Goal: Contribute content: Contribute content

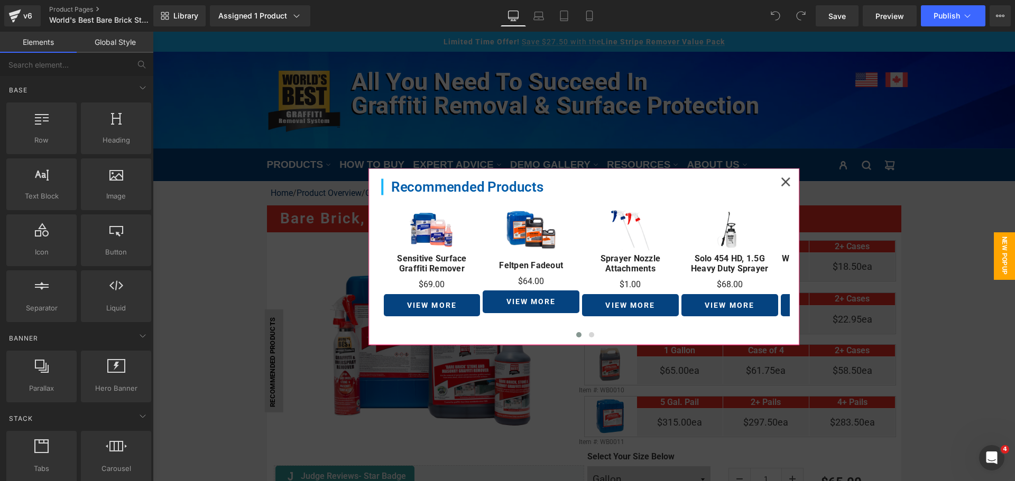
click at [774, 182] on div at bounding box center [785, 181] width 23 height 23
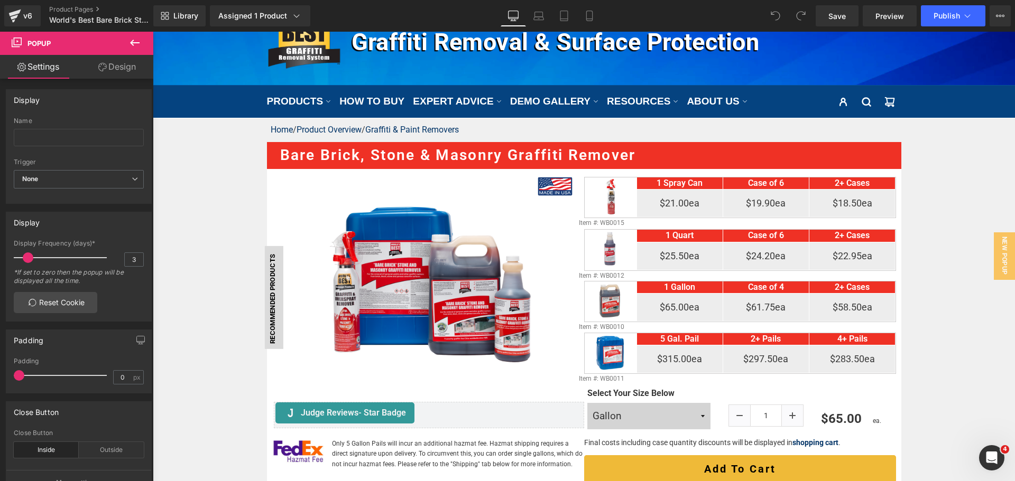
scroll to position [159, 0]
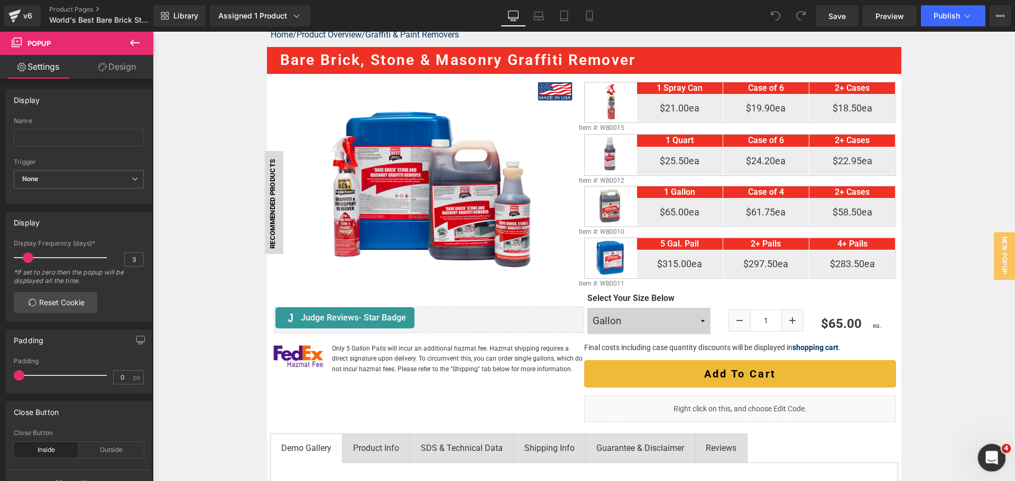
click at [988, 451] on icon "Open Intercom Messenger" at bounding box center [989, 456] width 17 height 17
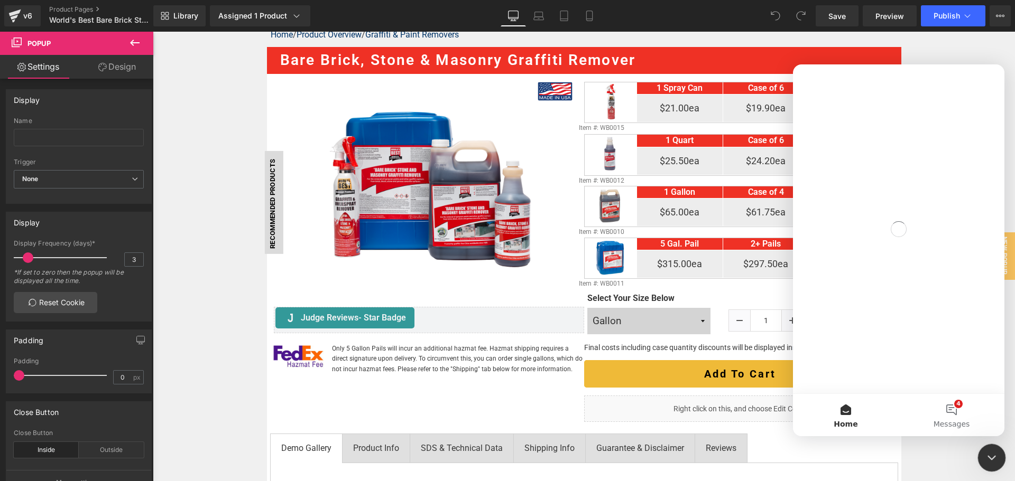
scroll to position [0, 0]
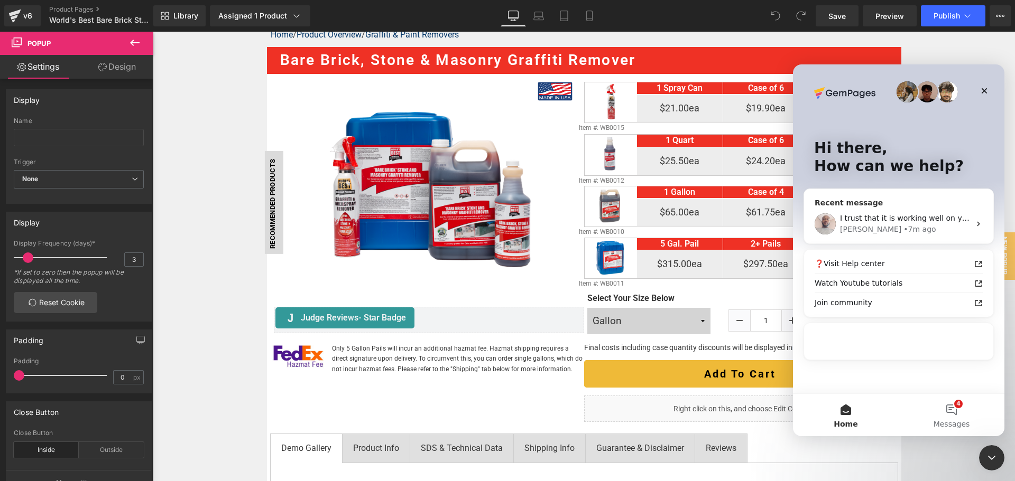
click at [931, 223] on span "I trust that it is working well on your end, however it's not on ours. Can you …" at bounding box center [1028, 218] width 377 height 8
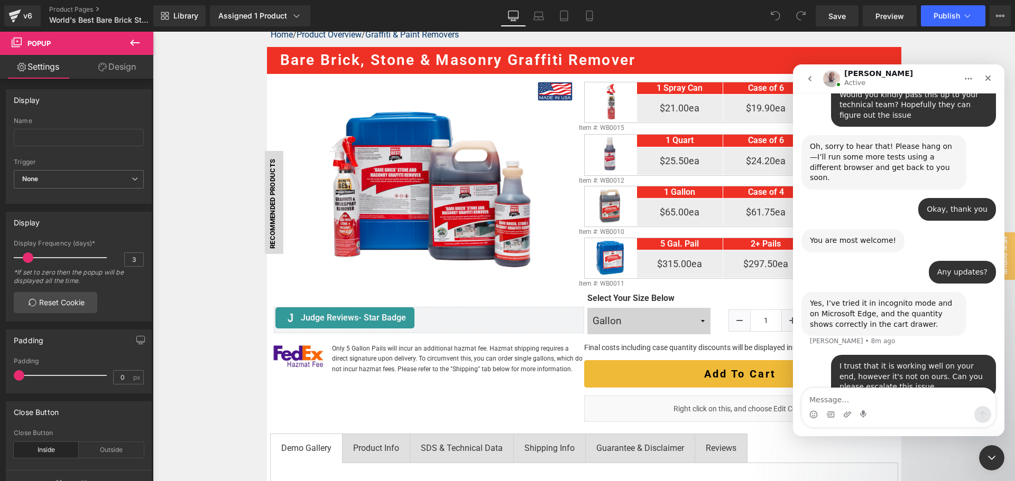
scroll to position [1307, 0]
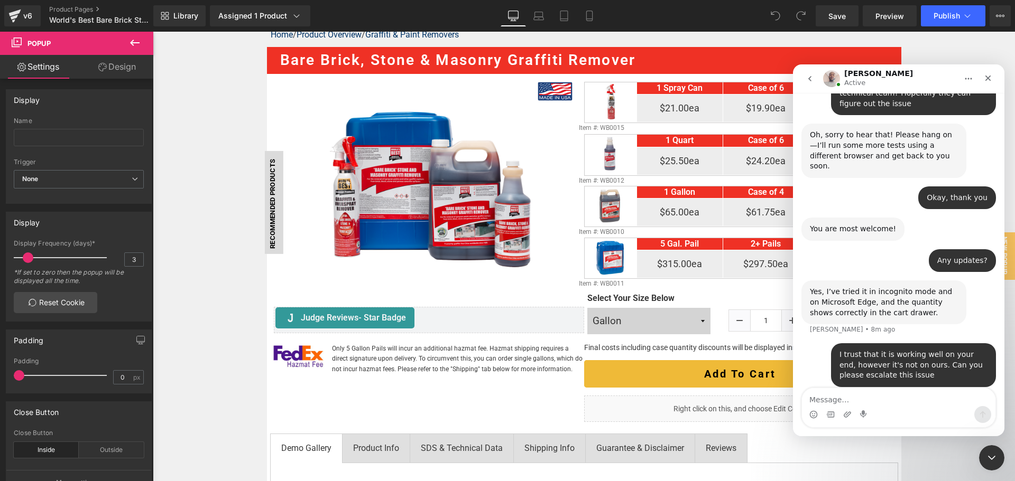
click at [883, 396] on textarea "Message…" at bounding box center [898, 397] width 193 height 18
type textarea "i"
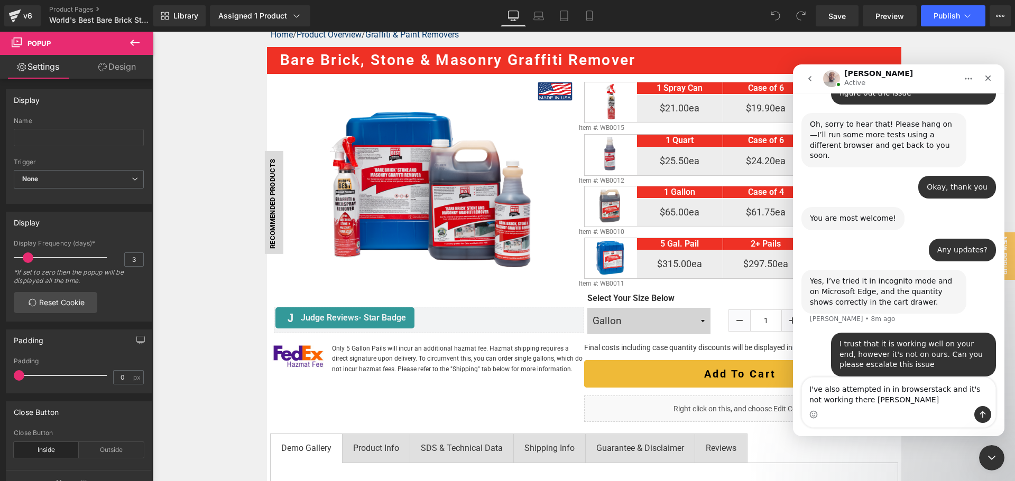
type textarea "I've also attempted in in browserstack and it's not working there either"
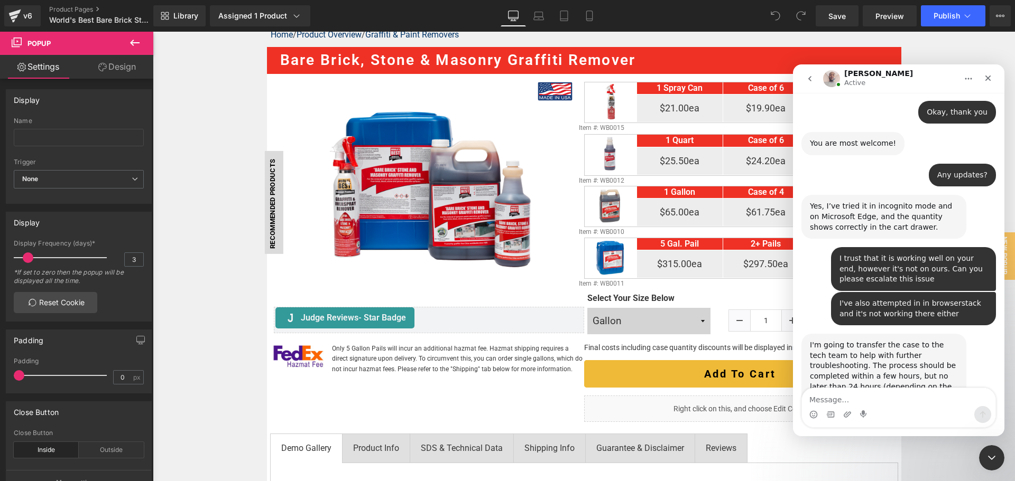
scroll to position [1436, 0]
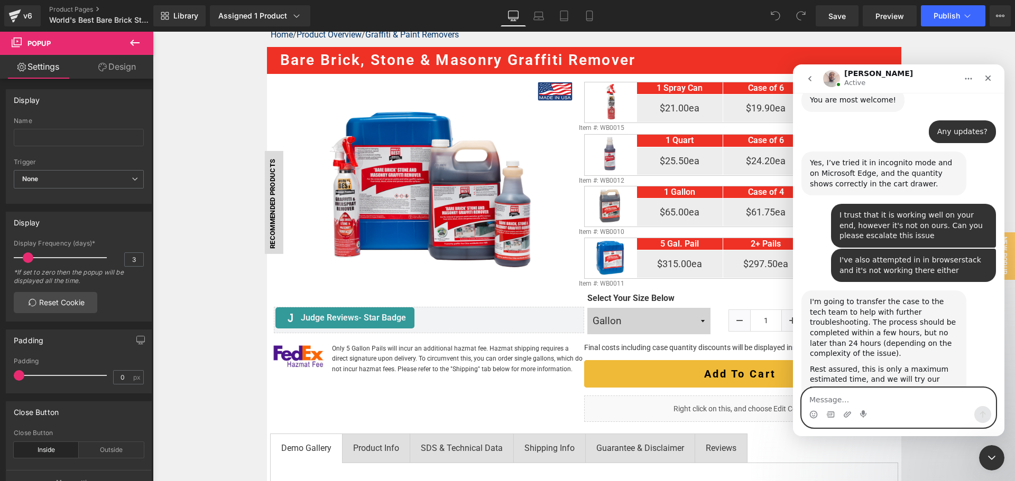
click at [882, 400] on textarea "Message…" at bounding box center [898, 397] width 193 height 18
type textarea "Thank you"
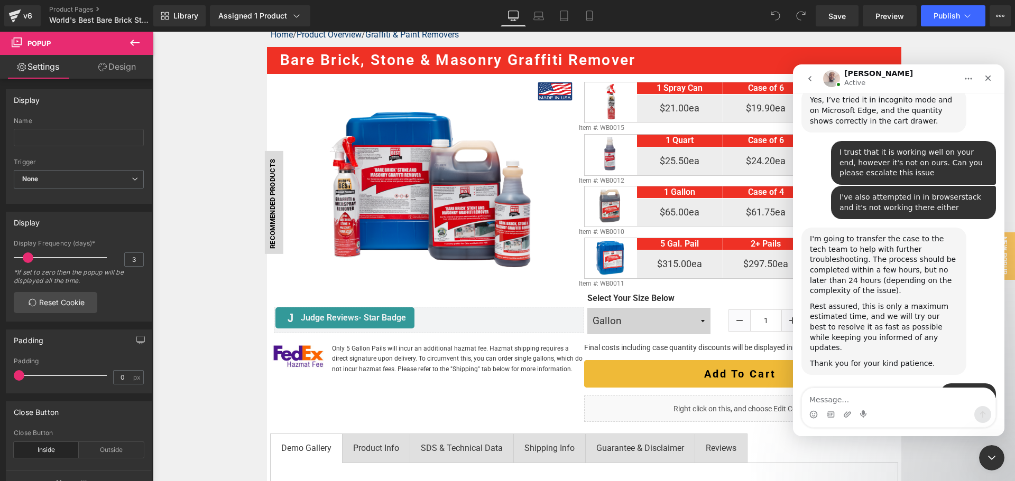
scroll to position [1499, 0]
click at [933, 400] on textarea "Message…" at bounding box center [898, 397] width 193 height 18
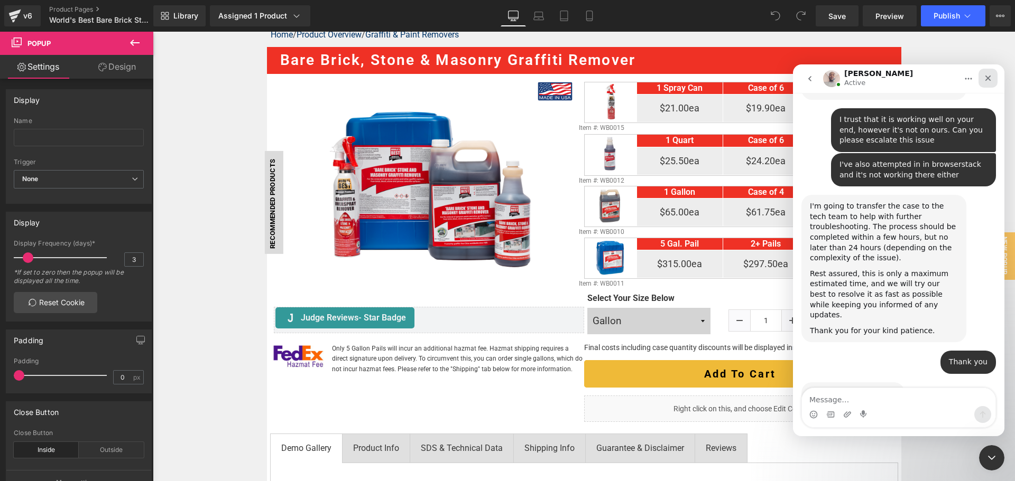
click at [994, 83] on div "Close" at bounding box center [987, 78] width 19 height 19
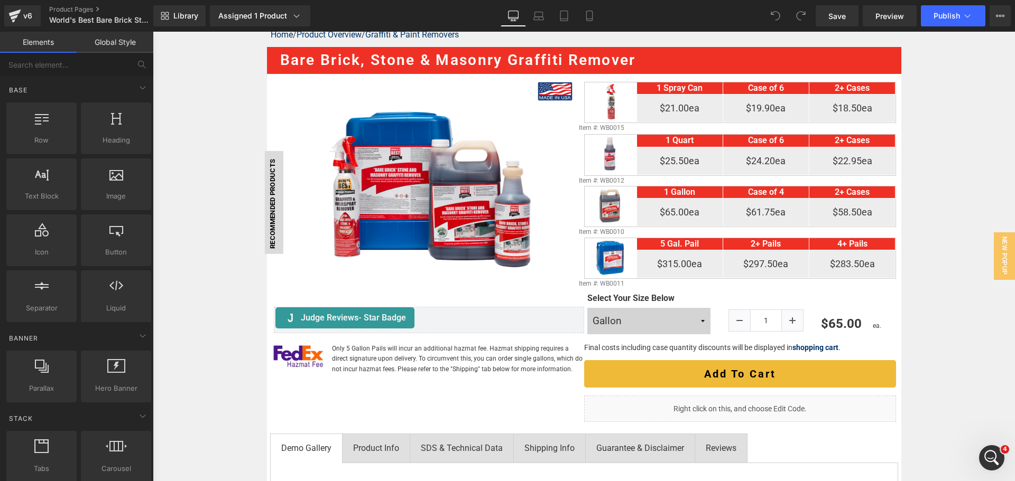
click at [35, 14] on link "v6" at bounding box center [22, 15] width 36 height 21
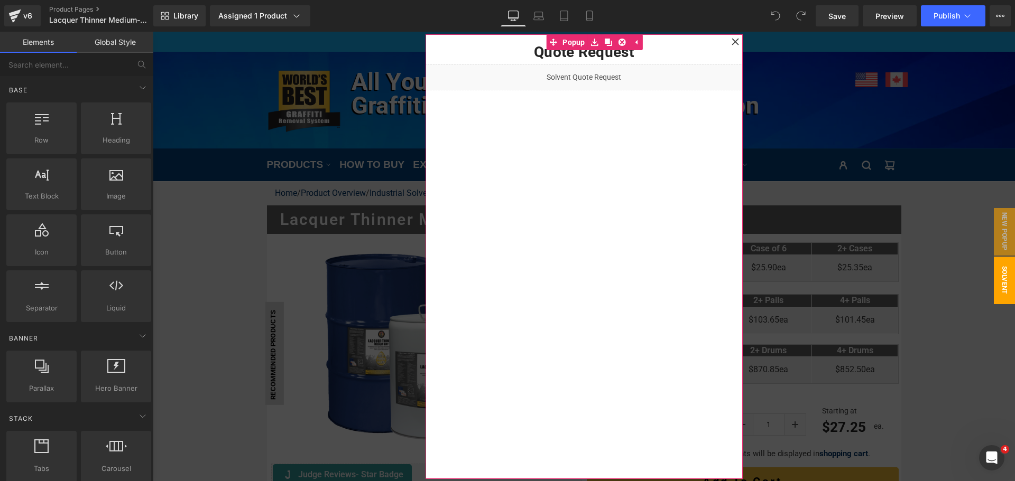
click at [731, 42] on icon at bounding box center [734, 41] width 7 height 7
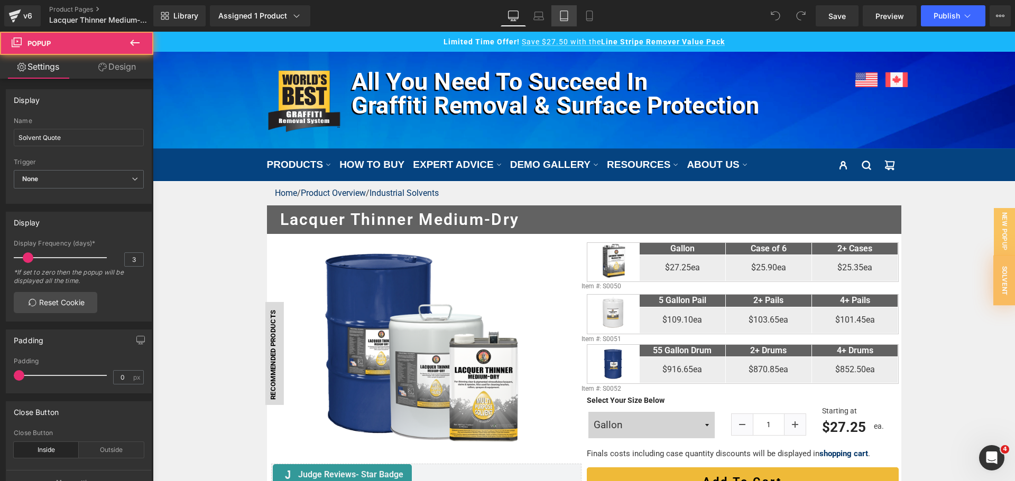
click at [558, 8] on link "Tablet" at bounding box center [563, 15] width 25 height 21
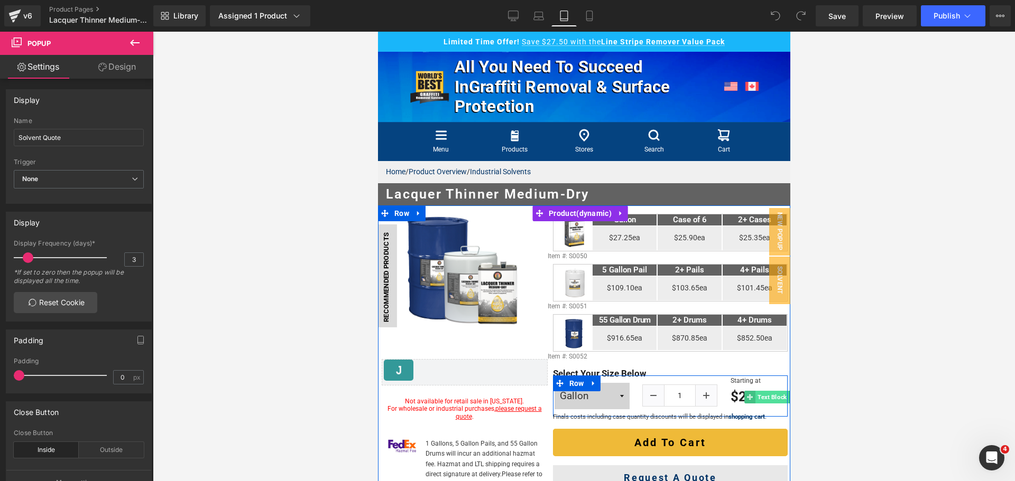
click at [770, 397] on span "Text Block" at bounding box center [771, 397] width 33 height 13
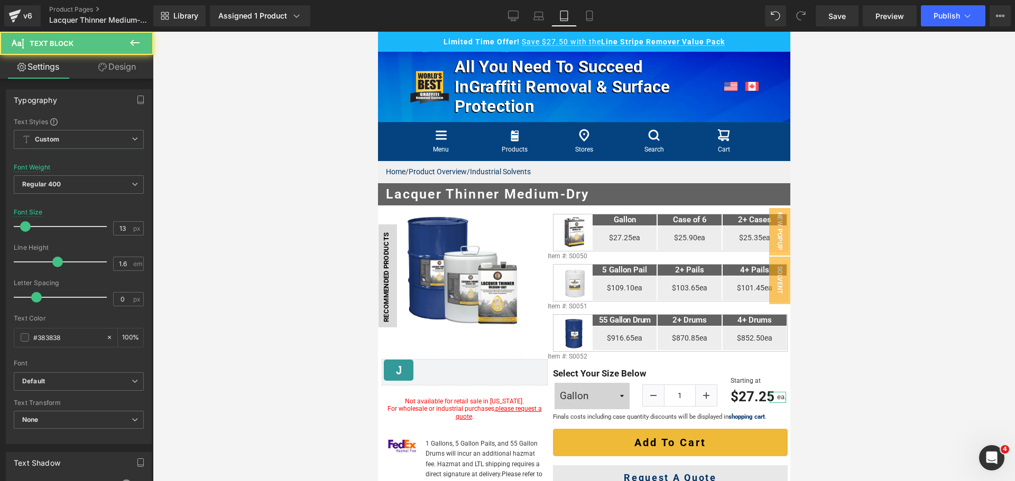
click at [122, 65] on link "Design" at bounding box center [117, 67] width 77 height 24
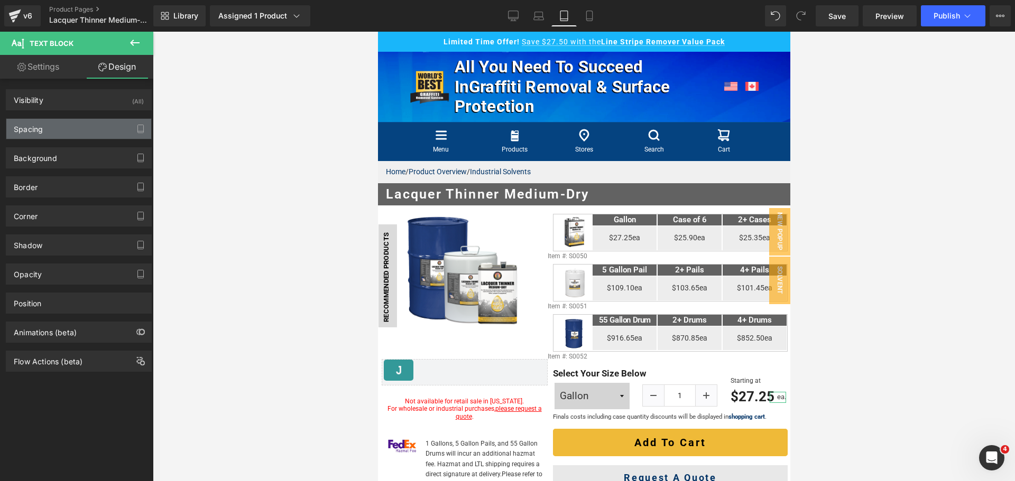
click at [81, 129] on div "Spacing" at bounding box center [78, 129] width 145 height 20
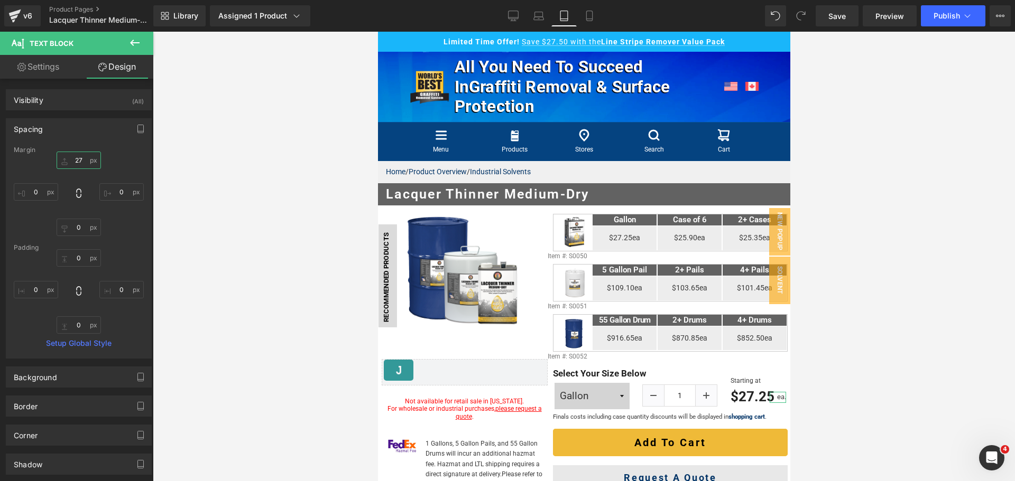
click at [78, 160] on input "27" at bounding box center [79, 160] width 44 height 17
click at [523, 14] on link "Desktop" at bounding box center [512, 15] width 25 height 21
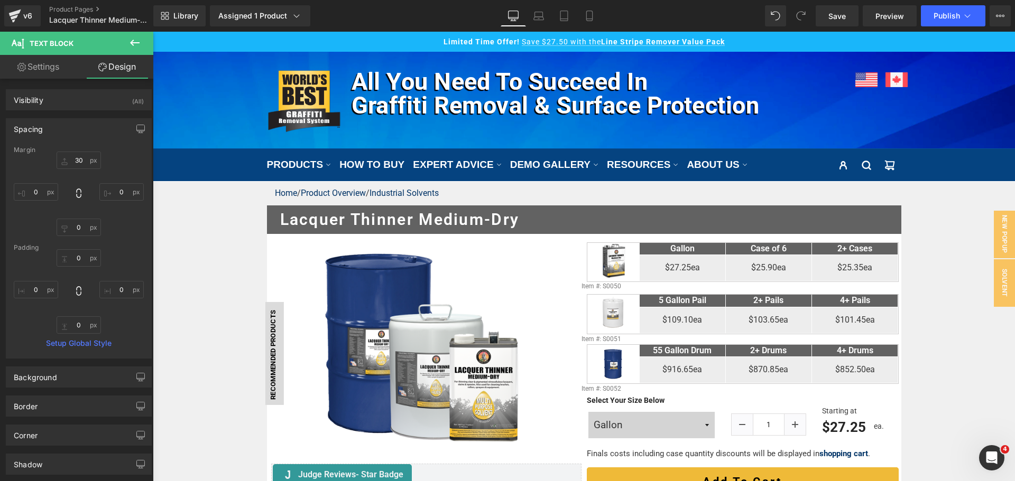
scroll to position [48, 0]
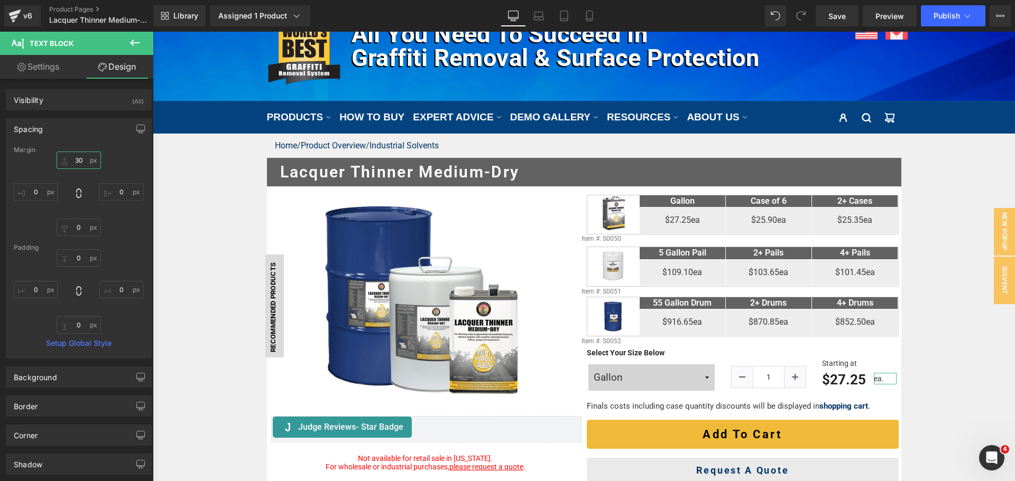
click at [84, 163] on input "30" at bounding box center [79, 160] width 44 height 17
click at [532, 12] on link "Laptop" at bounding box center [538, 15] width 25 height 21
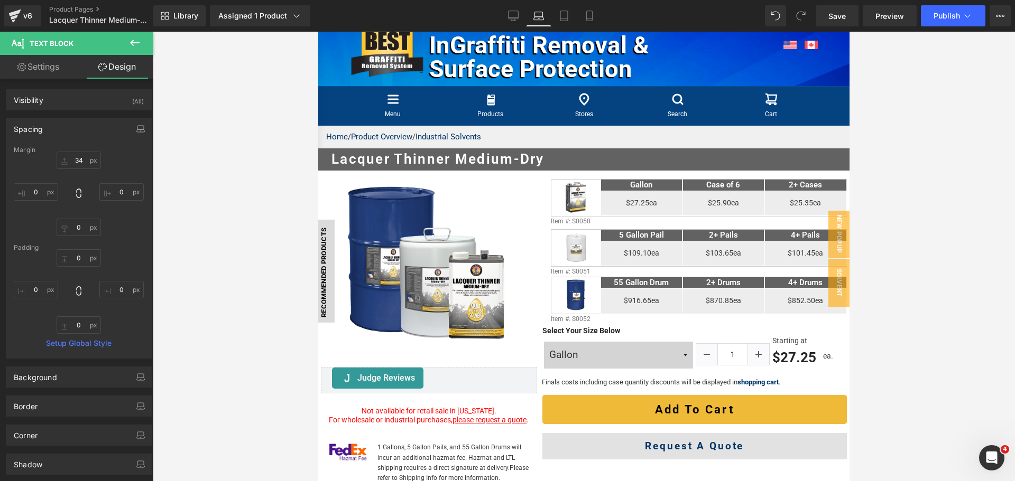
scroll to position [46, 0]
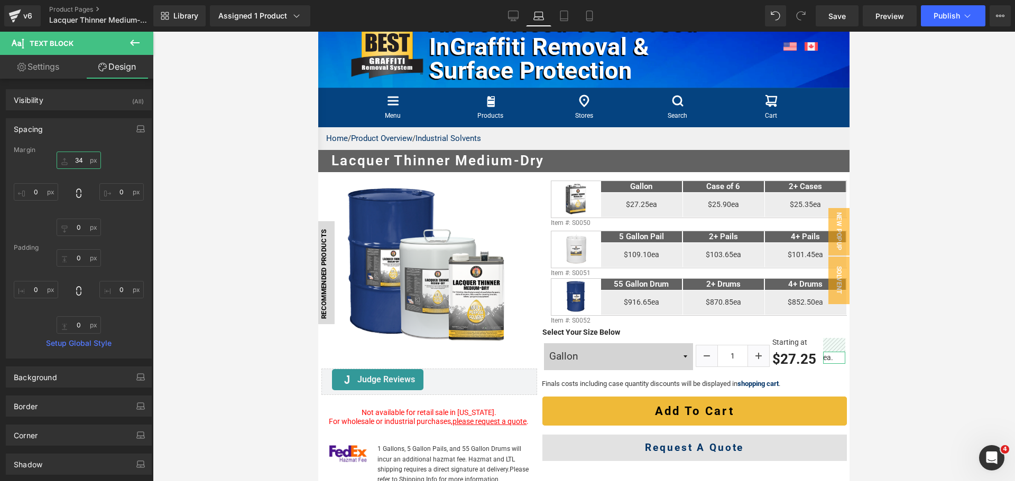
click at [81, 159] on input "34" at bounding box center [79, 160] width 44 height 17
drag, startPoint x: 563, startPoint y: 14, endPoint x: 92, endPoint y: 10, distance: 470.9
click at [563, 14] on icon at bounding box center [564, 16] width 11 height 11
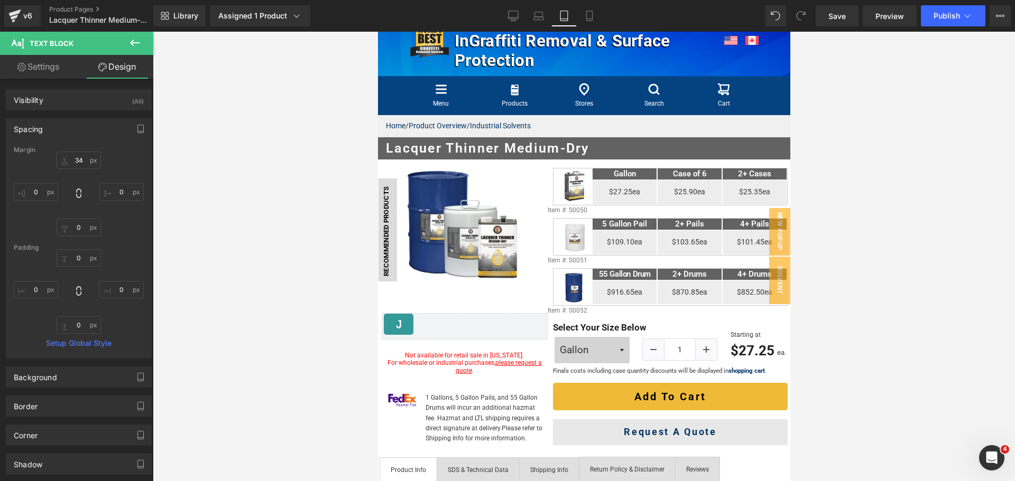
scroll to position [14, 0]
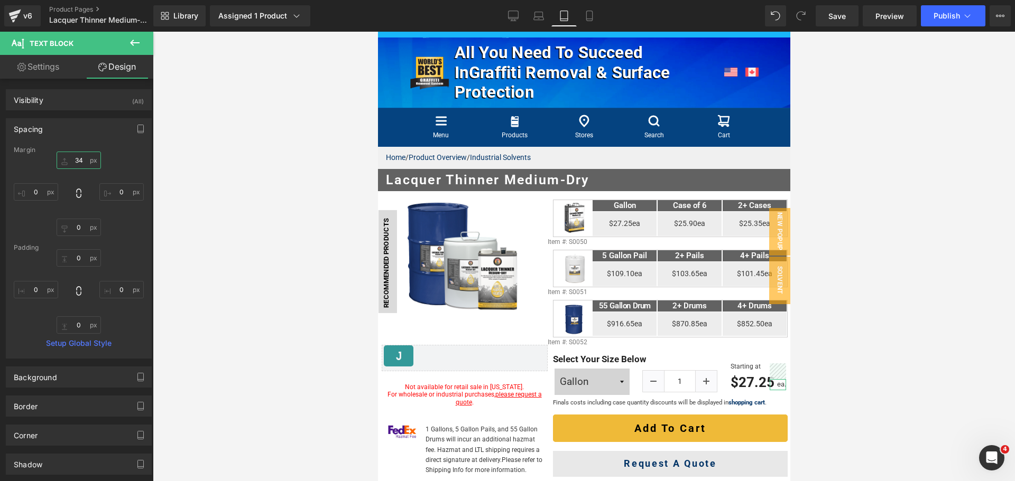
click at [80, 156] on input "34" at bounding box center [79, 160] width 44 height 17
type input "31"
click at [592, 14] on icon at bounding box center [589, 16] width 6 height 10
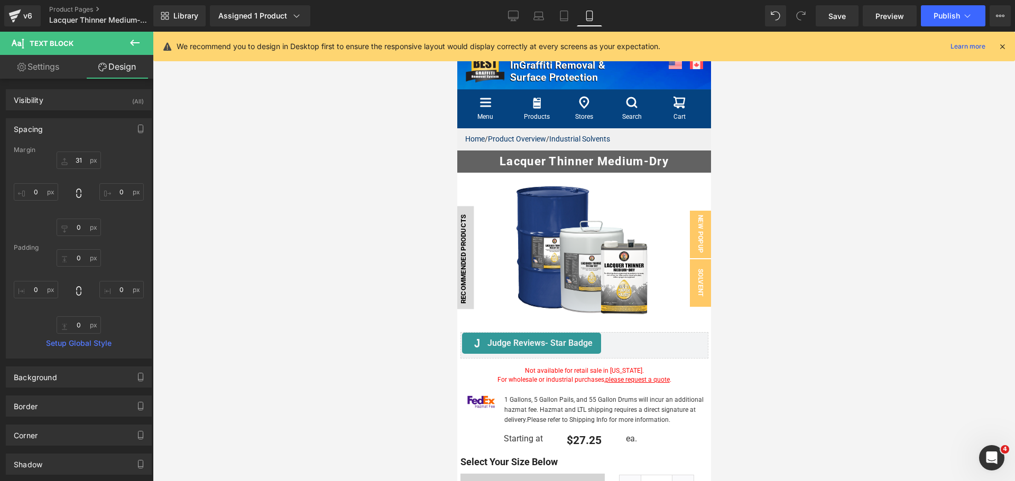
scroll to position [0, 0]
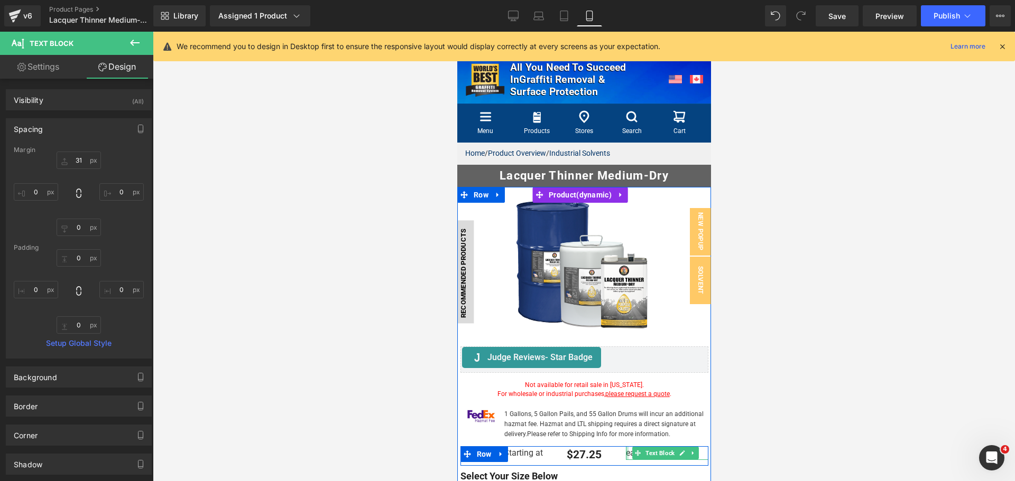
click at [625, 449] on div at bounding box center [626, 454] width 3 height 14
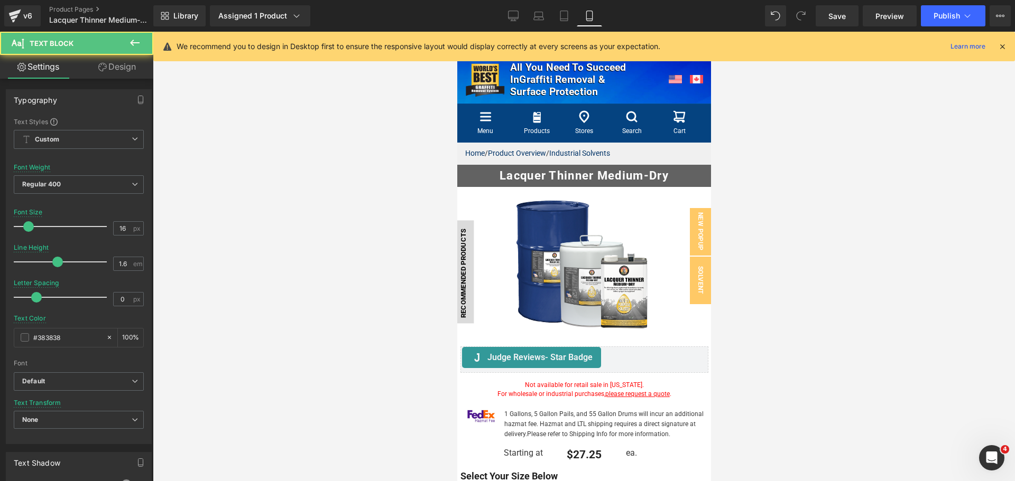
click at [122, 68] on link "Design" at bounding box center [117, 67] width 77 height 24
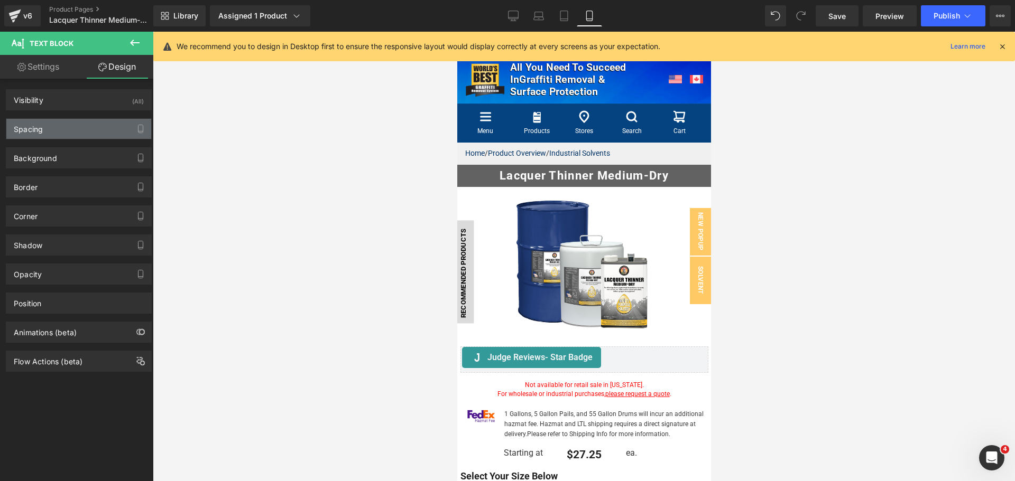
click at [49, 122] on div "Spacing" at bounding box center [78, 129] width 145 height 20
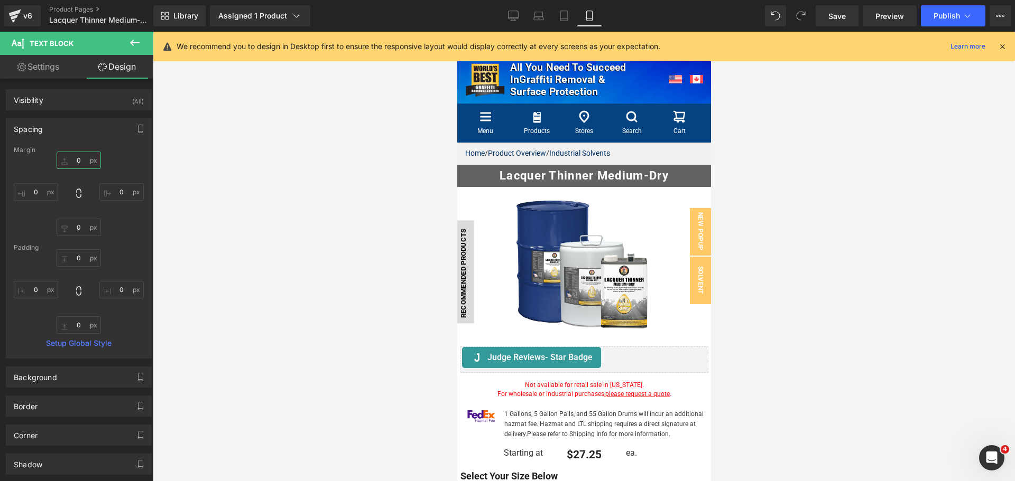
click at [86, 166] on input "0" at bounding box center [79, 160] width 44 height 17
type input "6"
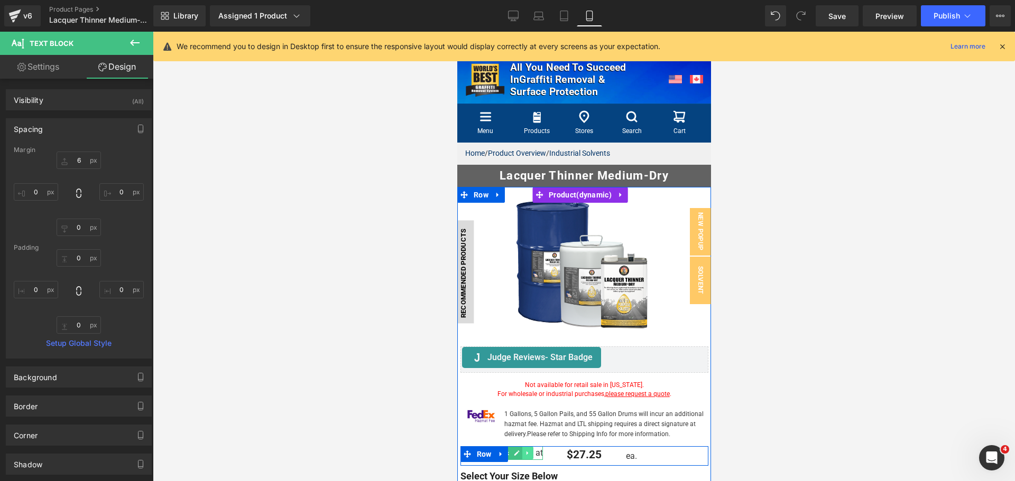
click at [529, 451] on icon at bounding box center [527, 453] width 6 height 6
click at [530, 451] on icon at bounding box center [533, 453] width 6 height 6
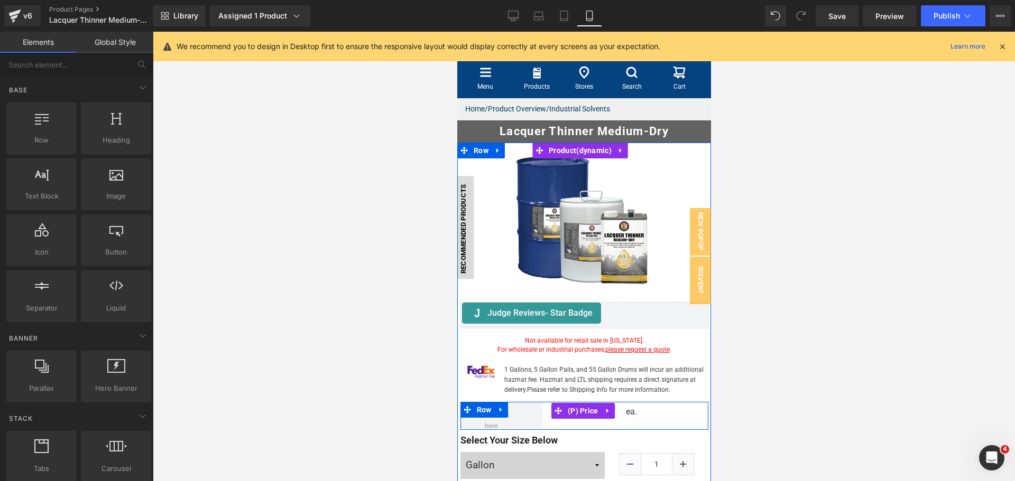
scroll to position [106, 0]
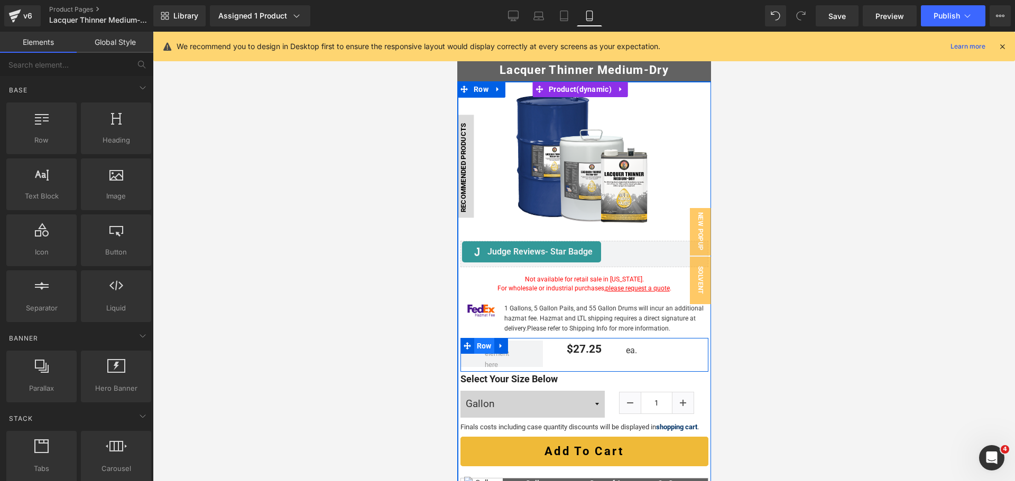
click at [482, 343] on span "Row" at bounding box center [484, 346] width 20 height 16
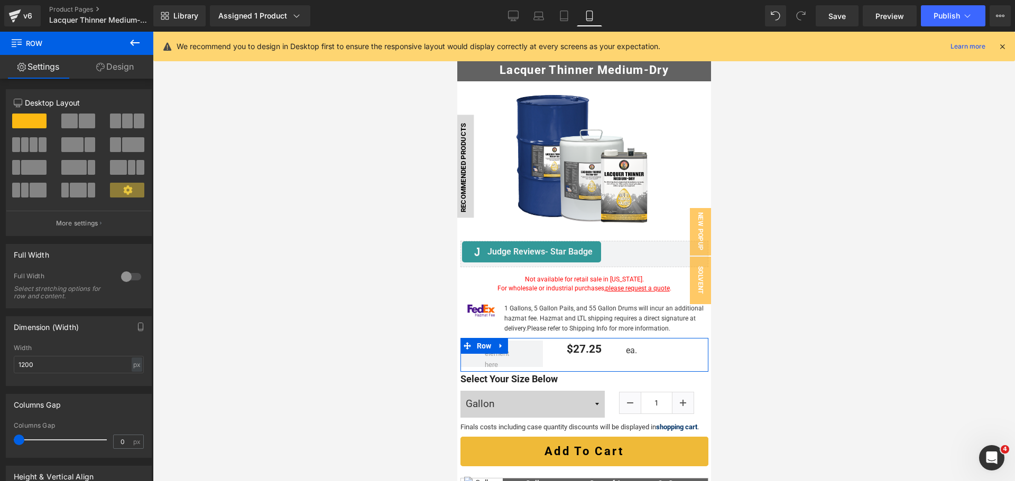
click at [87, 110] on div at bounding box center [79, 159] width 130 height 103
click at [84, 114] on span at bounding box center [87, 121] width 16 height 15
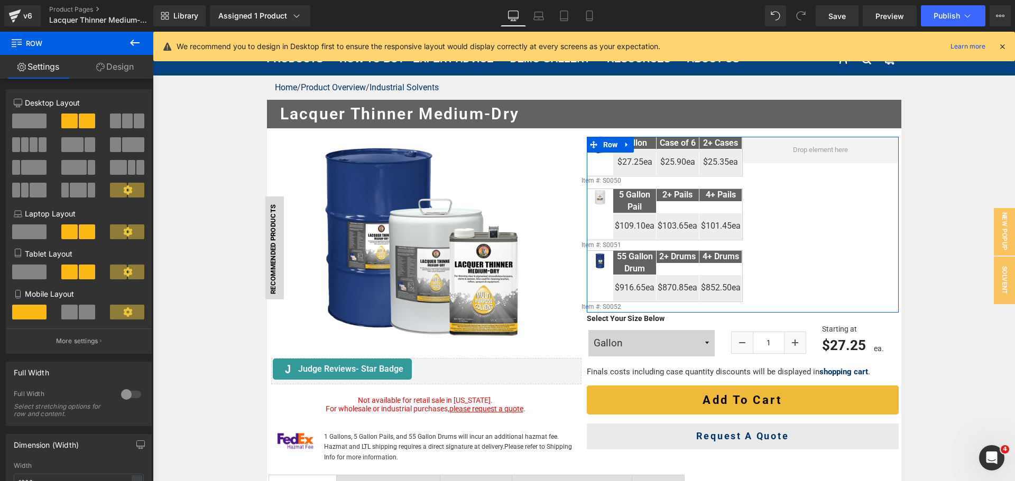
scroll to position [0, 0]
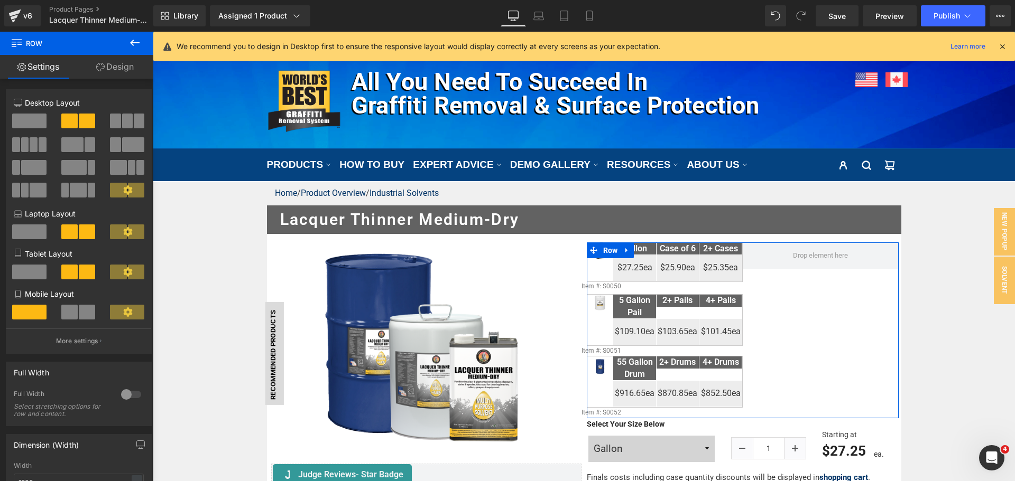
click at [87, 313] on span at bounding box center [87, 312] width 16 height 15
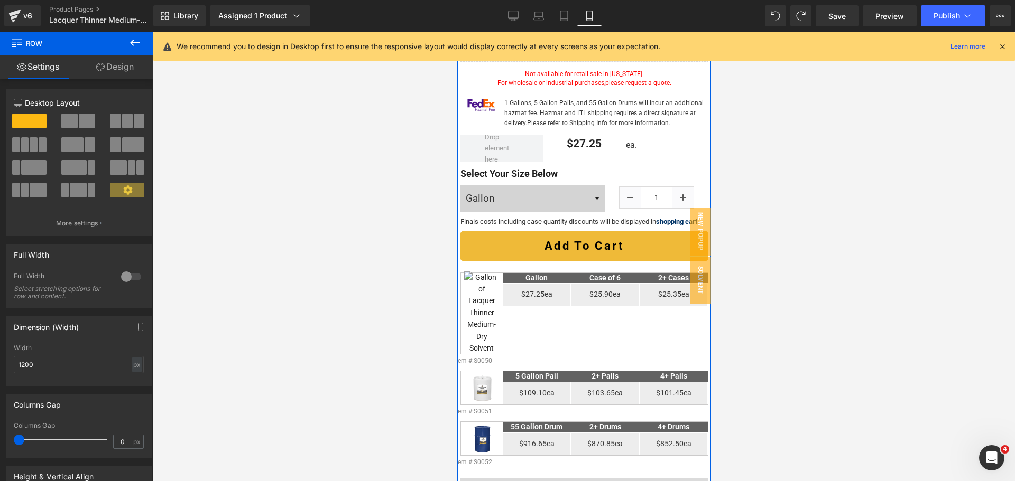
scroll to position [302, 0]
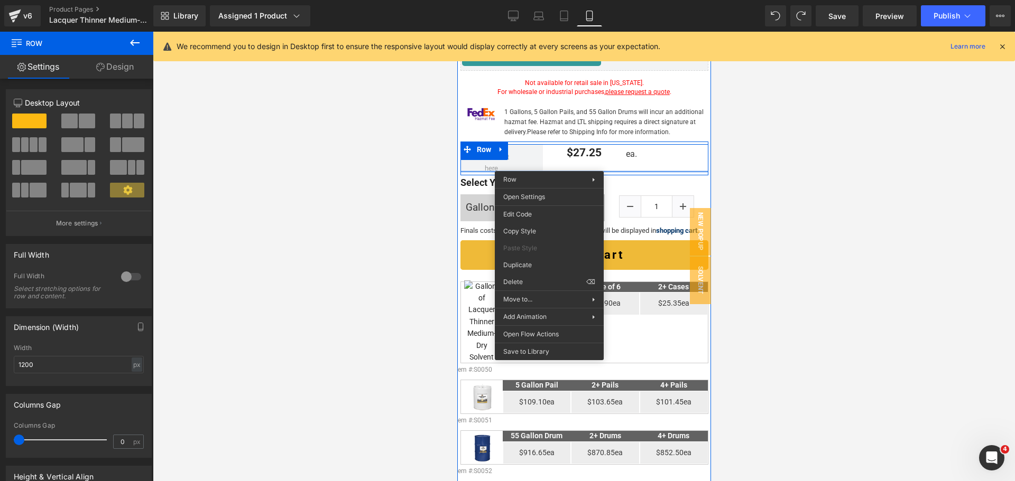
click at [547, 166] on div "$0 $27.25 (P) Price ea. Text Block Row" at bounding box center [584, 158] width 248 height 28
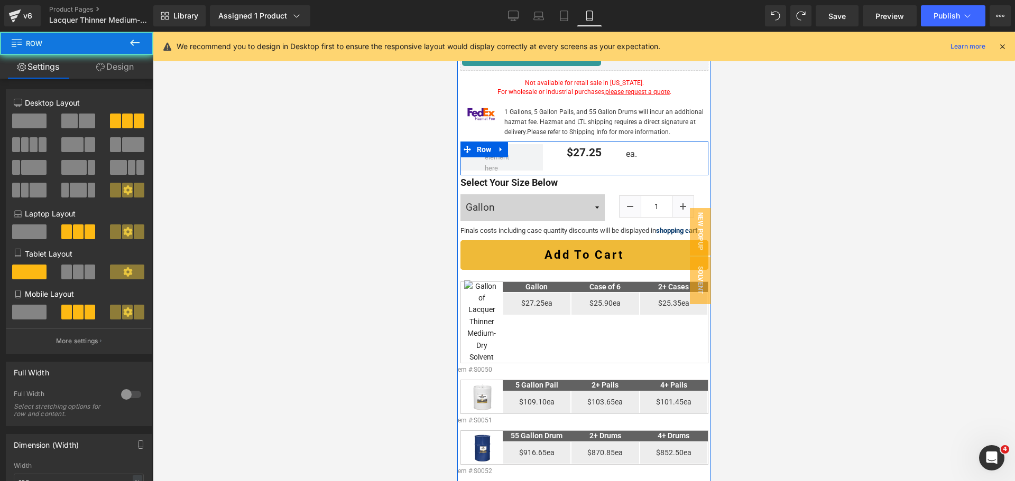
click at [541, 160] on div "$0 $27.25 (P) Price ea. Text Block Row" at bounding box center [584, 158] width 248 height 28
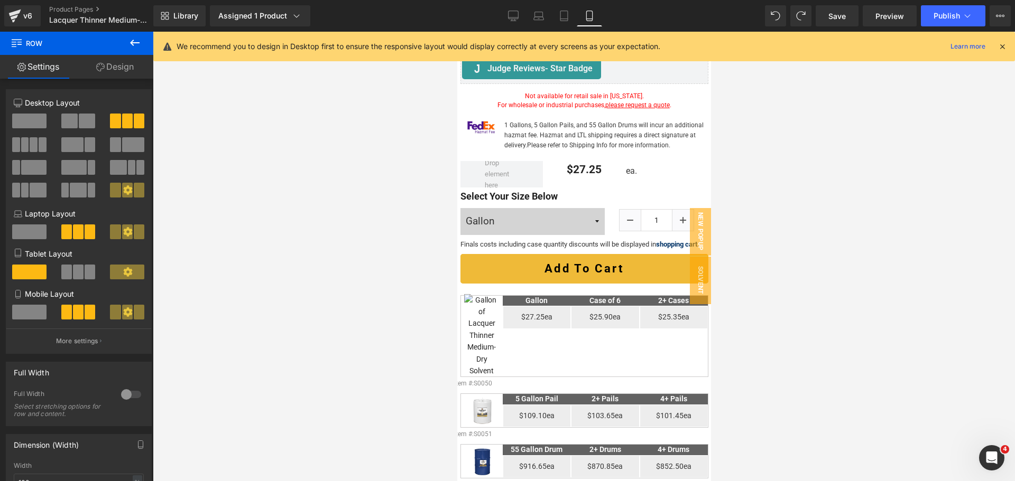
scroll to position [238, 0]
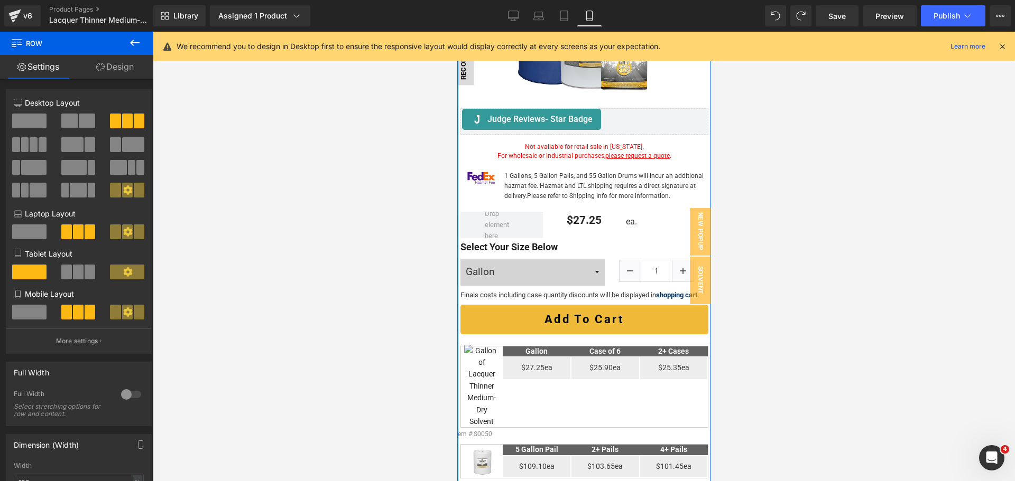
click at [484, 201] on div "Image Gallon Heading Case of 6 Heading 2+ Cases Heading Row $27.25ea Text Block…" at bounding box center [583, 389] width 253 height 376
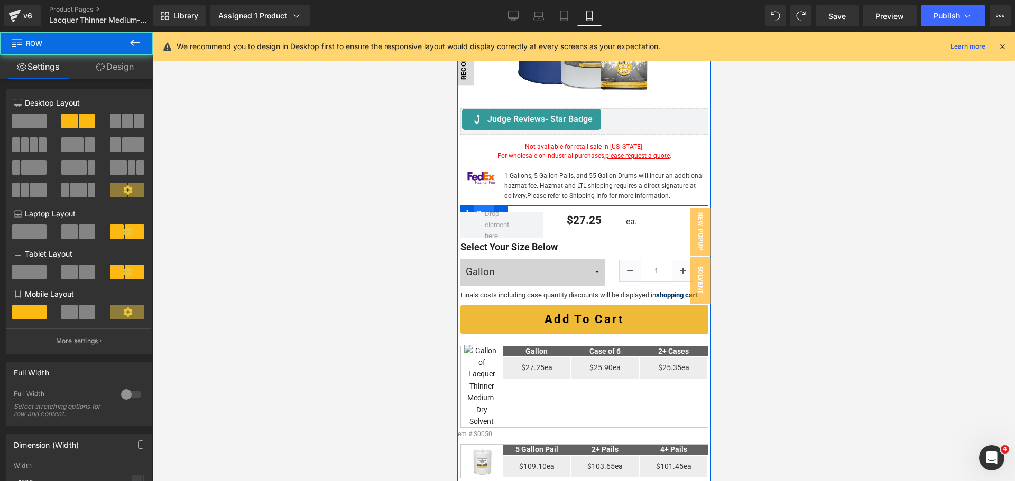
click at [480, 206] on span "Row" at bounding box center [484, 214] width 20 height 16
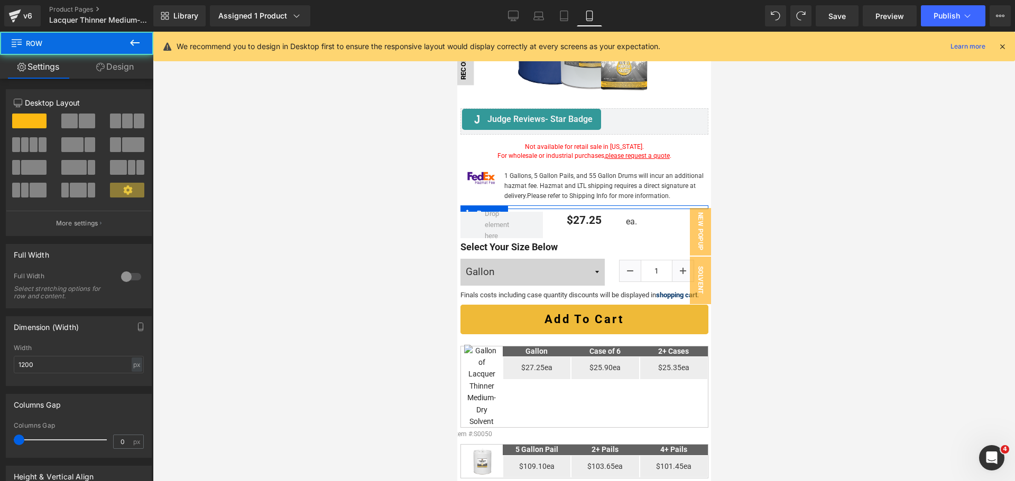
click at [117, 71] on link "Design" at bounding box center [115, 67] width 77 height 24
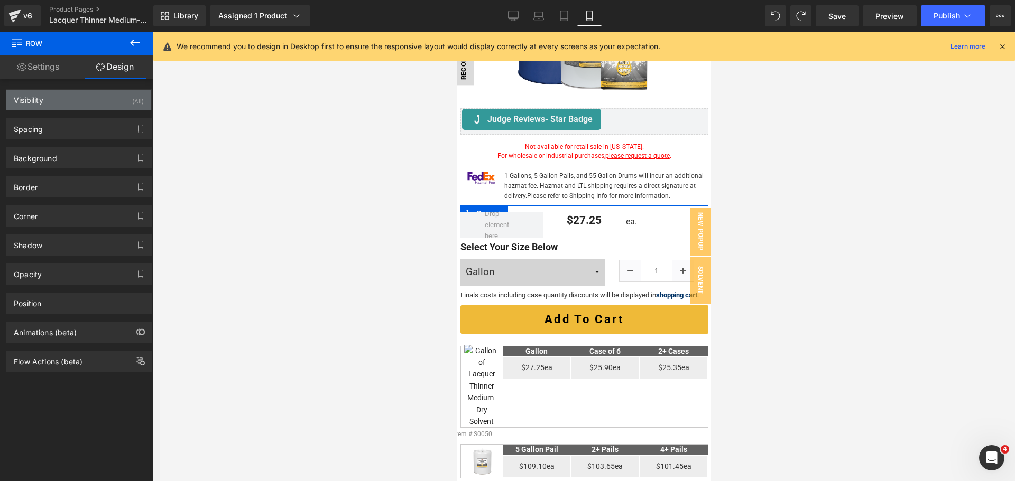
click at [93, 100] on div "Visibility (All)" at bounding box center [78, 100] width 145 height 20
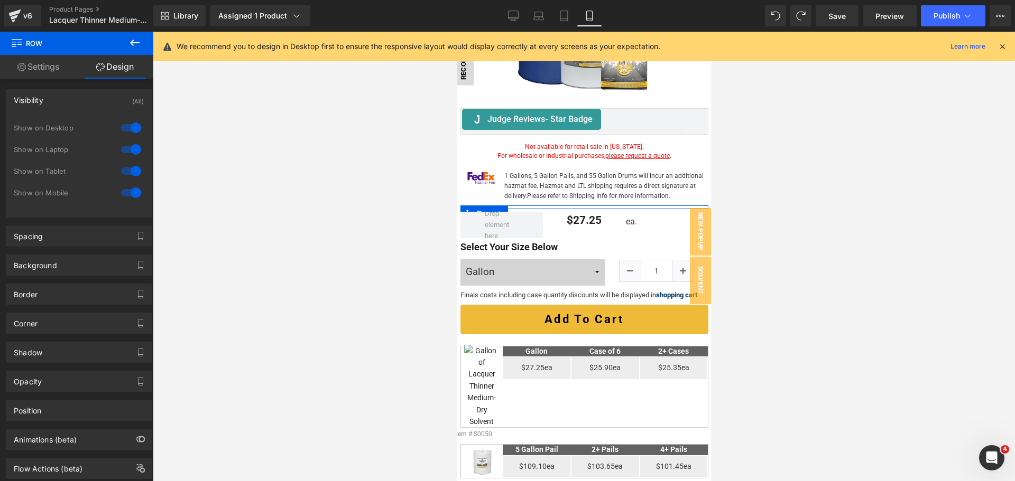
click at [130, 196] on div at bounding box center [130, 192] width 25 height 17
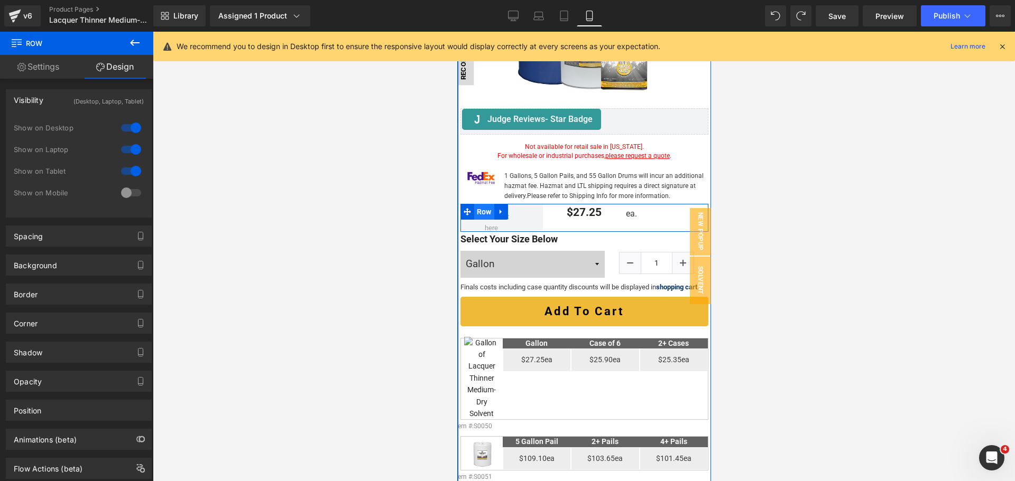
click at [483, 204] on span "Row" at bounding box center [484, 212] width 20 height 16
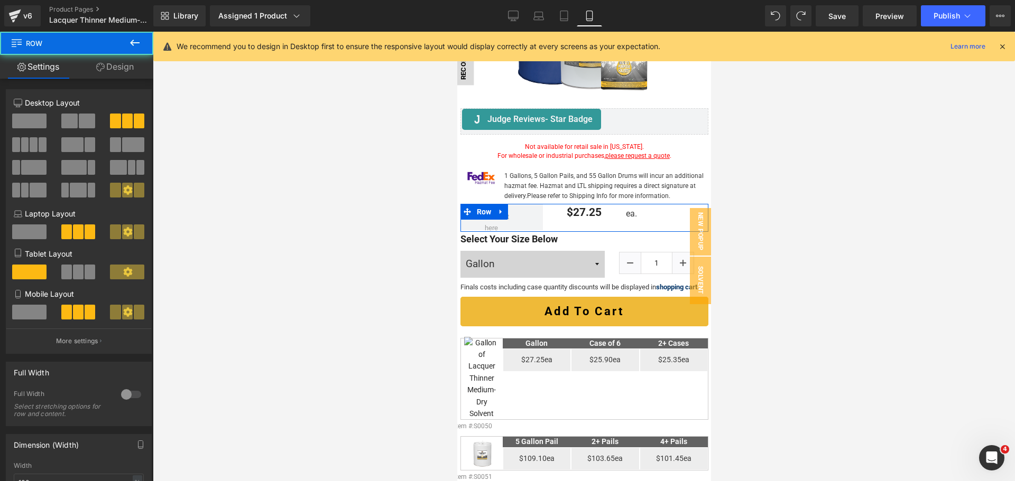
click at [80, 123] on span at bounding box center [87, 121] width 16 height 15
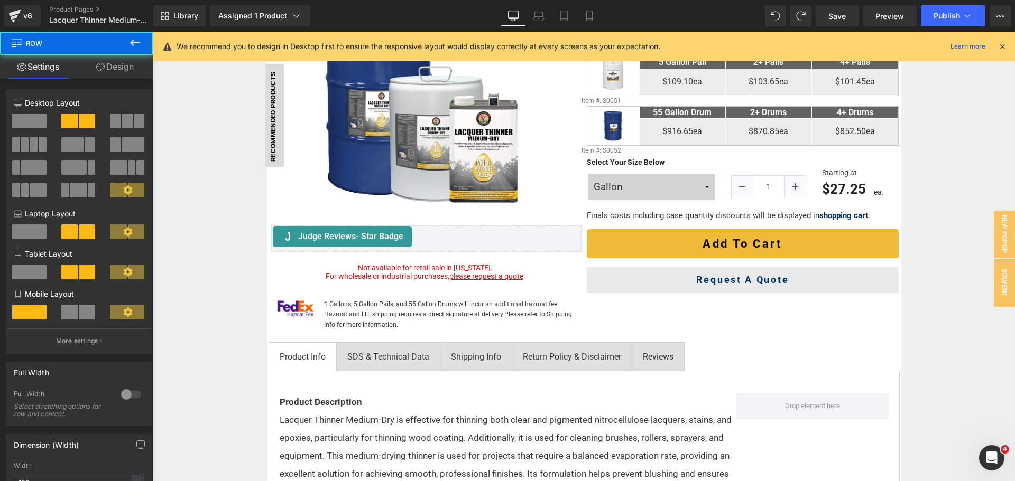
scroll to position [0, 0]
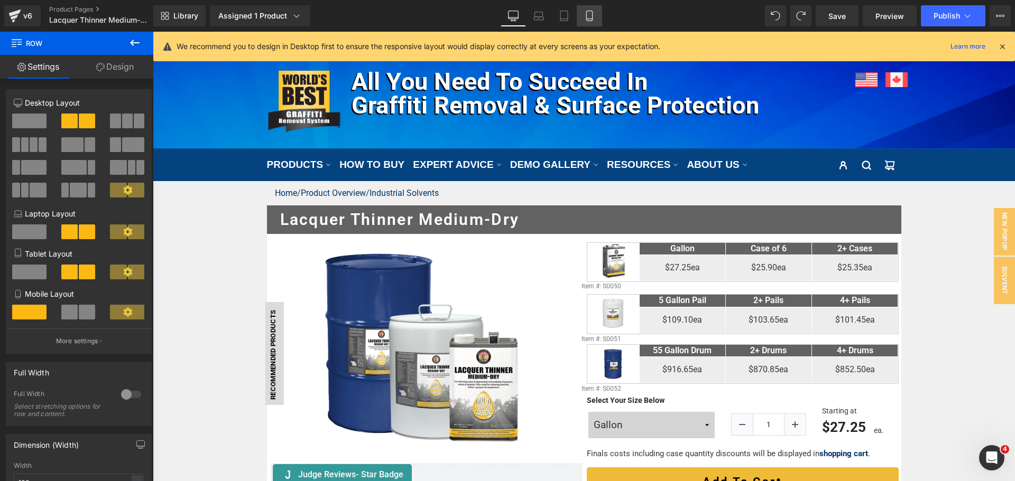
click at [589, 16] on icon at bounding box center [589, 16] width 11 height 11
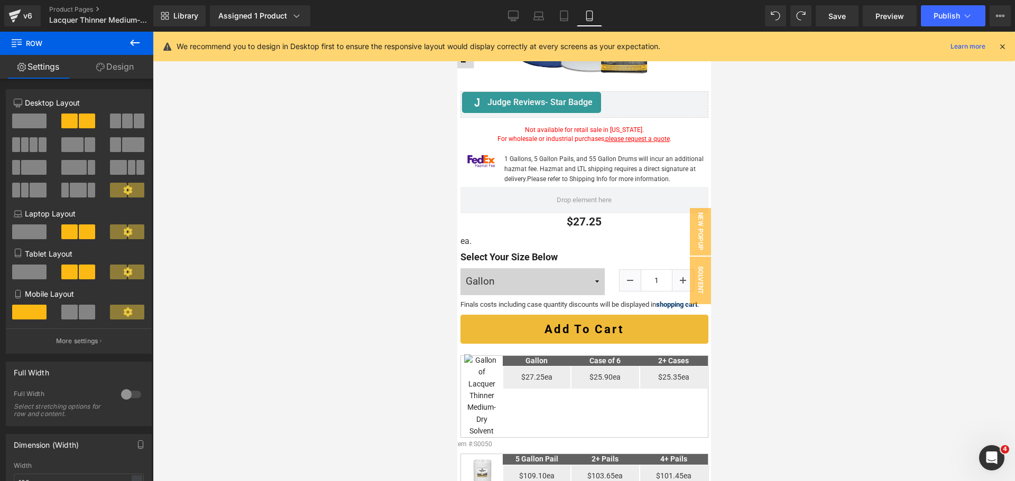
scroll to position [255, 0]
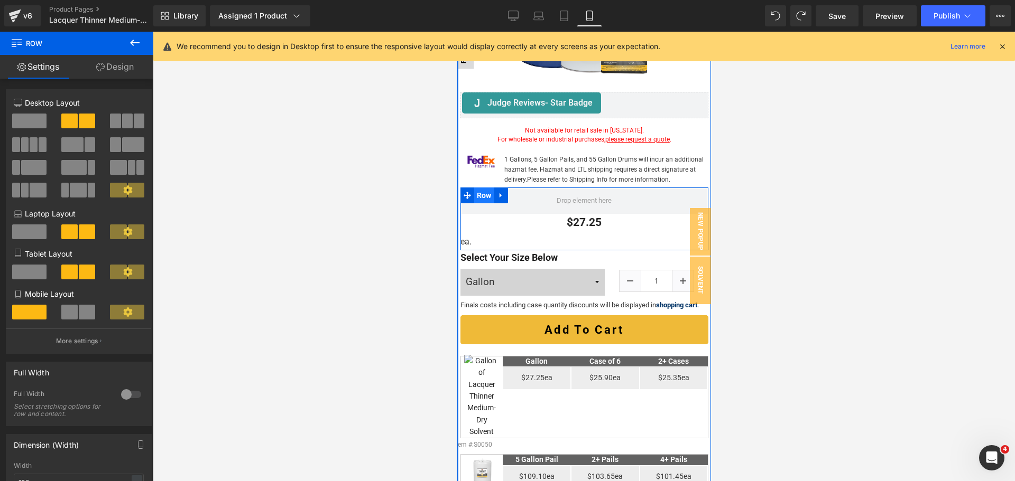
click at [480, 192] on span "Row" at bounding box center [484, 196] width 20 height 16
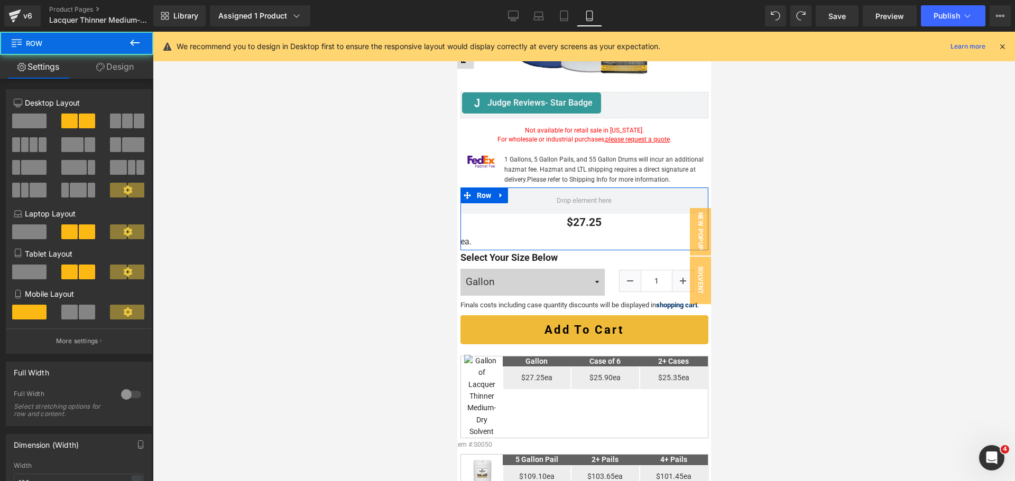
click at [70, 313] on span at bounding box center [69, 312] width 16 height 15
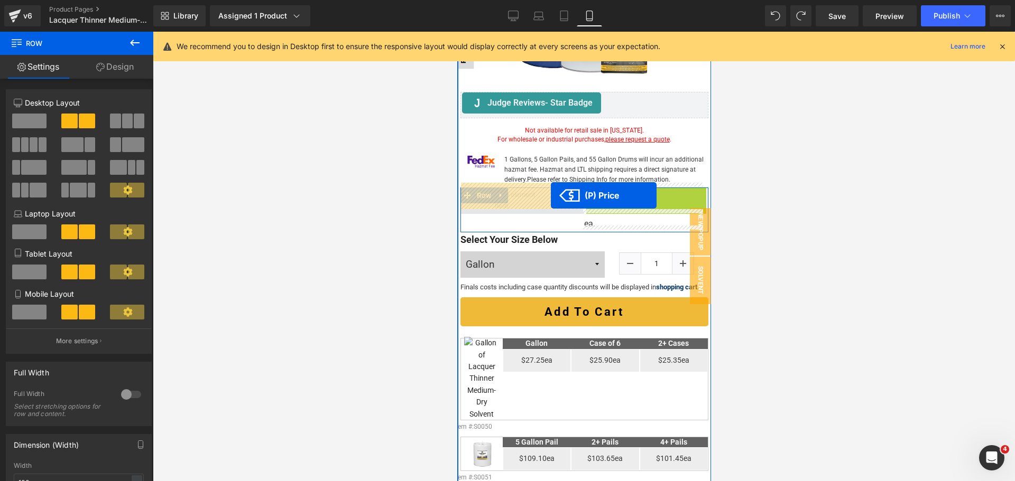
drag, startPoint x: 636, startPoint y: 190, endPoint x: 550, endPoint y: 196, distance: 86.3
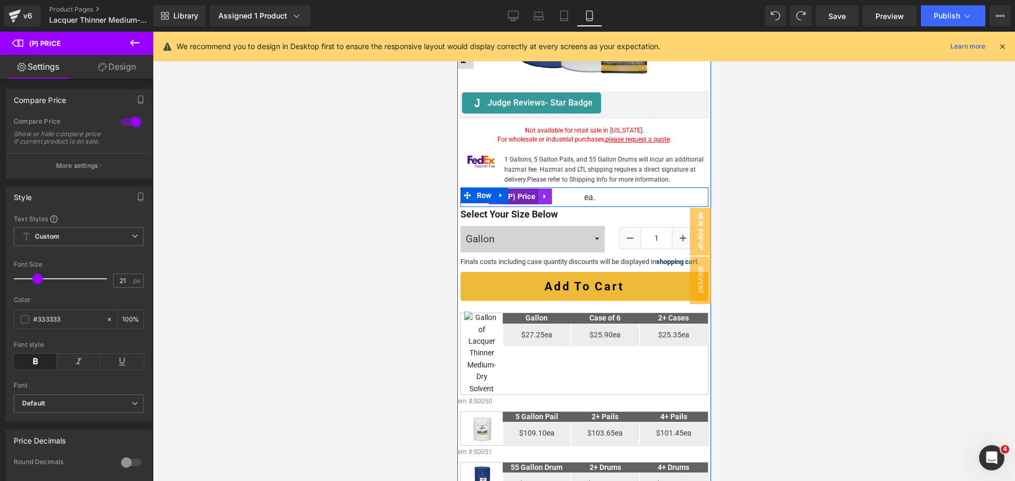
click at [529, 194] on span "(P) Price" at bounding box center [520, 197] width 36 height 16
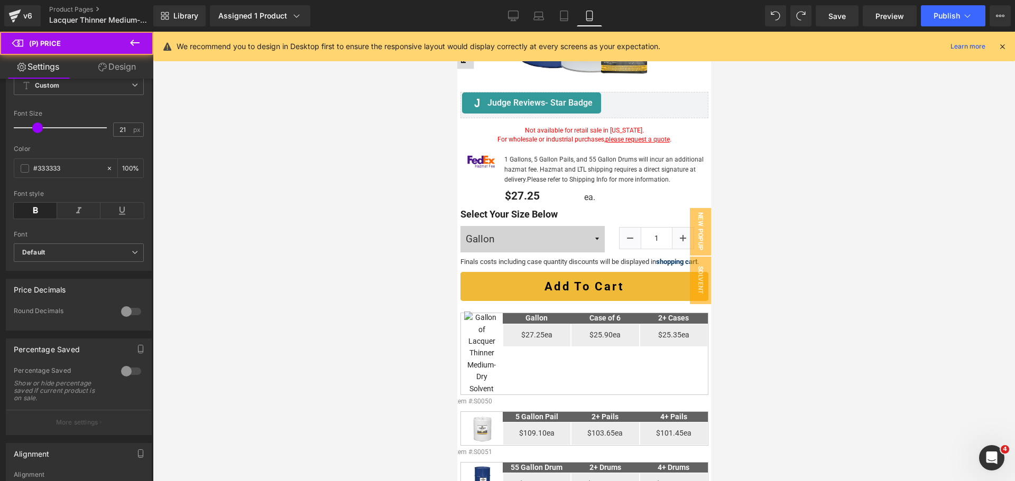
scroll to position [211, 0]
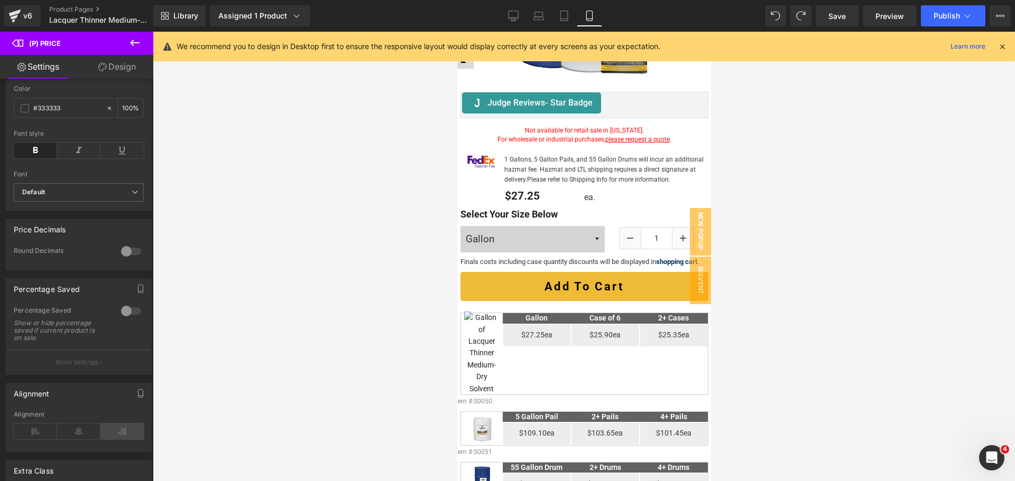
click at [113, 440] on icon at bounding box center [121, 432] width 43 height 16
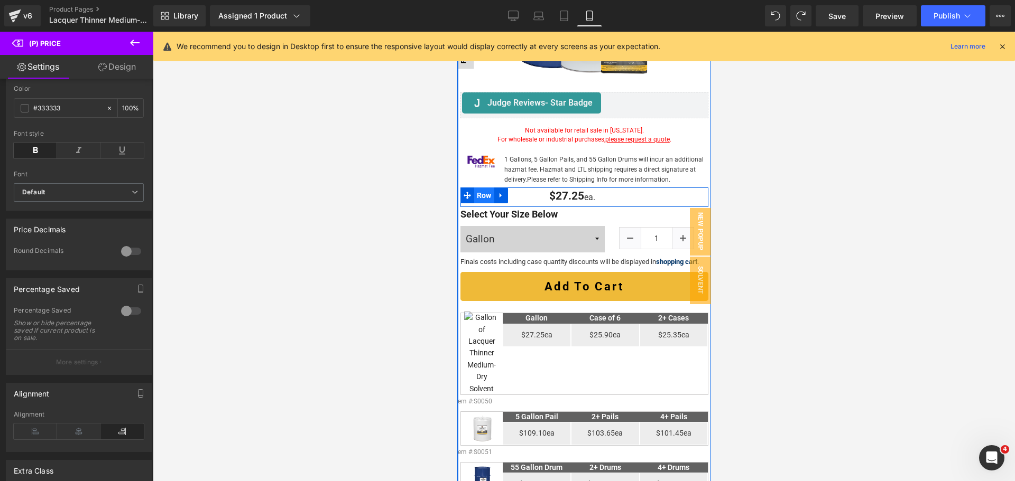
click at [485, 193] on span "Row" at bounding box center [484, 196] width 20 height 16
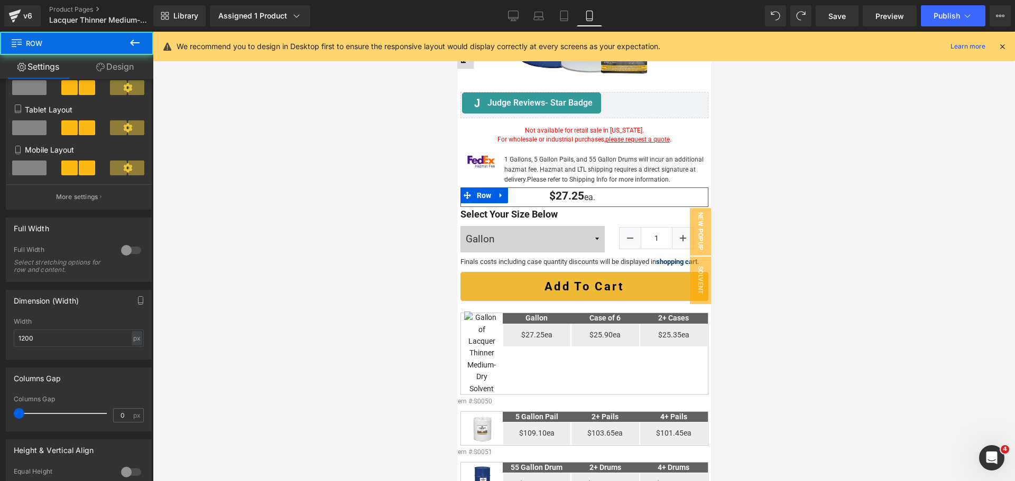
scroll to position [159, 0]
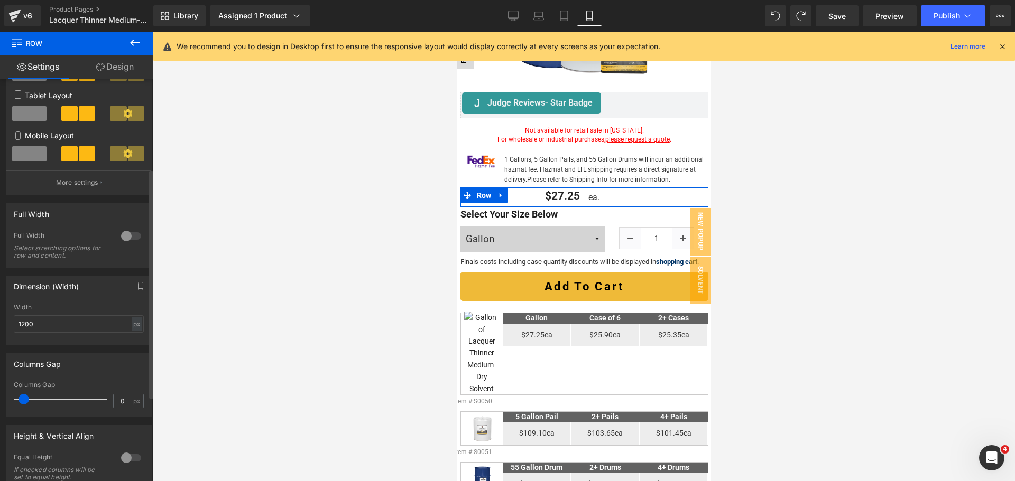
click at [24, 400] on span at bounding box center [23, 399] width 11 height 11
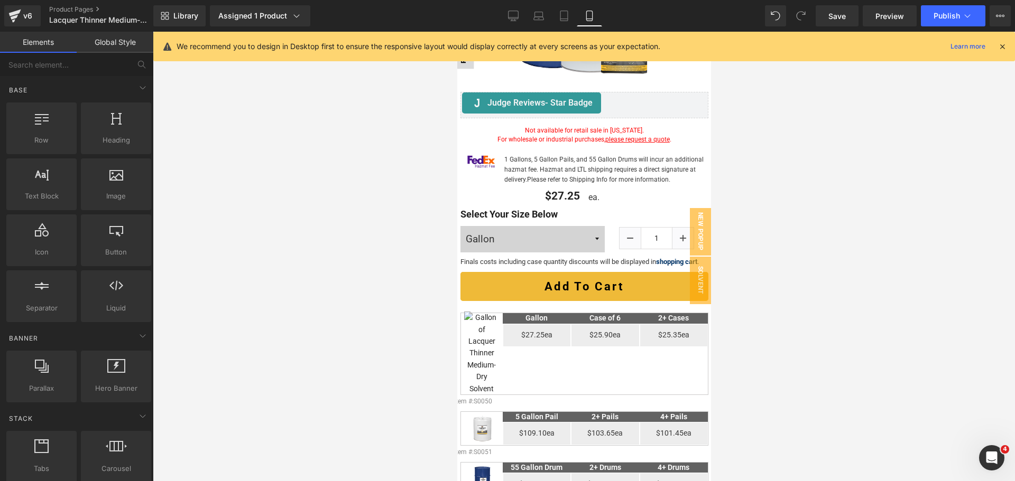
drag, startPoint x: 778, startPoint y: 270, endPoint x: 181, endPoint y: 318, distance: 599.7
click at [778, 270] on div at bounding box center [584, 257] width 862 height 450
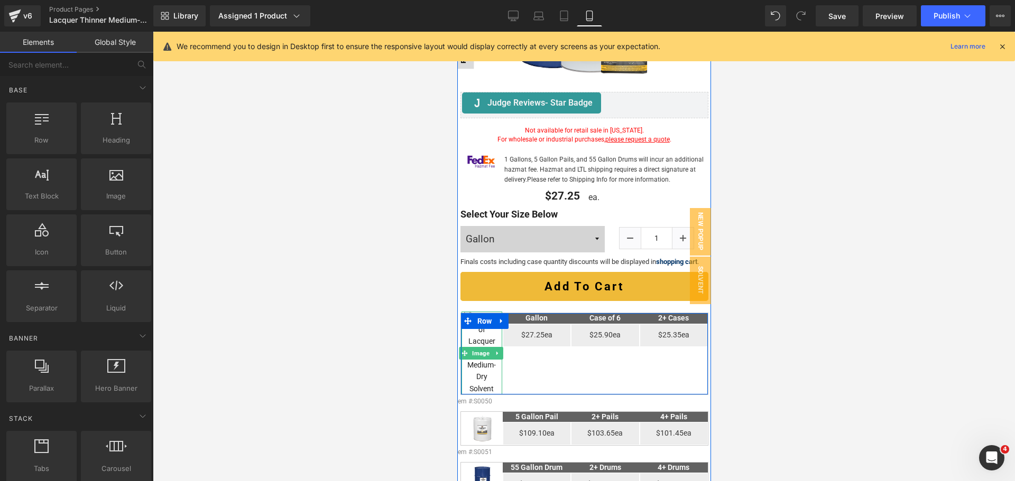
click at [483, 336] on img at bounding box center [480, 353] width 34 height 83
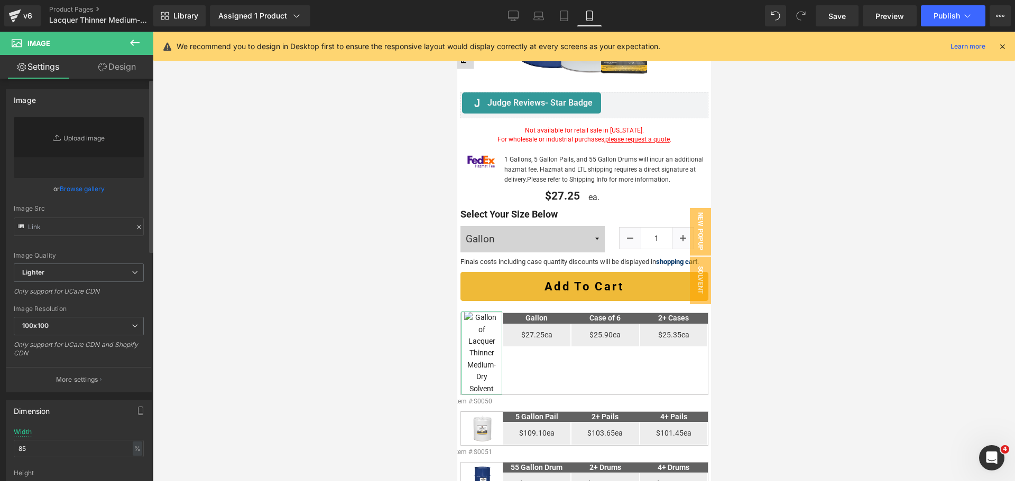
click at [75, 187] on link "Browse gallery" at bounding box center [82, 189] width 45 height 18
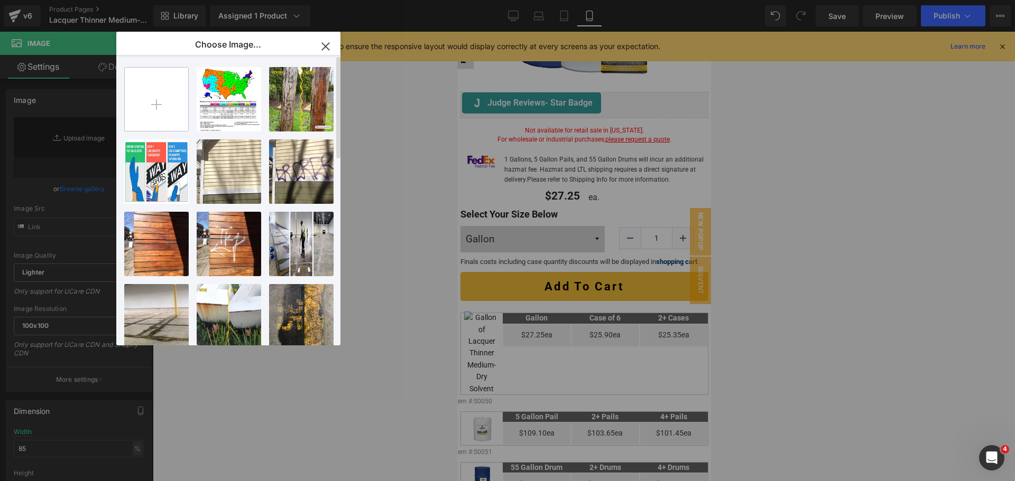
drag, startPoint x: 163, startPoint y: 119, endPoint x: 156, endPoint y: 107, distance: 14.0
click at [156, 107] on input "file" at bounding box center [156, 99] width 63 height 63
type input "C:\fakepath\Lacquer-Thinner-Medium-Dry-Gallon.png"
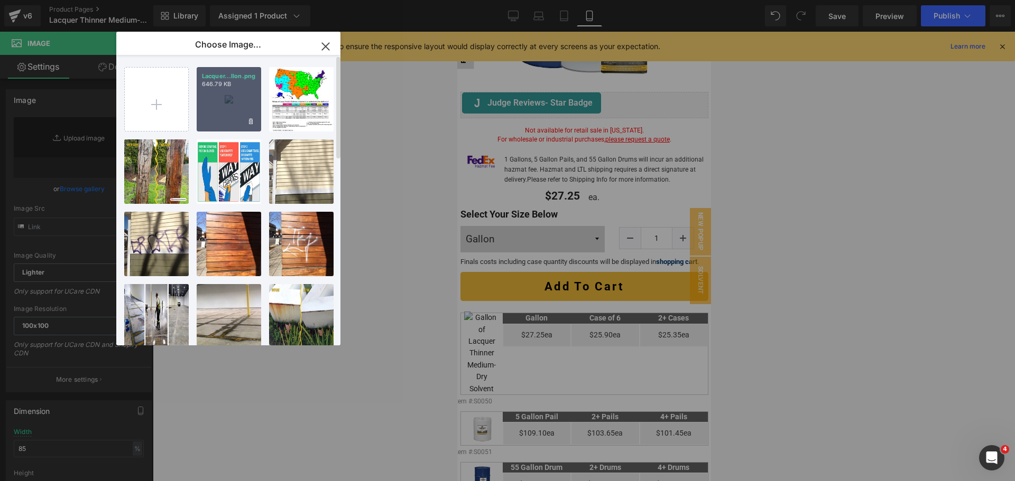
click at [226, 104] on div "Lacquer...llon.png 646.79 KB" at bounding box center [229, 99] width 64 height 64
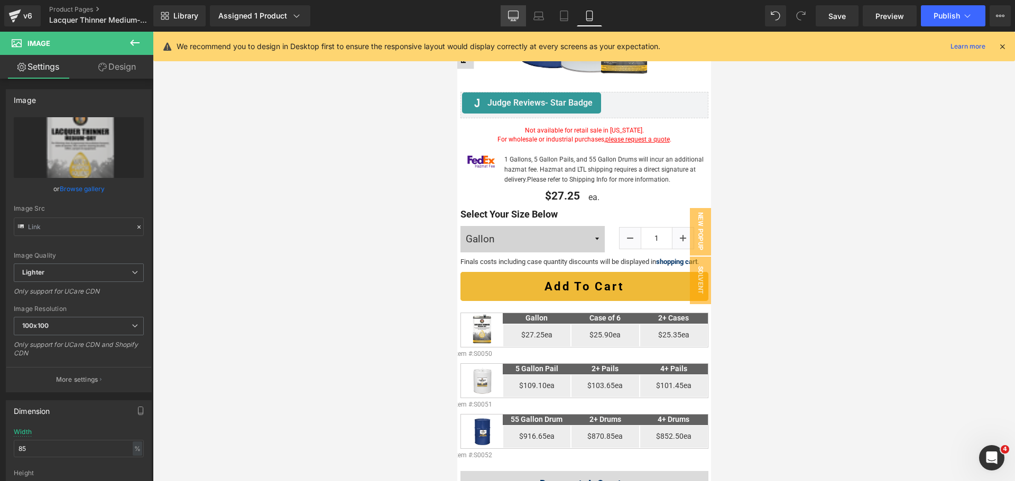
click at [518, 15] on icon at bounding box center [513, 15] width 10 height 8
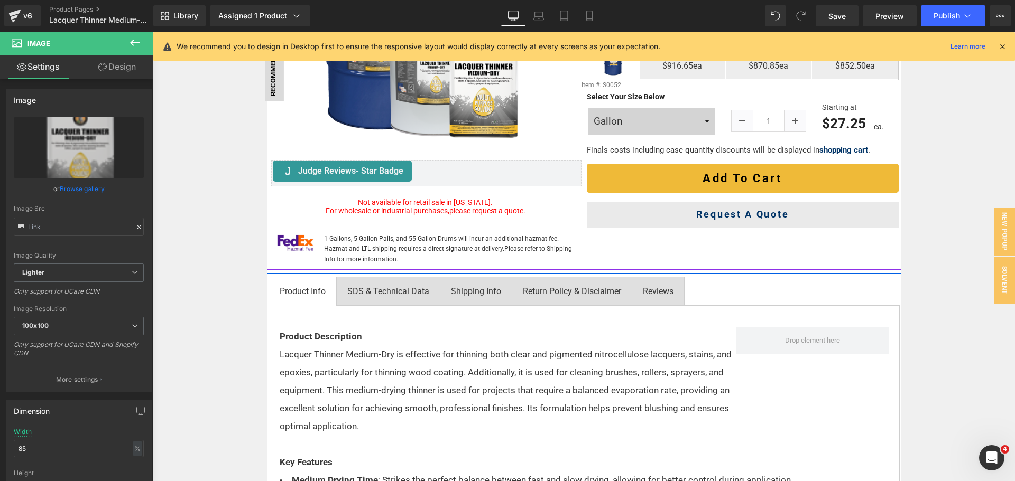
scroll to position [317, 0]
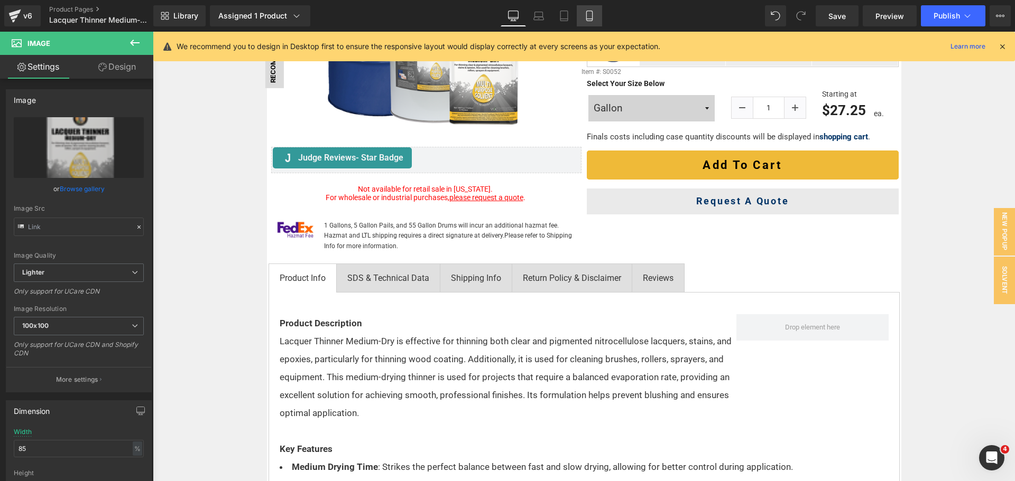
click at [588, 14] on icon at bounding box center [589, 16] width 11 height 11
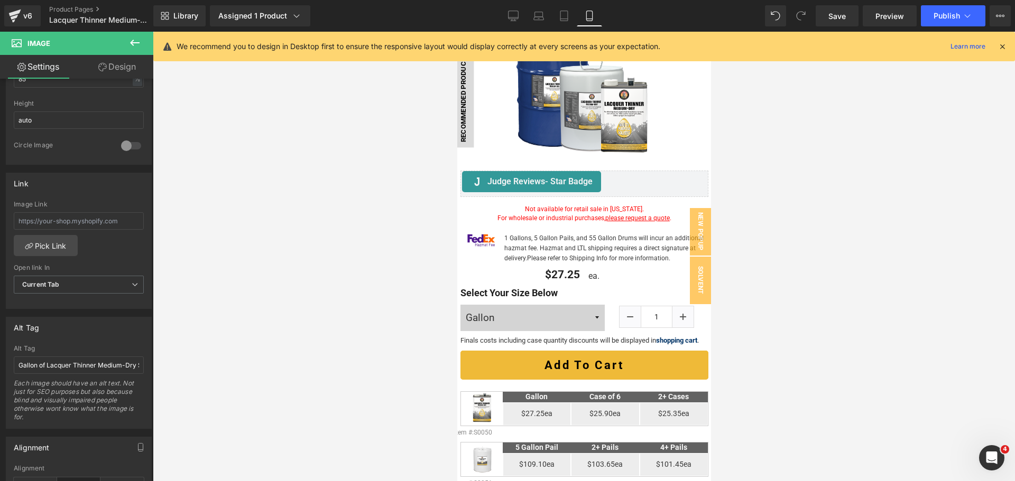
scroll to position [73, 0]
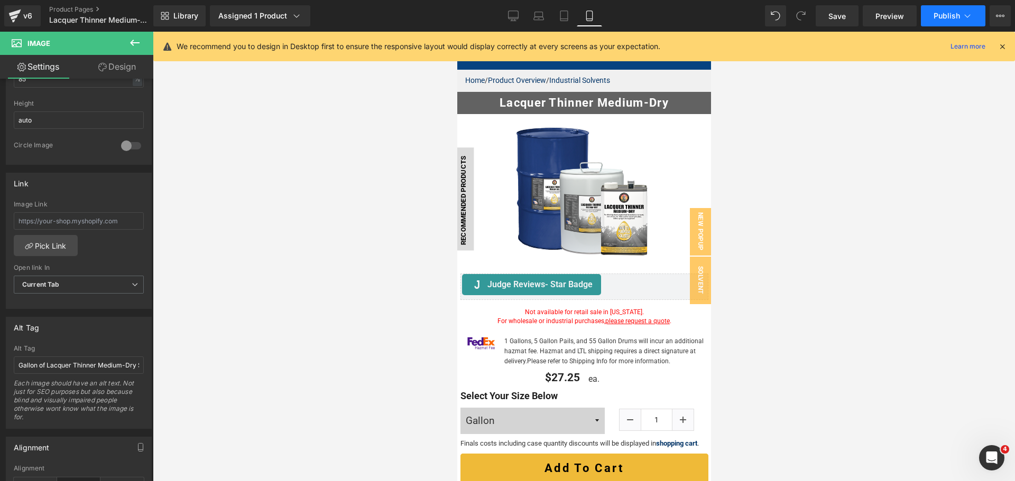
click at [952, 14] on span "Publish" at bounding box center [946, 16] width 26 height 8
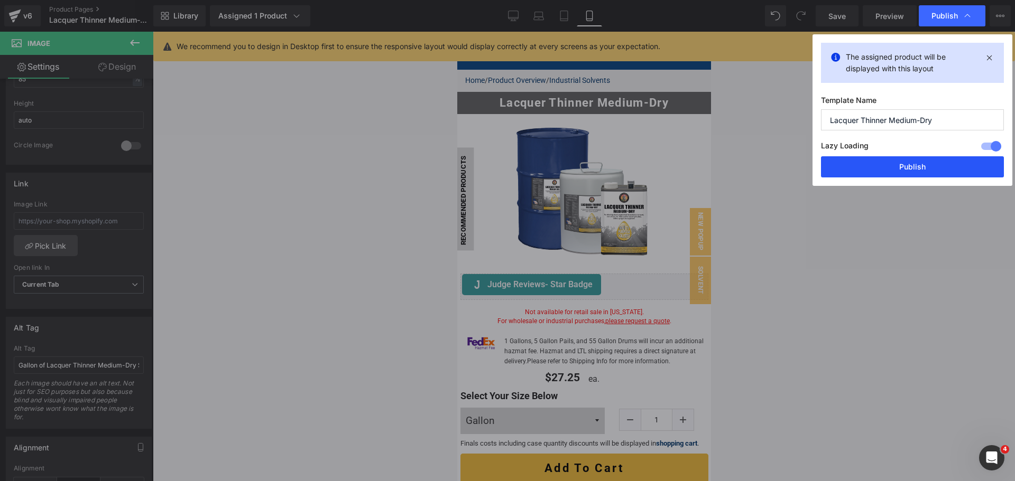
click at [917, 163] on button "Publish" at bounding box center [912, 166] width 183 height 21
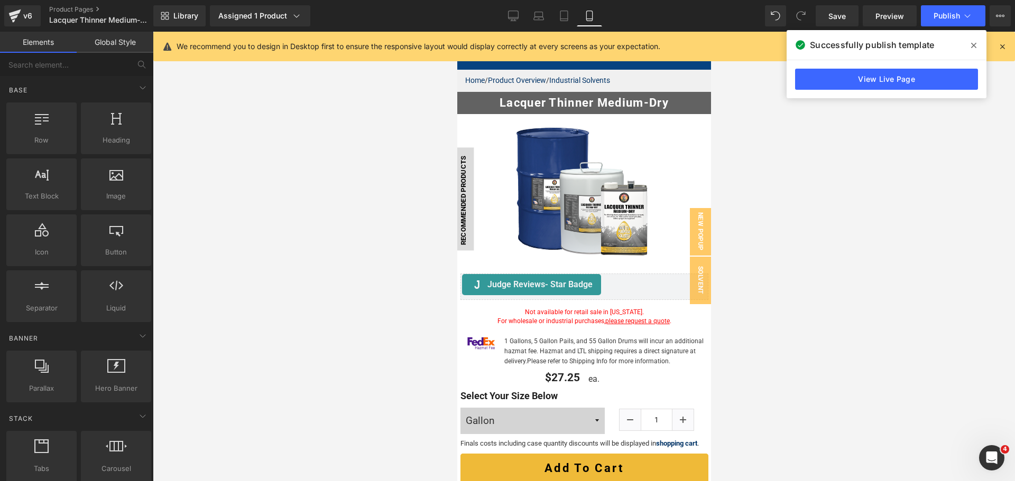
click at [924, 190] on div at bounding box center [584, 257] width 862 height 450
click at [977, 45] on span at bounding box center [973, 45] width 17 height 17
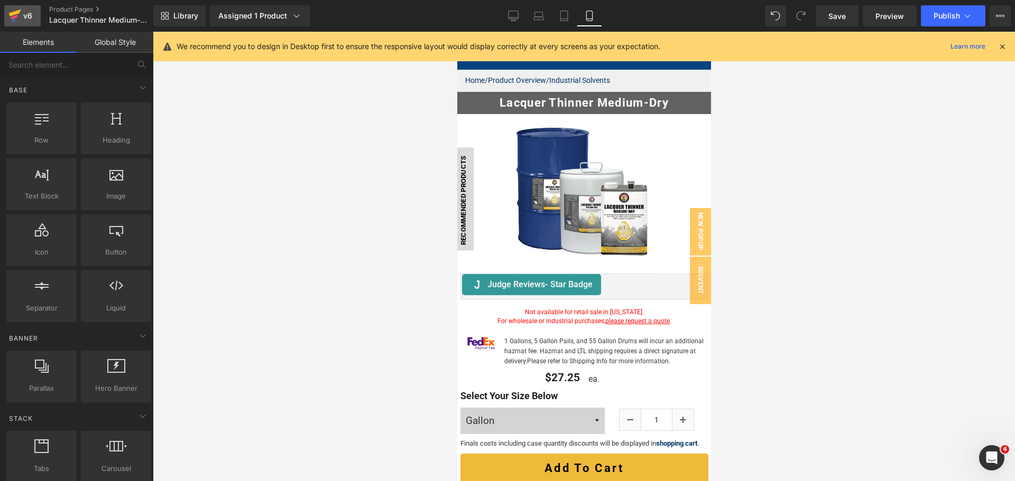
click at [16, 24] on icon at bounding box center [14, 16] width 13 height 26
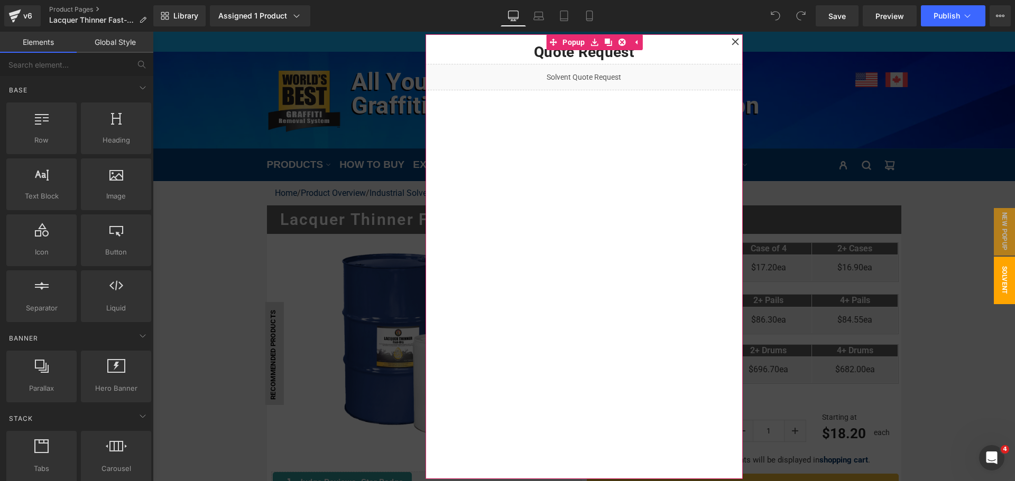
click at [731, 41] on icon at bounding box center [734, 41] width 7 height 7
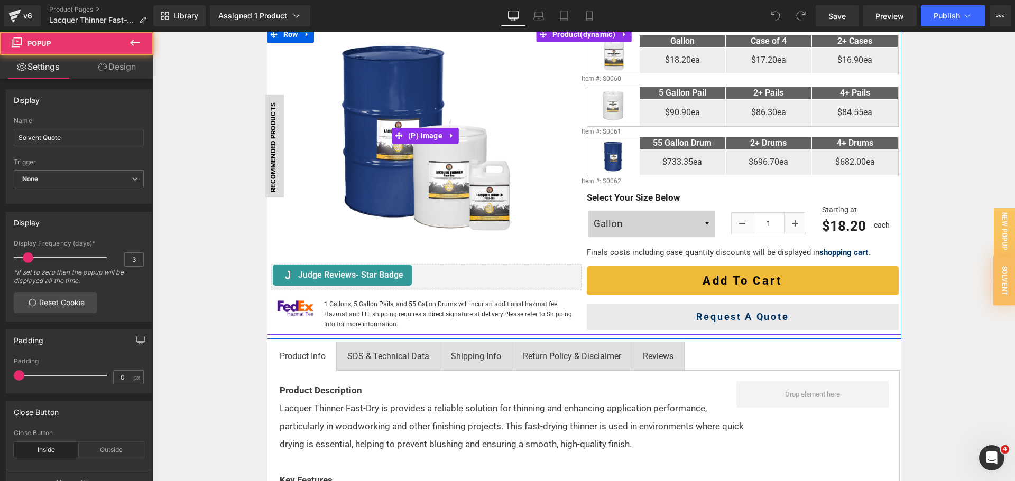
scroll to position [211, 0]
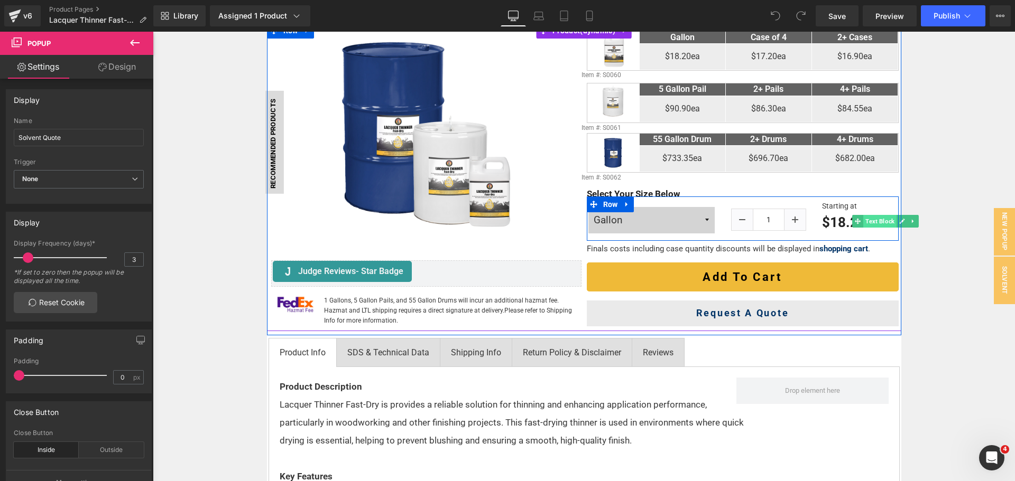
drag, startPoint x: 883, startPoint y: 222, endPoint x: 889, endPoint y: 223, distance: 6.9
click at [883, 222] on span "Text Block" at bounding box center [879, 221] width 33 height 13
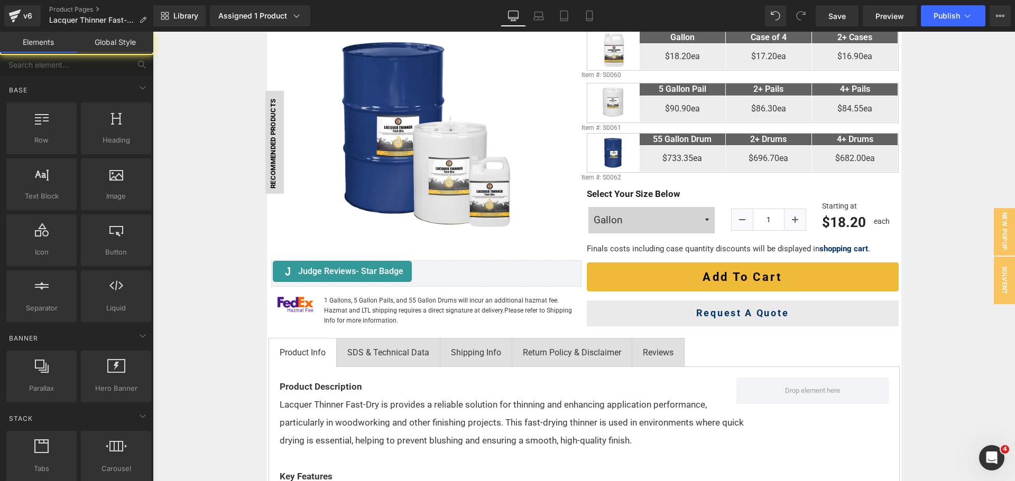
click at [879, 220] on span "Text Block" at bounding box center [879, 221] width 33 height 13
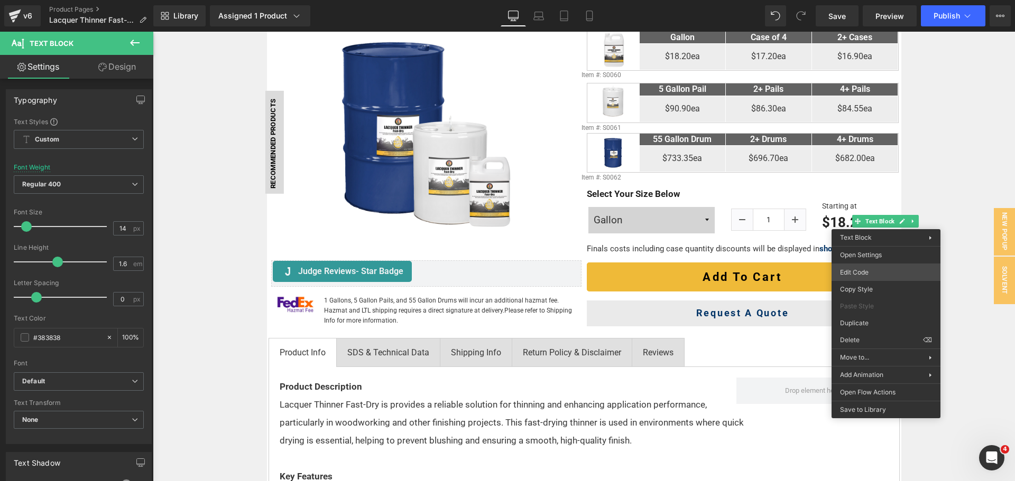
click at [866, 270] on body "Text Block You are previewing how the will restyle your page. You can not edit …" at bounding box center [507, 240] width 1015 height 481
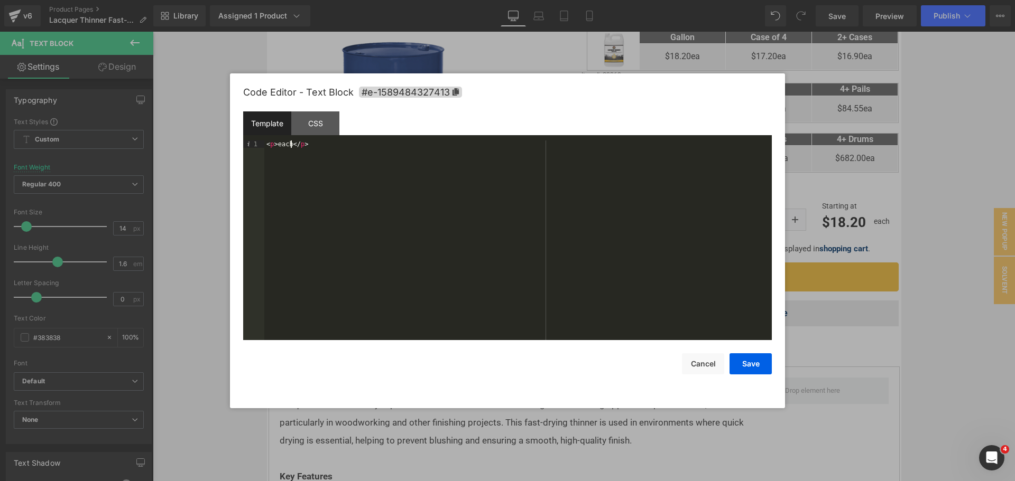
click at [292, 144] on div "< p > each </ p >" at bounding box center [517, 248] width 507 height 215
click at [751, 371] on button "Save" at bounding box center [750, 364] width 42 height 21
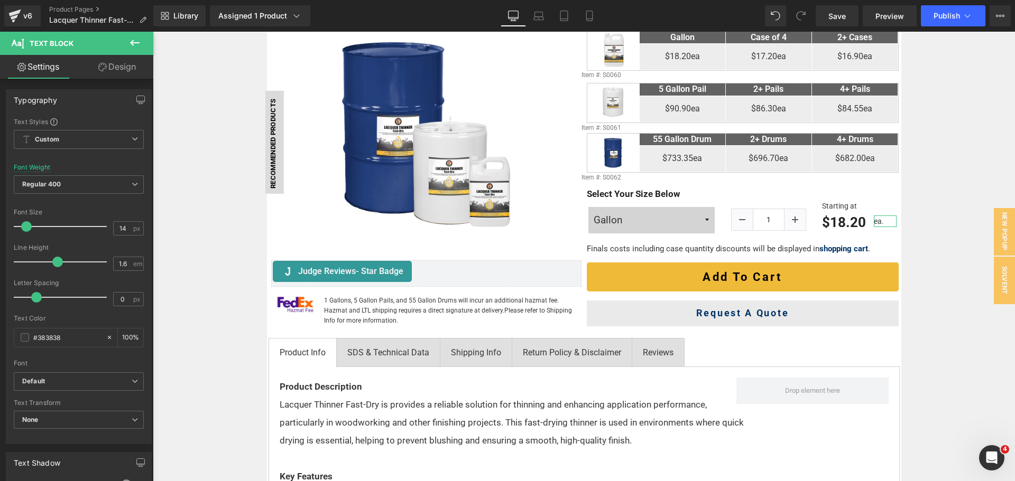
click at [105, 63] on icon at bounding box center [102, 67] width 8 height 8
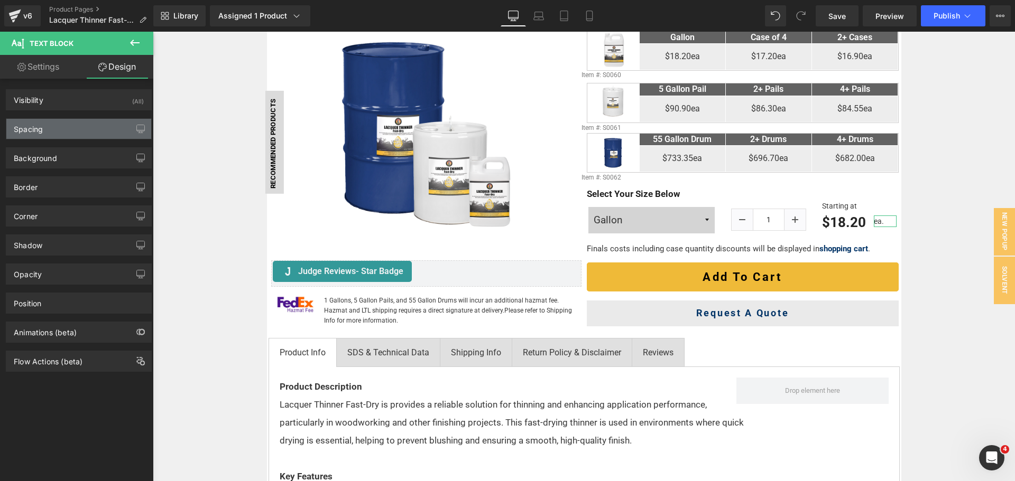
click at [71, 133] on div "Spacing" at bounding box center [78, 129] width 145 height 20
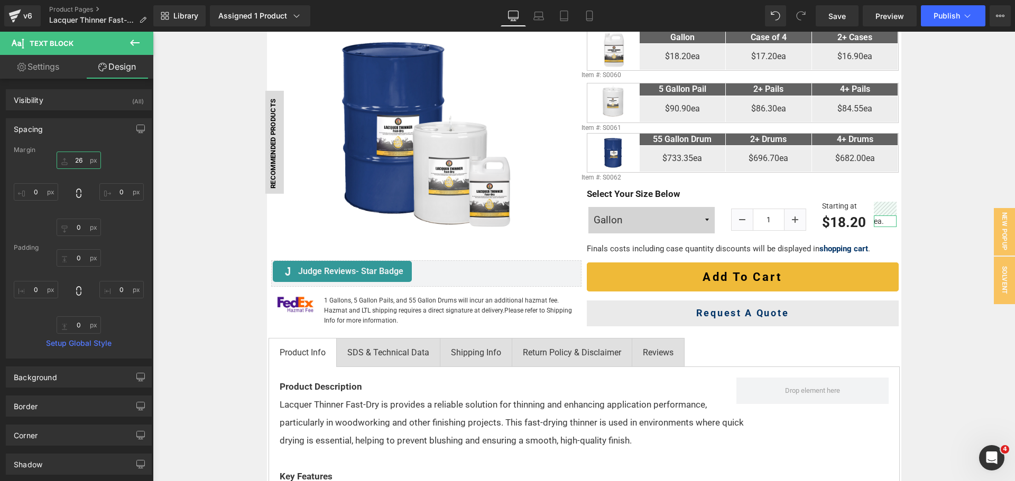
click at [83, 159] on input "text" at bounding box center [79, 160] width 44 height 17
type input "33"
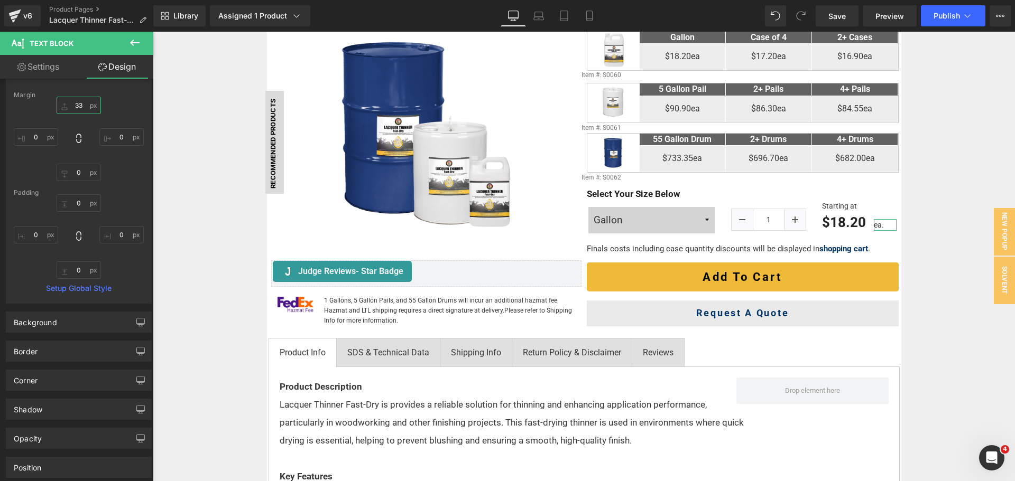
scroll to position [140, 0]
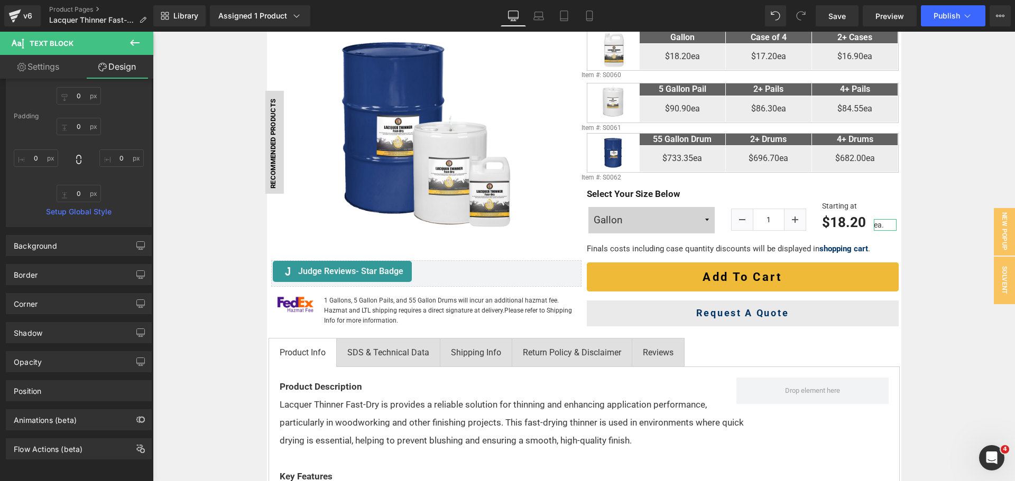
click at [30, 54] on span "Text Block" at bounding box center [64, 43] width 106 height 23
click at [32, 57] on link "Settings" at bounding box center [38, 67] width 77 height 24
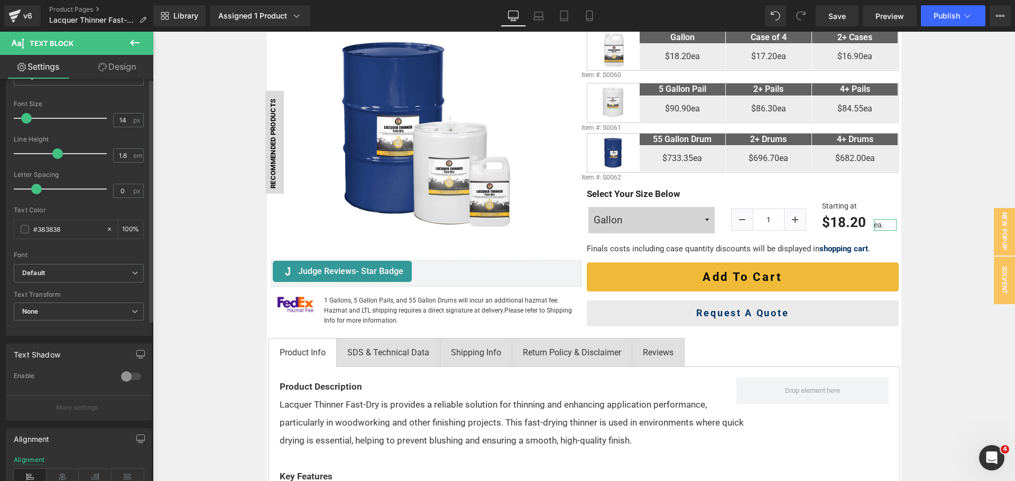
scroll to position [264, 0]
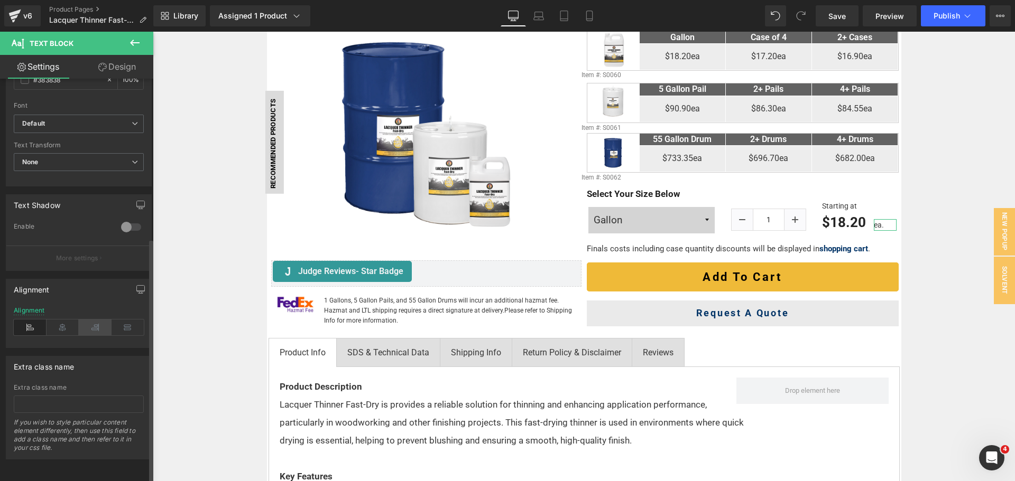
click at [98, 320] on icon at bounding box center [95, 328] width 33 height 16
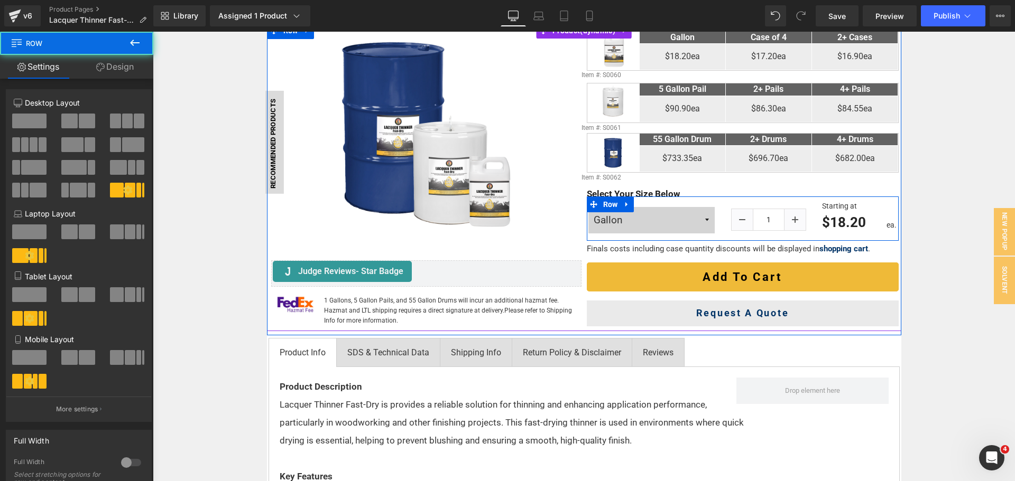
click at [872, 205] on div "ea. Text Block" at bounding box center [885, 216] width 26 height 29
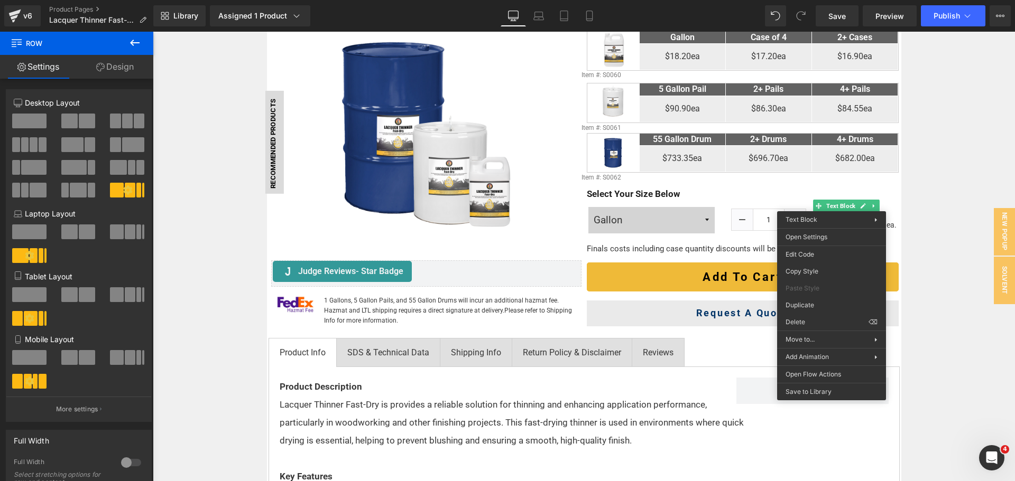
drag, startPoint x: 962, startPoint y: 355, endPoint x: 809, endPoint y: 319, distance: 157.9
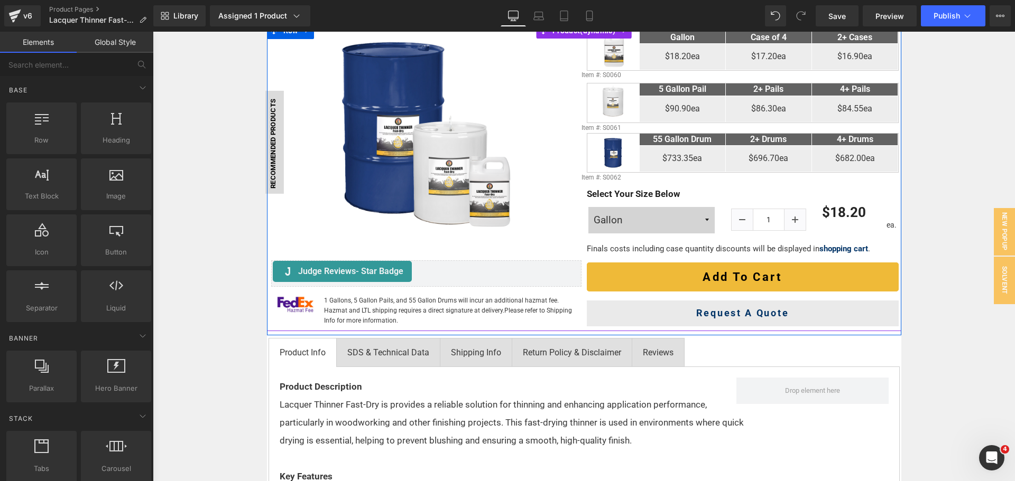
click at [839, 211] on span "(P) Price" at bounding box center [846, 212] width 29 height 13
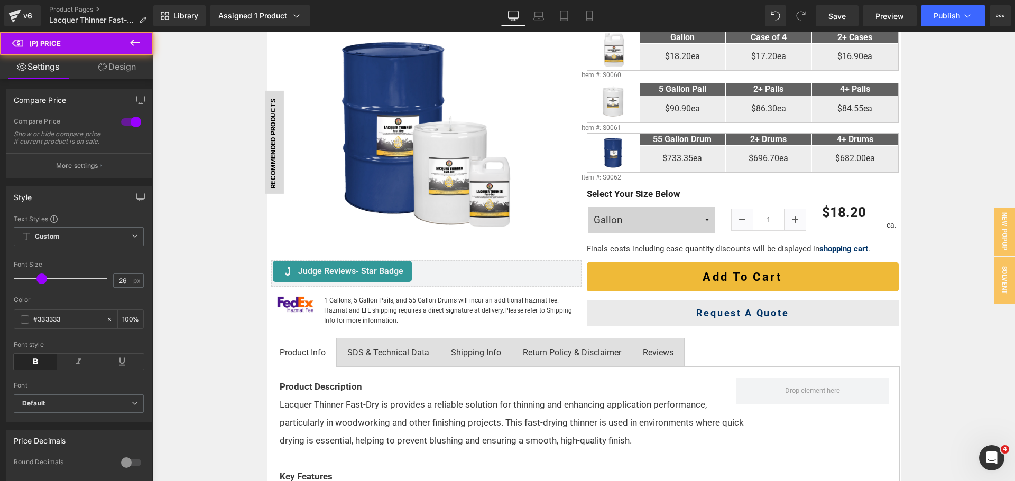
click at [107, 70] on link "Design" at bounding box center [117, 67] width 77 height 24
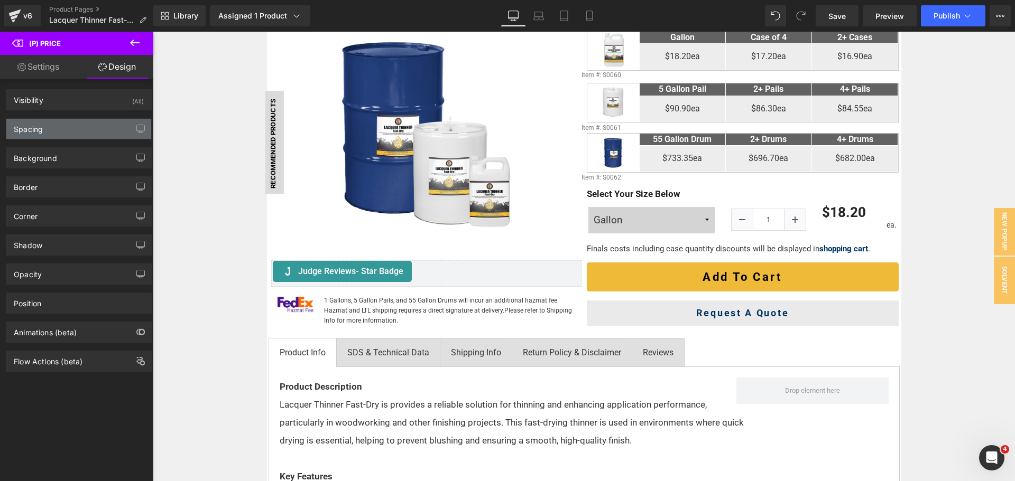
click at [65, 129] on div "Spacing" at bounding box center [78, 129] width 145 height 20
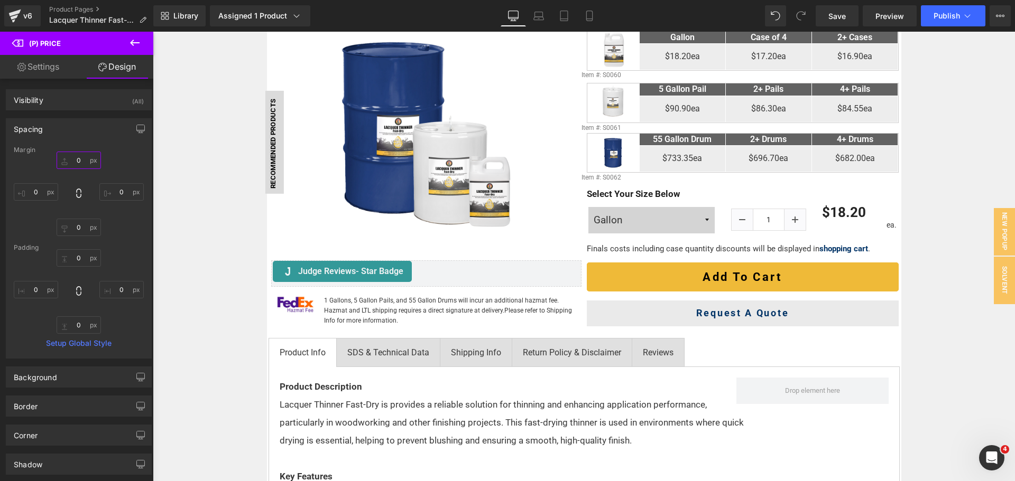
click at [73, 164] on input "text" at bounding box center [79, 160] width 44 height 17
type input "16"
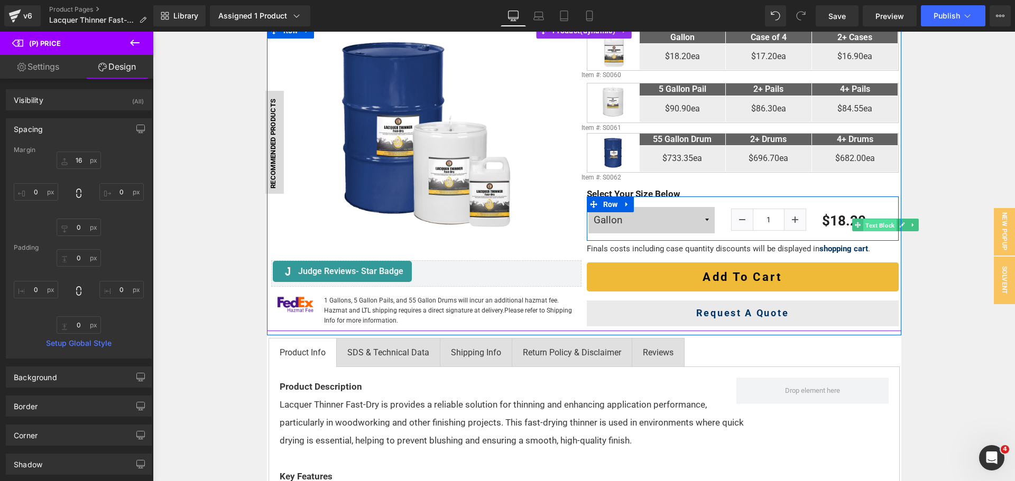
click at [885, 227] on span "Text Block" at bounding box center [879, 225] width 33 height 13
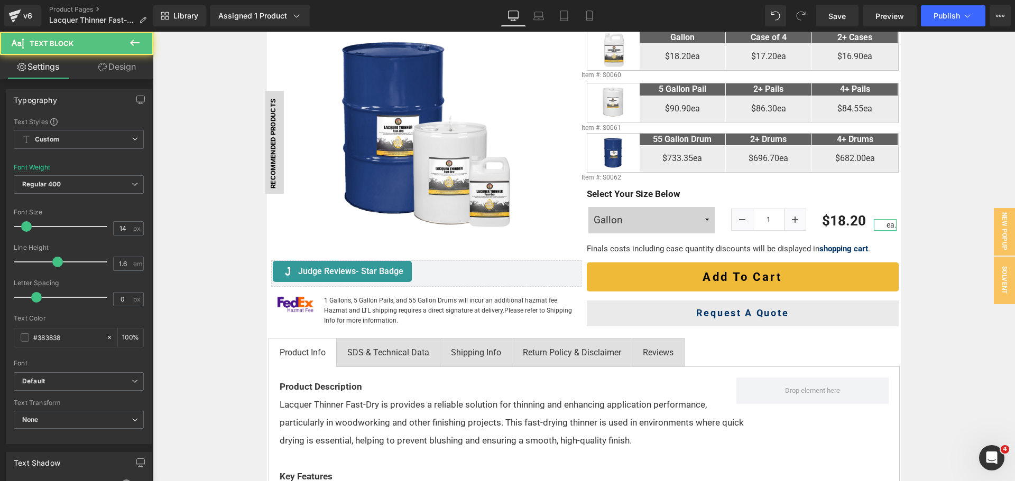
click at [112, 68] on link "Design" at bounding box center [117, 67] width 77 height 24
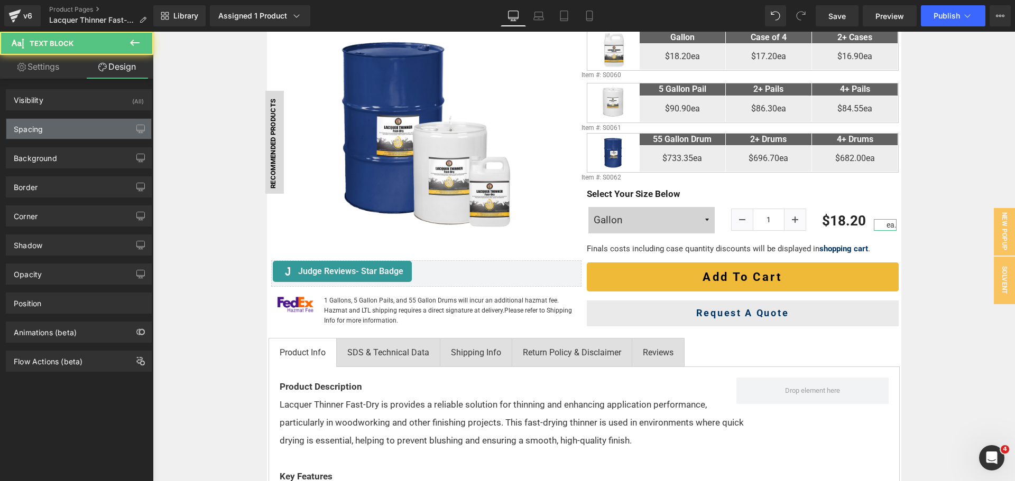
click at [71, 123] on div "Spacing" at bounding box center [78, 129] width 145 height 20
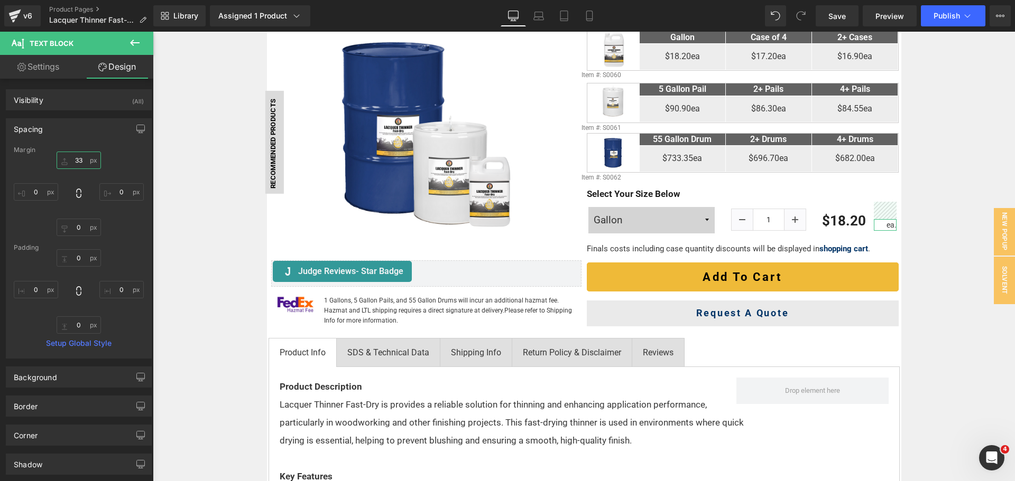
click at [79, 164] on input "33" at bounding box center [79, 160] width 44 height 17
type input "30"
click at [530, 17] on link "Laptop" at bounding box center [538, 15] width 25 height 21
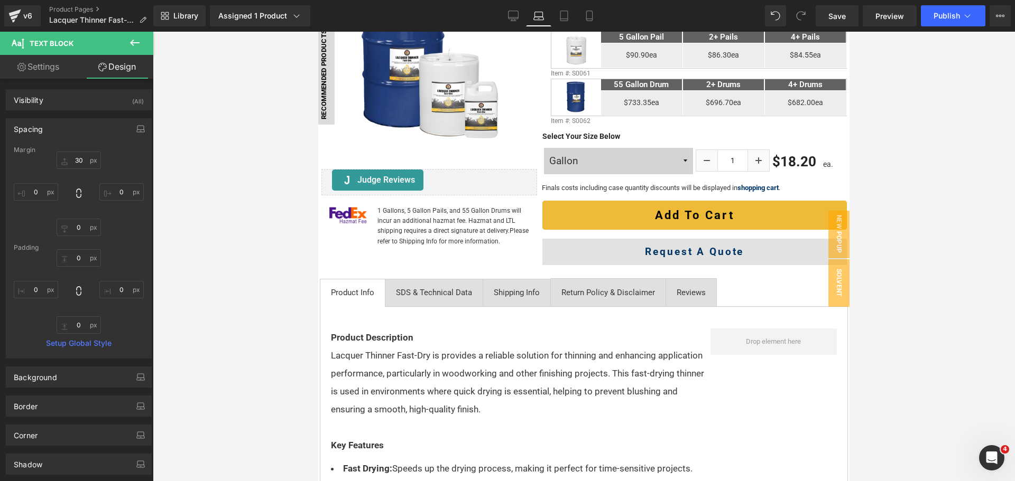
scroll to position [247, 0]
click at [564, 16] on icon at bounding box center [564, 16] width 11 height 11
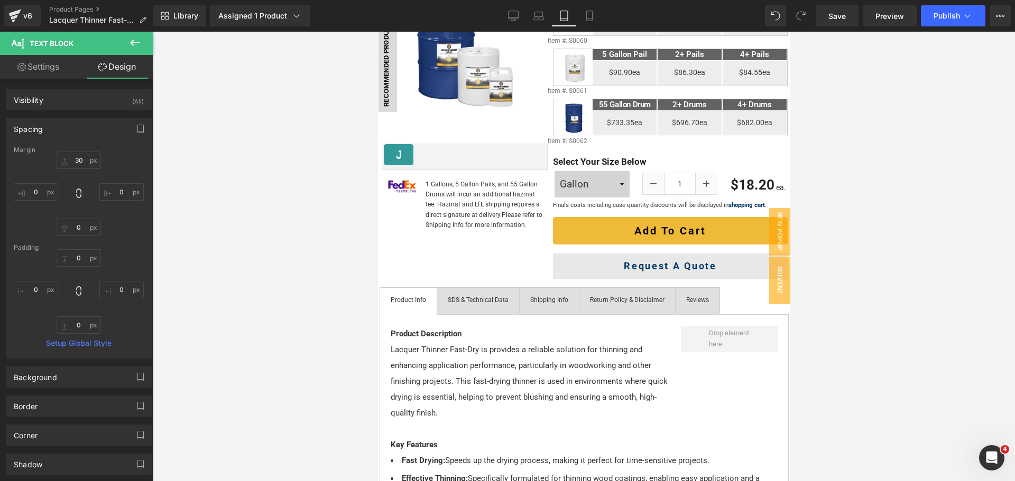
scroll to position [215, 0]
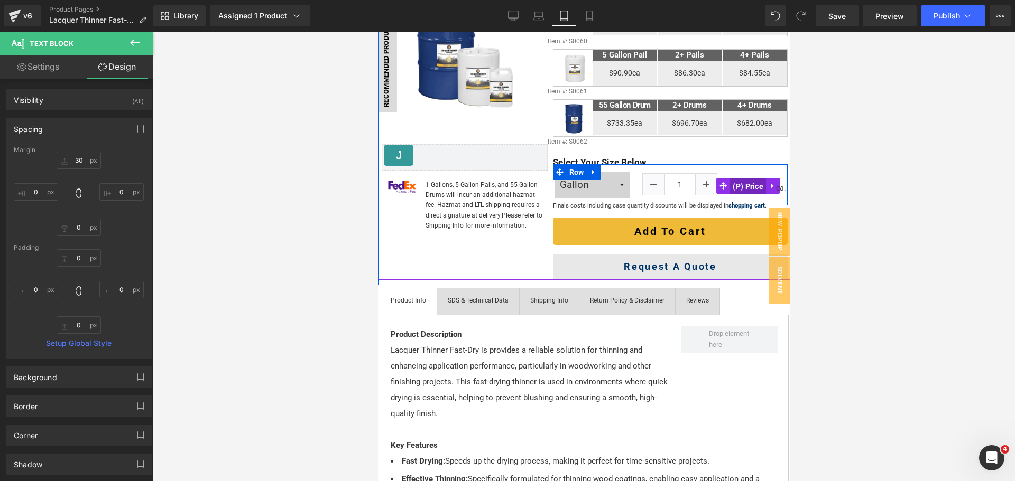
click at [744, 189] on span "(P) Price" at bounding box center [747, 187] width 36 height 16
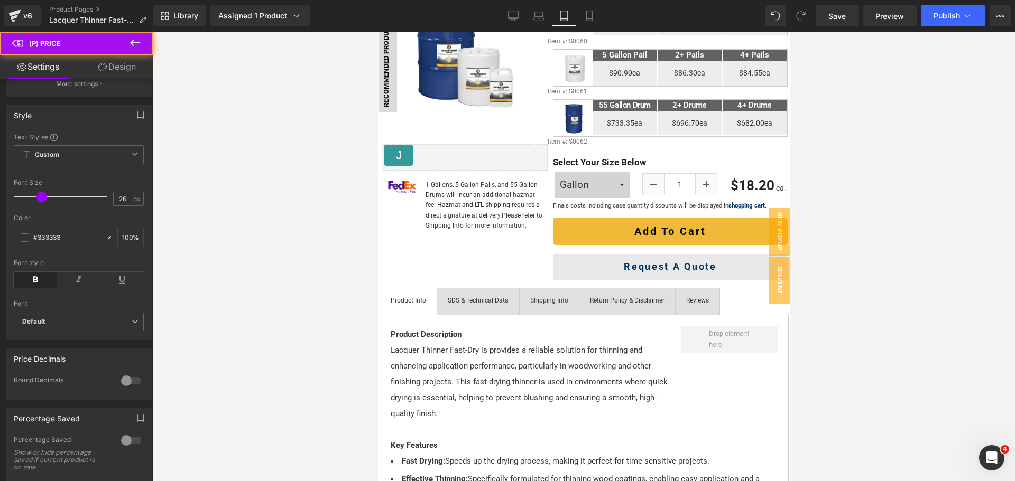
scroll to position [211, 0]
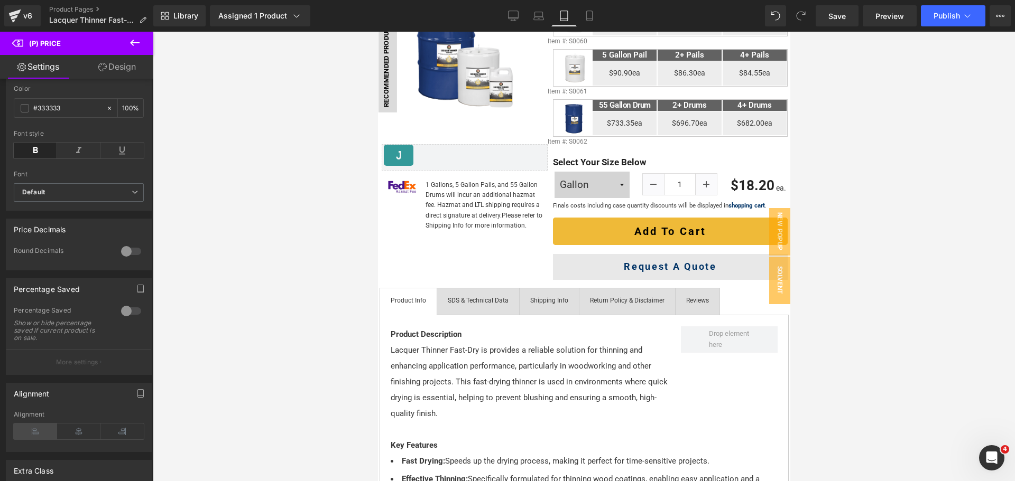
click at [38, 437] on icon at bounding box center [35, 432] width 43 height 16
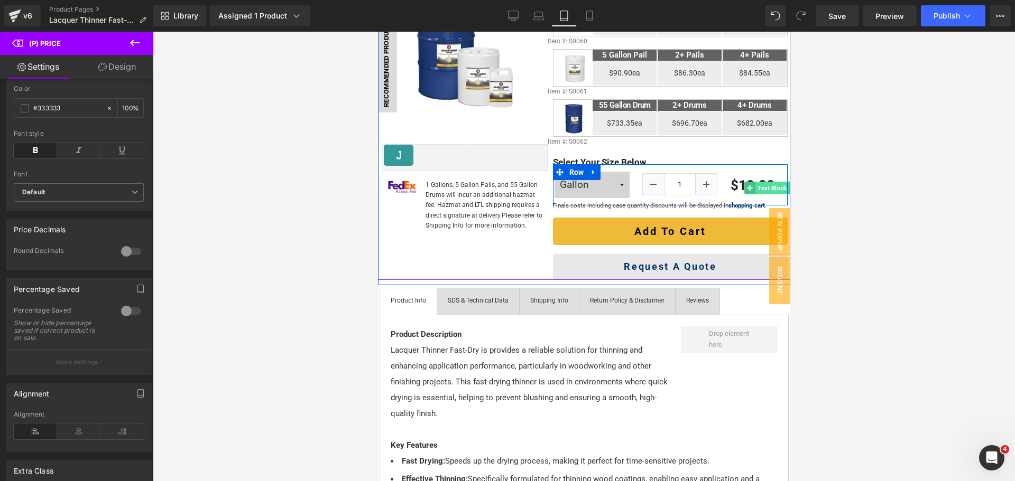
click at [769, 188] on span "Text Block" at bounding box center [771, 188] width 33 height 13
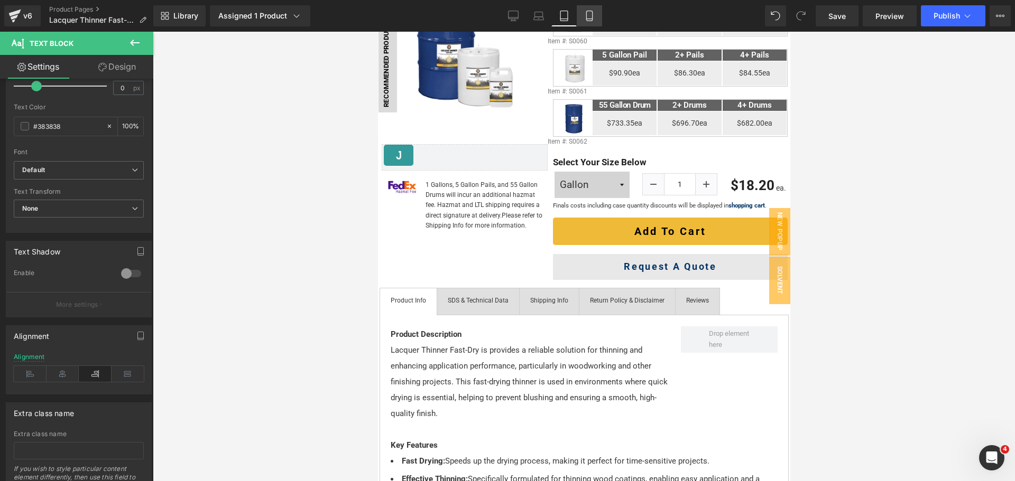
click at [590, 13] on icon at bounding box center [589, 16] width 11 height 11
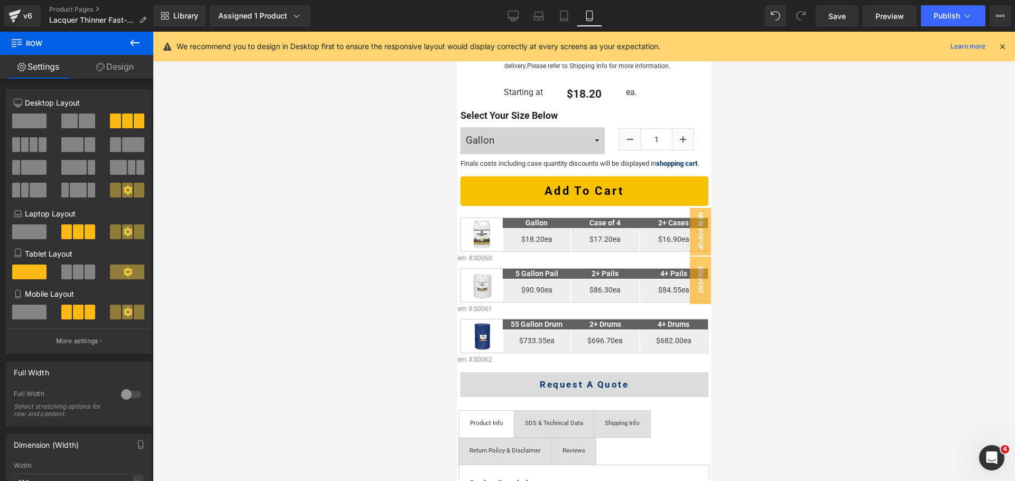
scroll to position [142, 0]
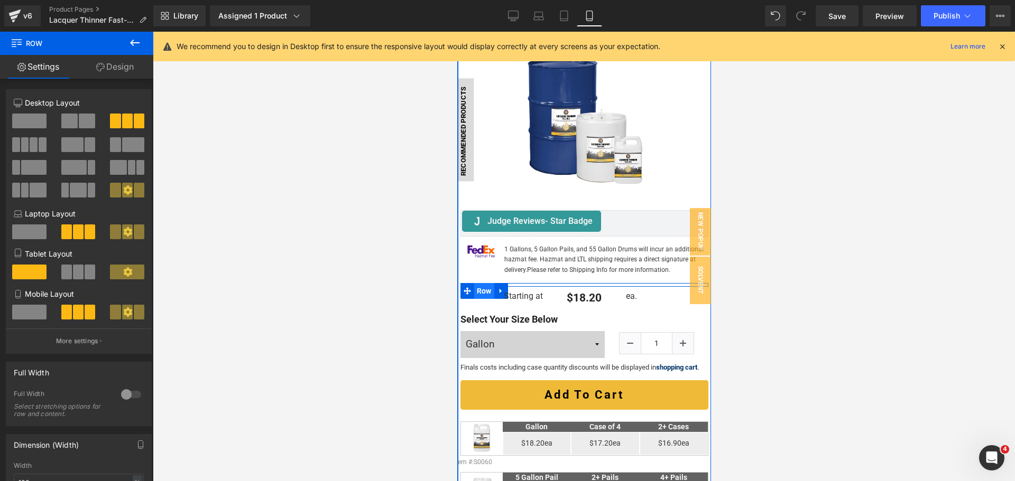
click at [483, 283] on span "Row" at bounding box center [484, 291] width 20 height 16
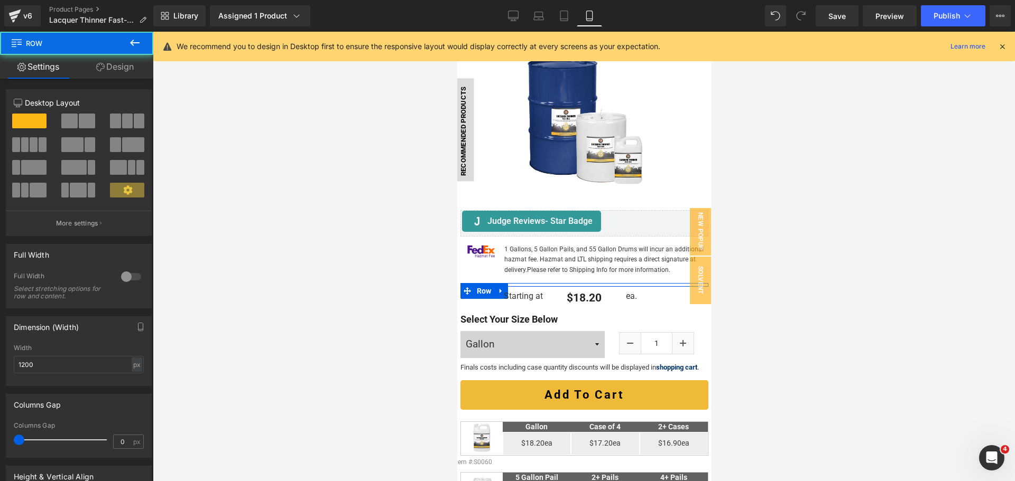
click at [114, 66] on link "Design" at bounding box center [115, 67] width 77 height 24
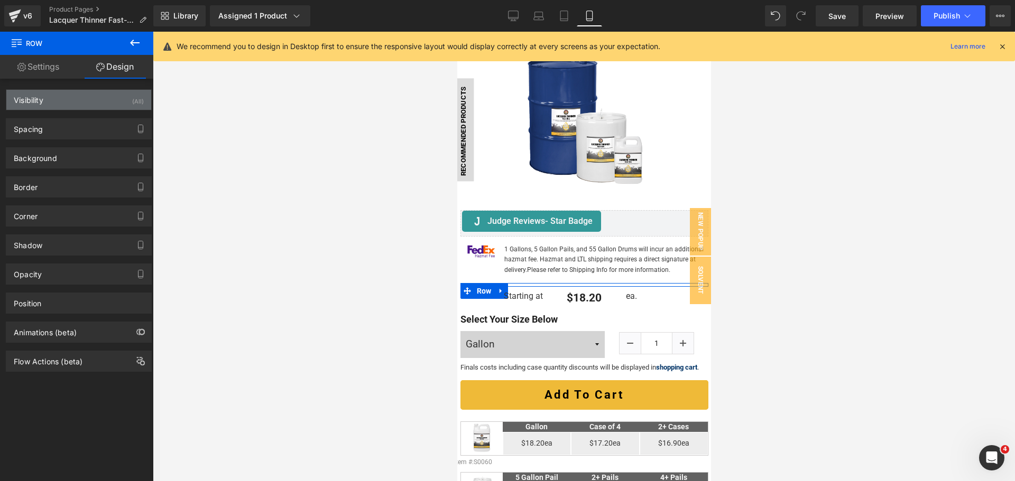
click at [95, 91] on div "Visibility (All)" at bounding box center [78, 100] width 145 height 20
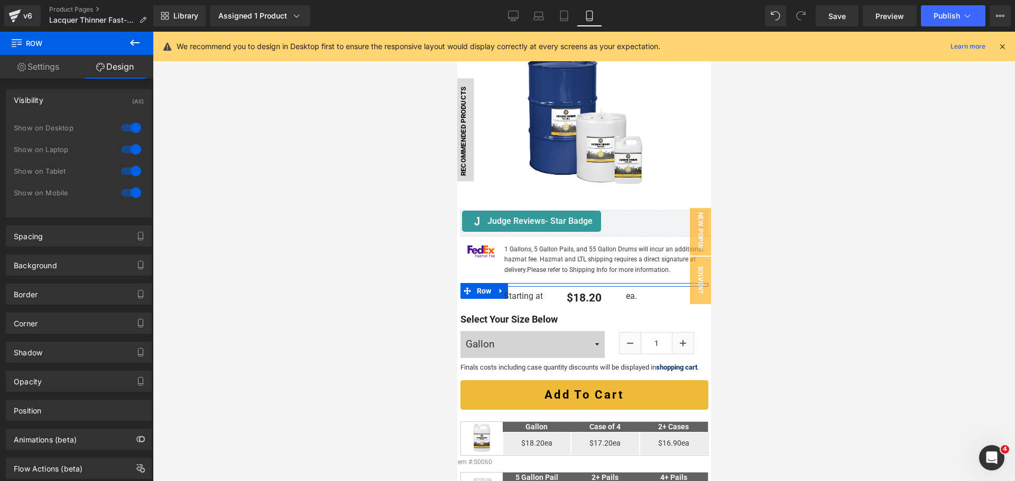
click at [129, 190] on div at bounding box center [130, 192] width 25 height 17
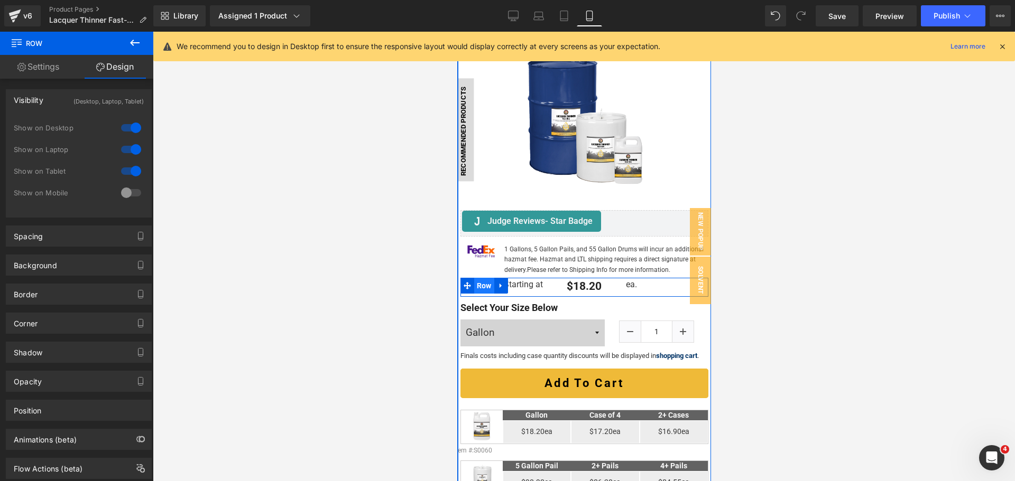
click at [488, 280] on span "Row" at bounding box center [484, 286] width 20 height 16
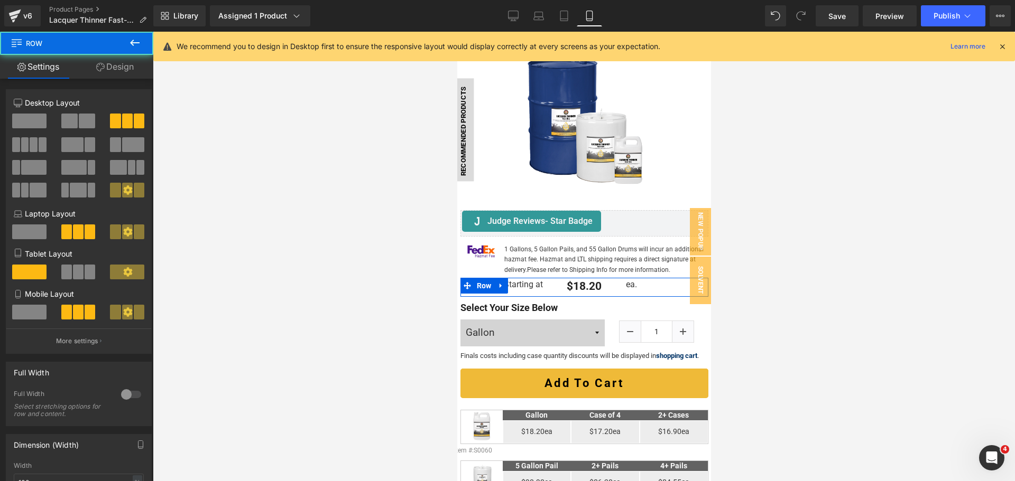
click at [81, 119] on span at bounding box center [87, 121] width 16 height 15
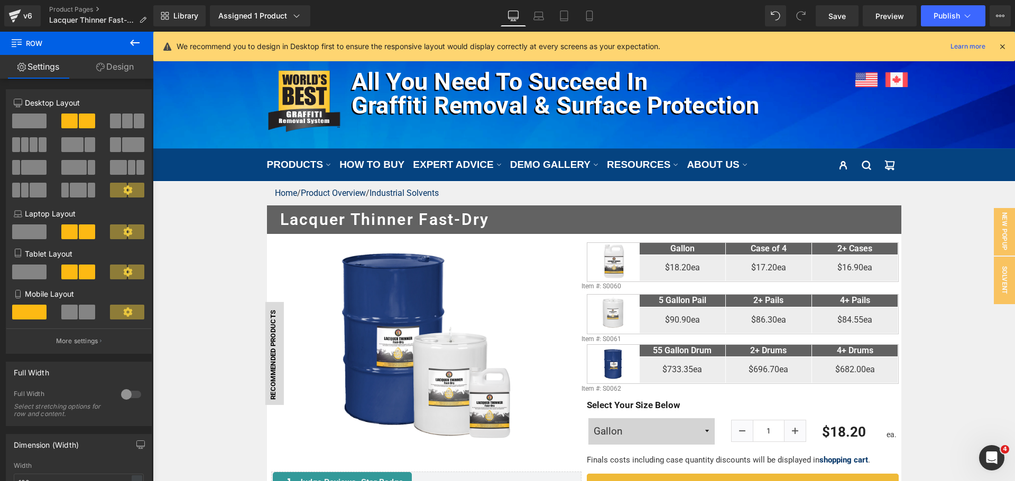
click at [84, 314] on span at bounding box center [87, 312] width 16 height 15
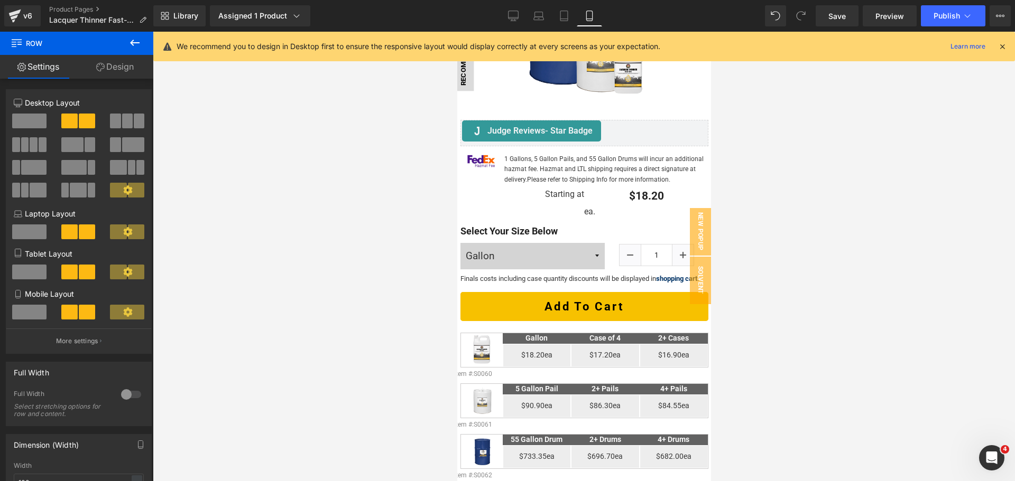
scroll to position [232, 0]
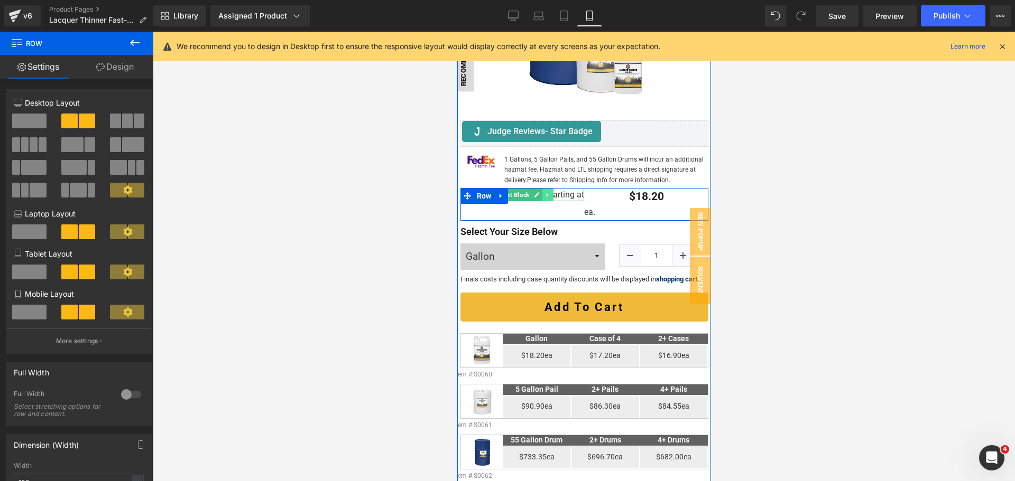
click at [550, 192] on icon at bounding box center [547, 195] width 6 height 6
click at [554, 192] on icon at bounding box center [553, 195] width 6 height 6
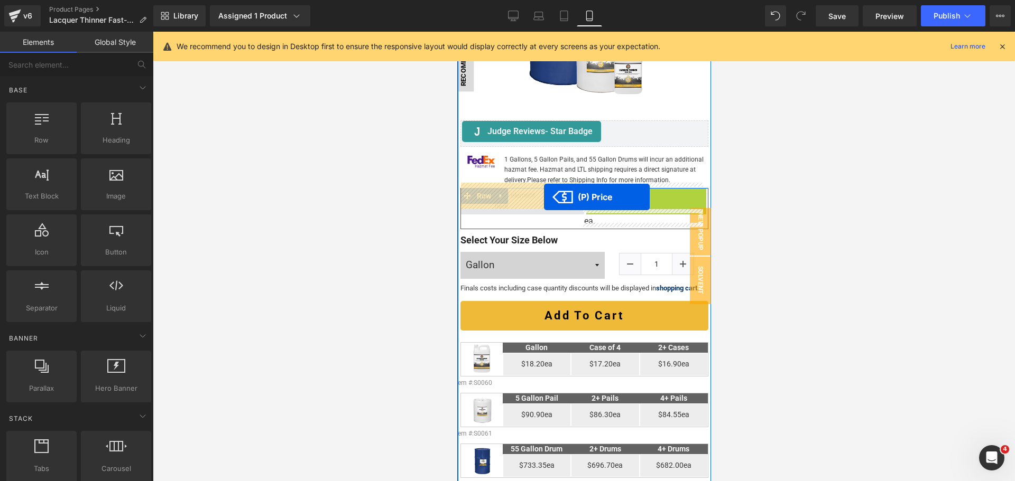
drag, startPoint x: 633, startPoint y: 193, endPoint x: 543, endPoint y: 197, distance: 89.4
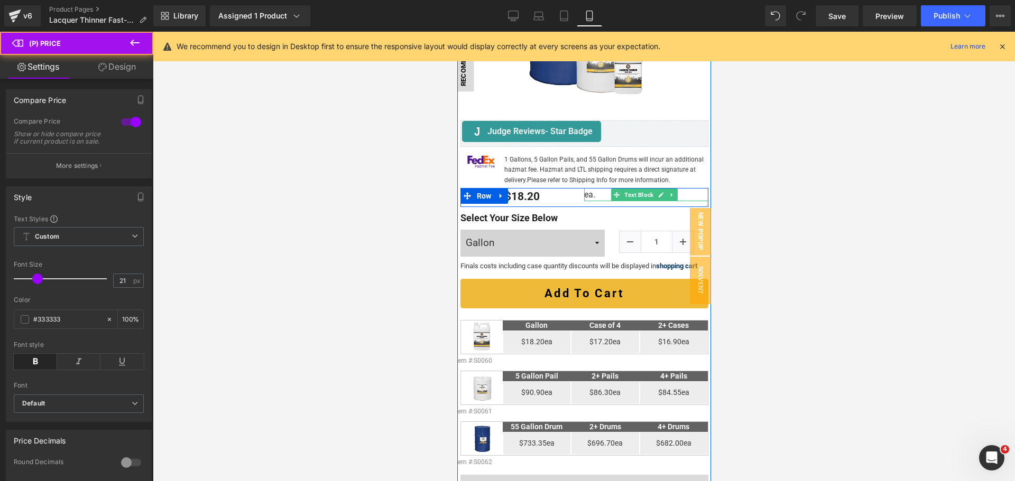
click at [585, 190] on p "ea." at bounding box center [645, 195] width 124 height 14
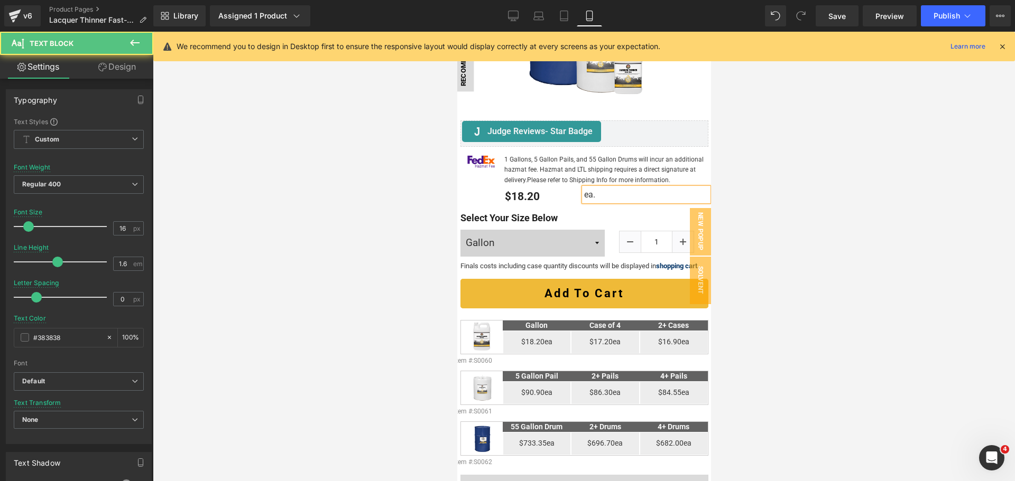
click at [114, 68] on link "Design" at bounding box center [117, 67] width 77 height 24
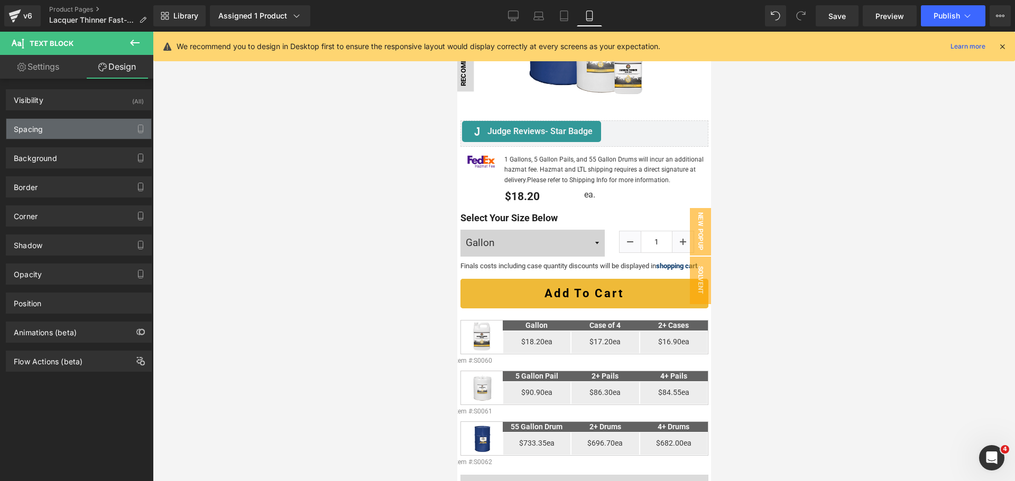
click at [80, 131] on div "Spacing" at bounding box center [78, 129] width 145 height 20
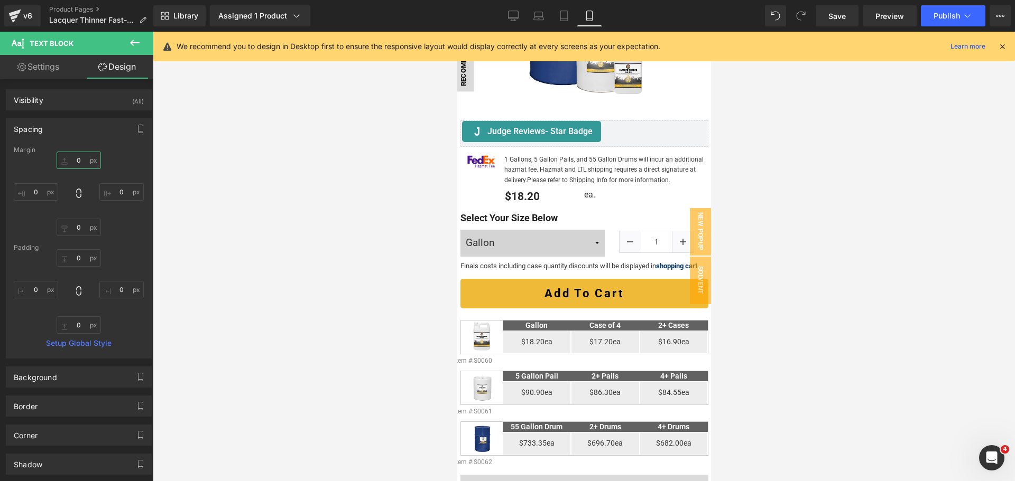
click at [81, 159] on input "0" at bounding box center [79, 160] width 44 height 17
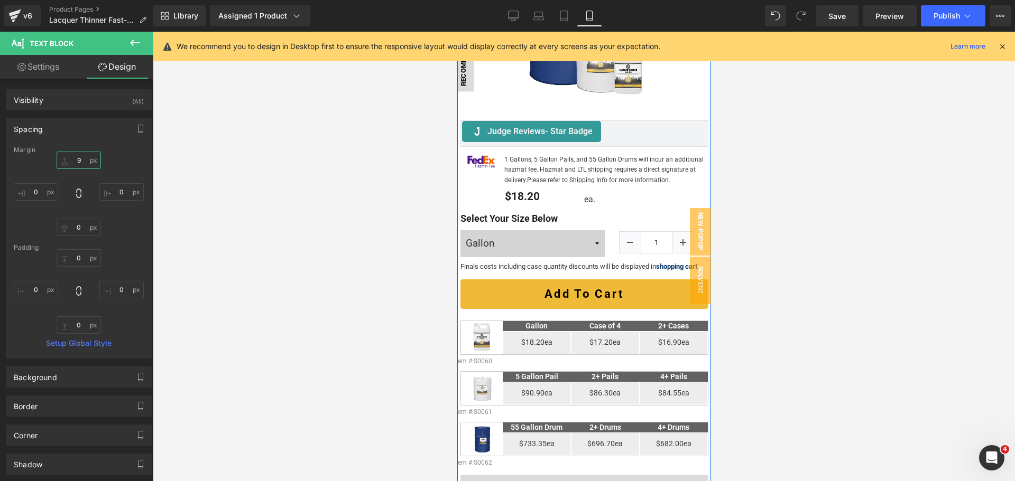
type input "10"
click at [521, 196] on span "(P) Price" at bounding box center [520, 198] width 36 height 16
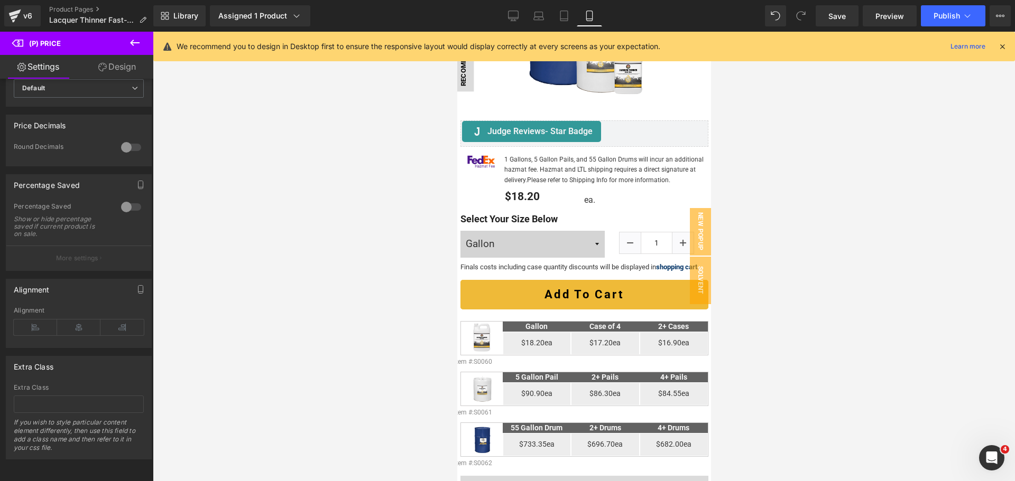
scroll to position [331, 0]
click at [102, 320] on icon at bounding box center [121, 328] width 43 height 16
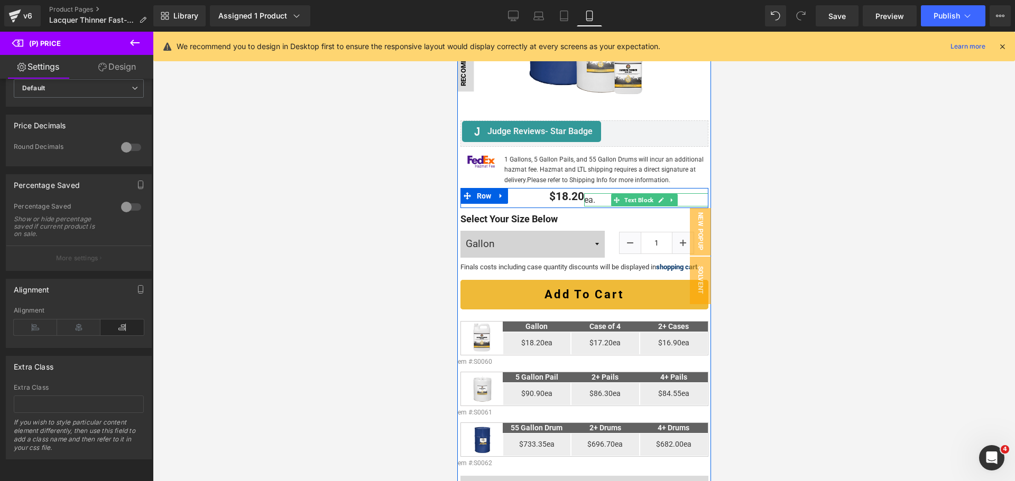
click at [585, 196] on p "ea." at bounding box center [645, 200] width 124 height 14
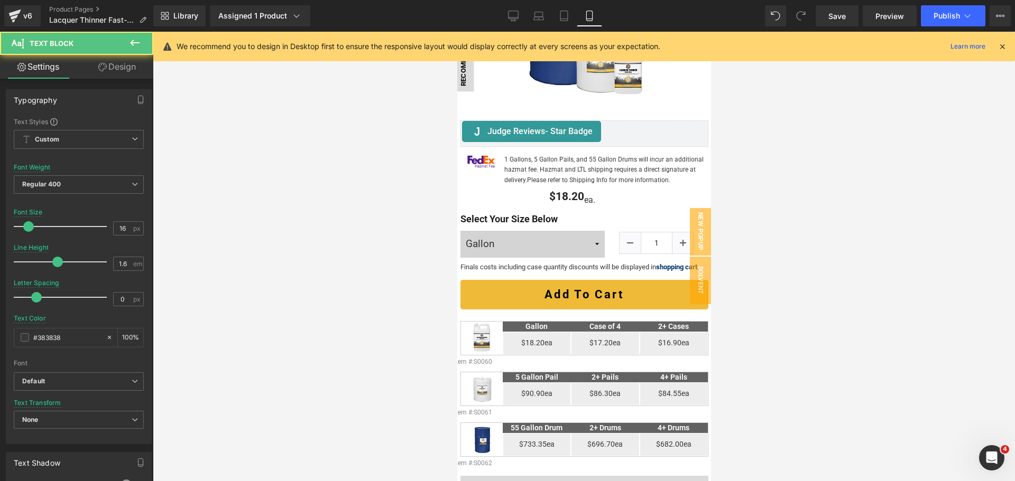
click at [116, 74] on link "Design" at bounding box center [117, 67] width 77 height 24
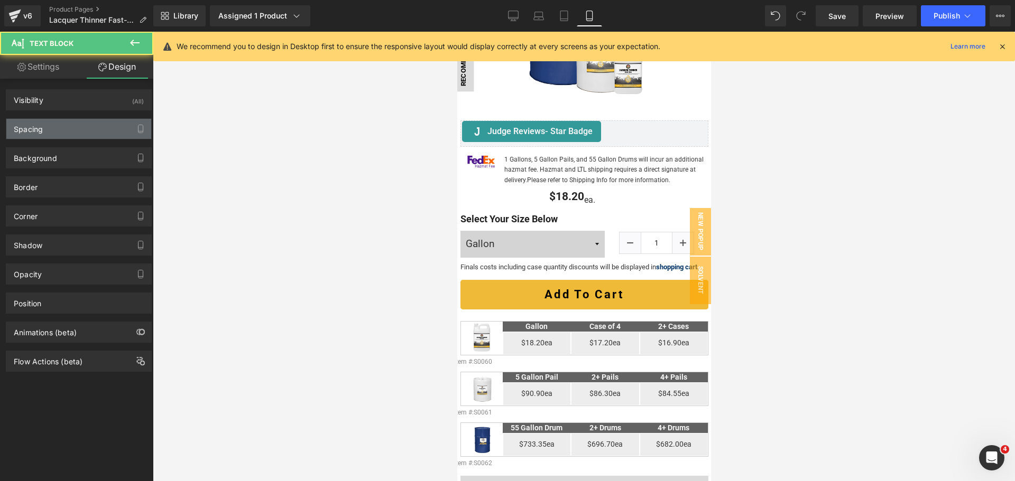
click at [60, 129] on div "Spacing" at bounding box center [78, 129] width 145 height 20
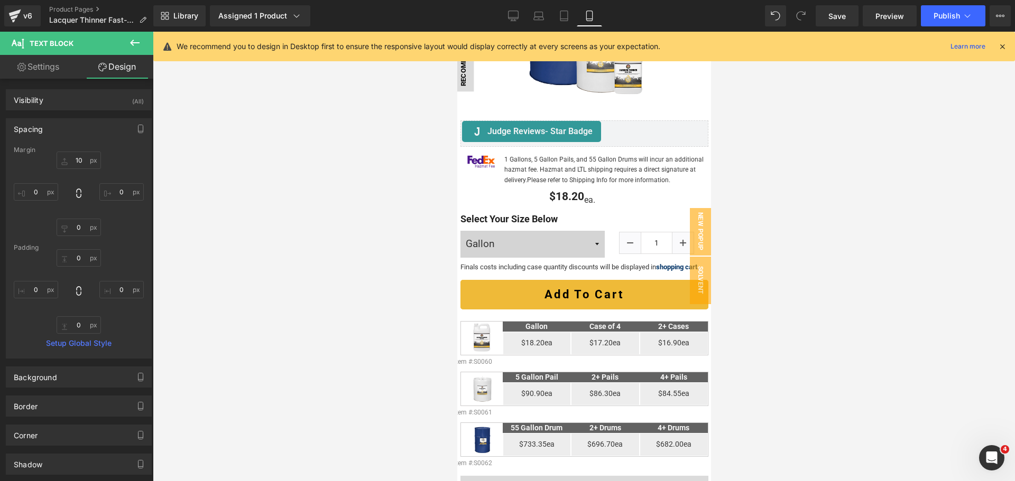
click at [71, 153] on div "Margin" at bounding box center [79, 149] width 130 height 7
click at [74, 161] on input "10" at bounding box center [79, 160] width 44 height 17
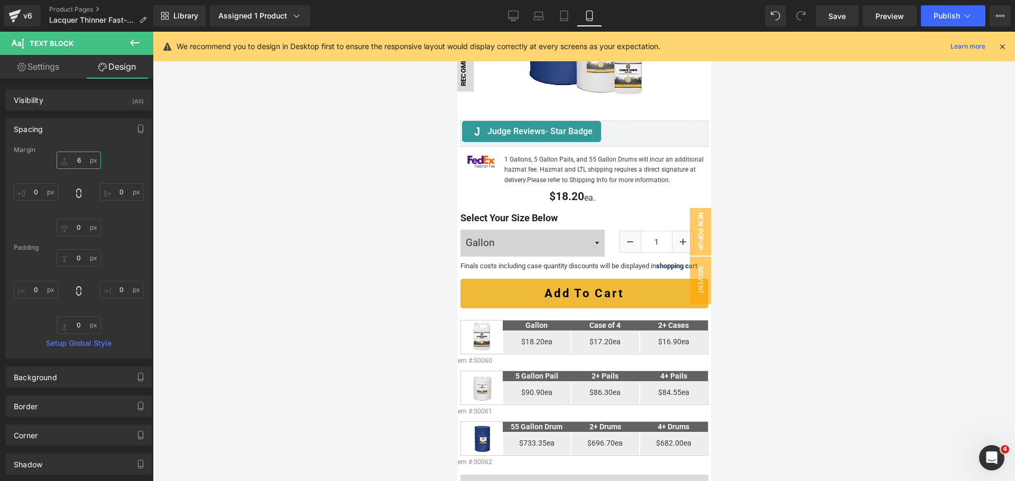
type input "6"
click at [48, 75] on link "Settings" at bounding box center [38, 67] width 77 height 24
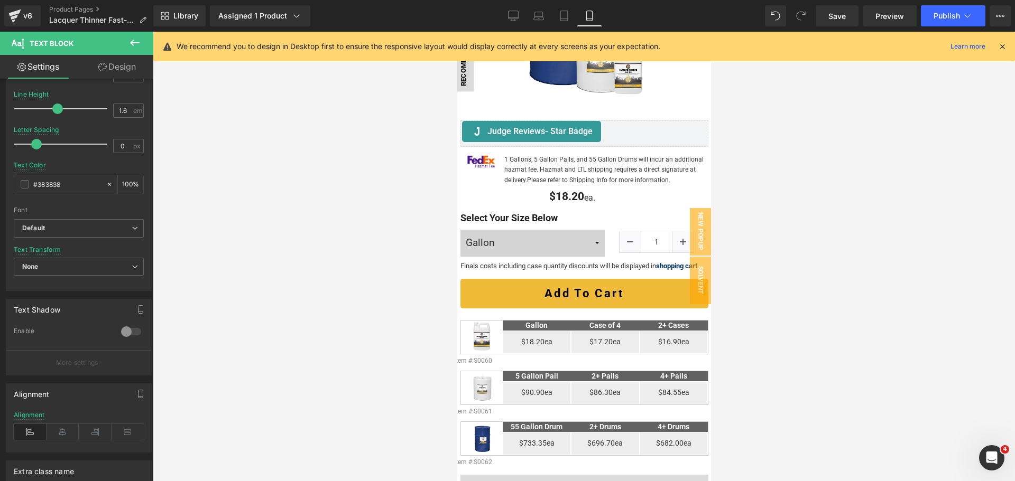
scroll to position [159, 0]
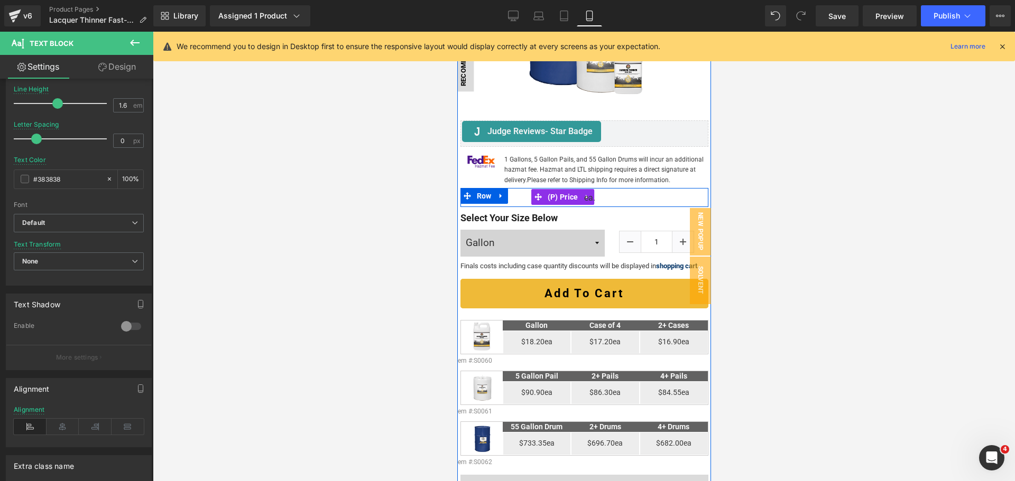
click at [526, 192] on div "$0 $18.20" at bounding box center [522, 197] width 124 height 18
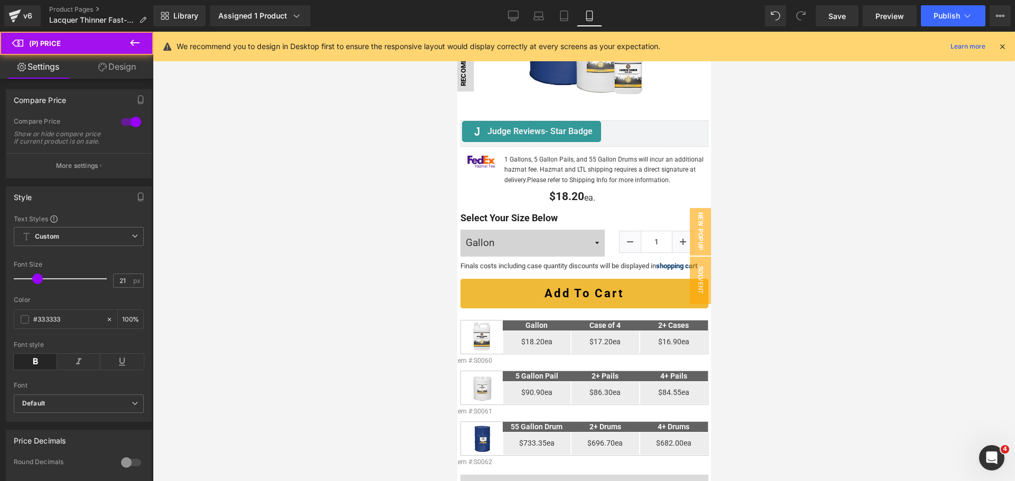
click at [465, 199] on span at bounding box center [470, 196] width 11 height 13
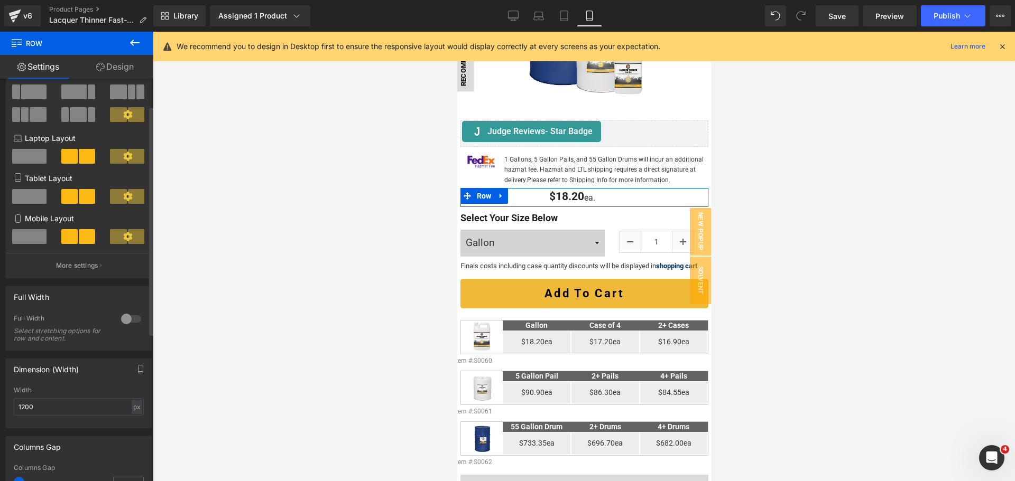
scroll to position [211, 0]
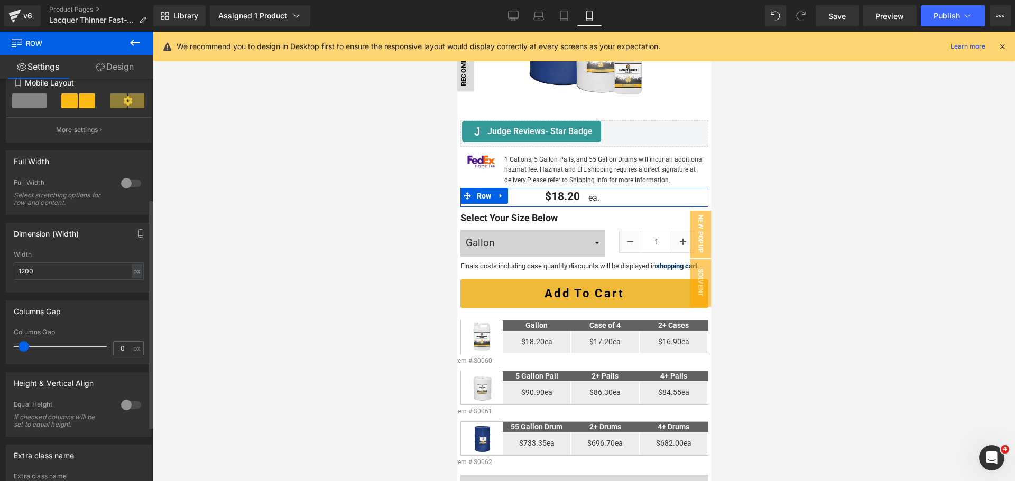
click at [24, 347] on span at bounding box center [23, 346] width 11 height 11
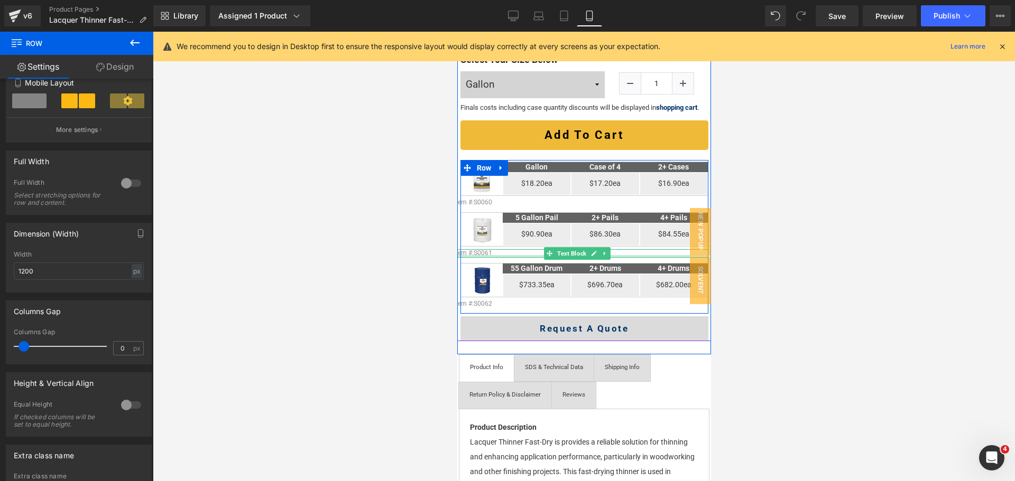
scroll to position [179, 0]
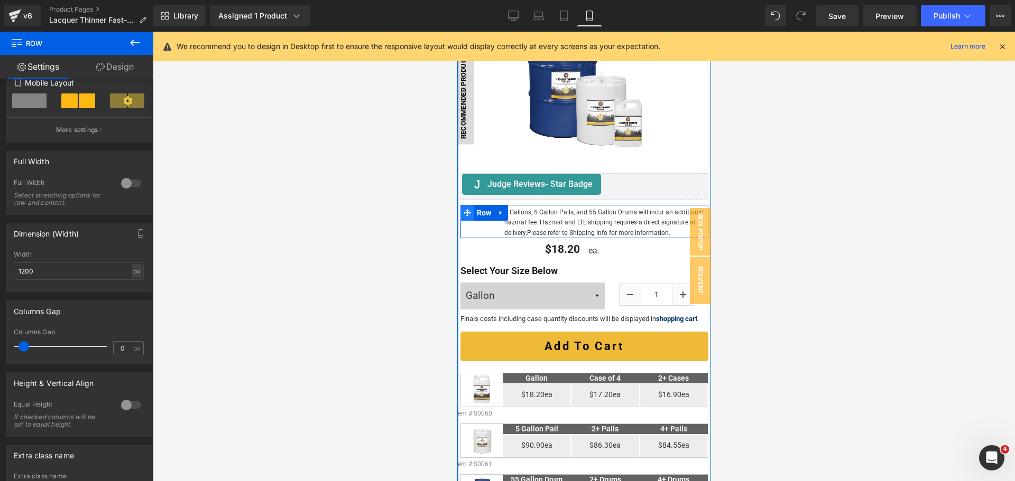
click at [471, 205] on span at bounding box center [467, 213] width 14 height 16
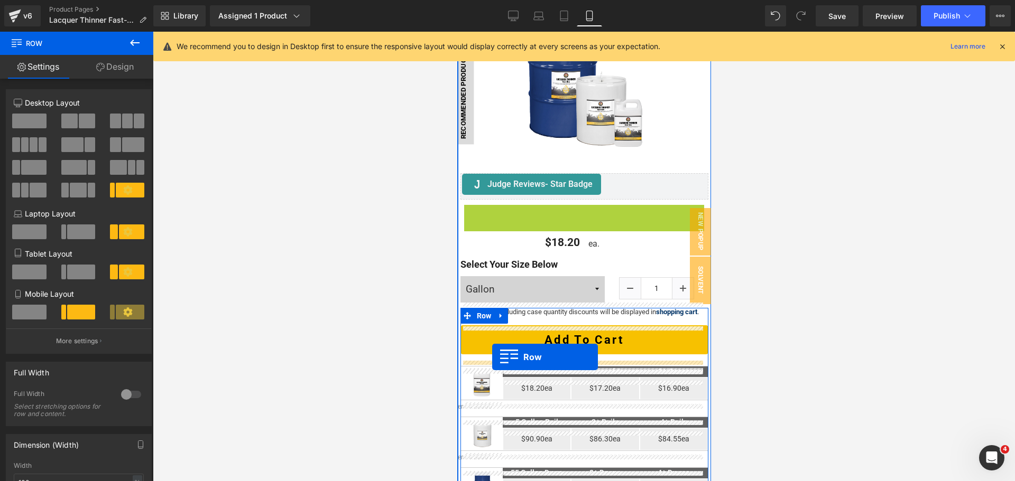
drag, startPoint x: 469, startPoint y: 207, endPoint x: 489, endPoint y: 358, distance: 152.0
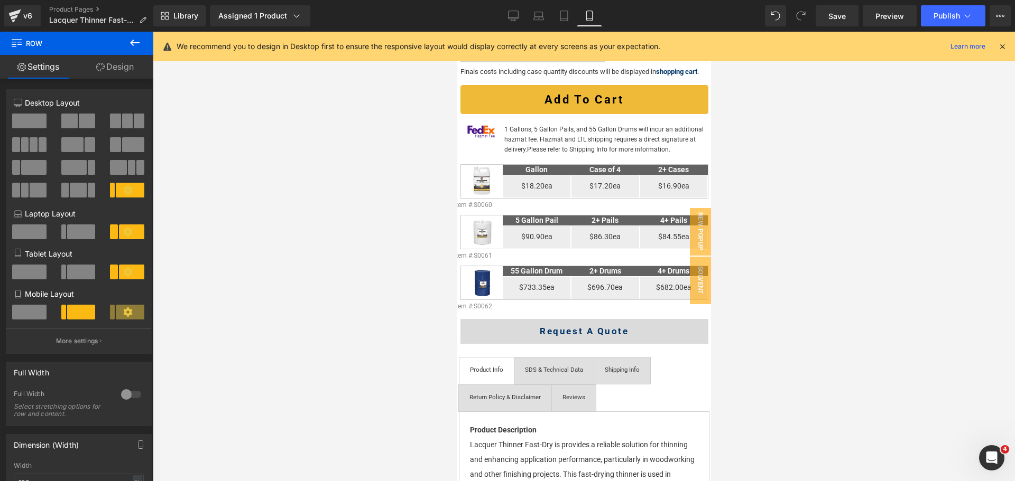
scroll to position [391, 0]
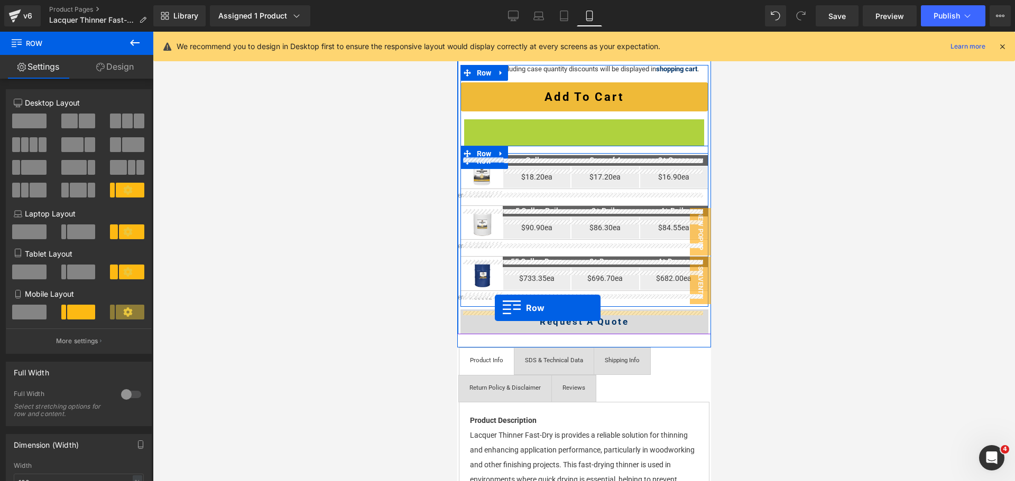
drag, startPoint x: 480, startPoint y: 128, endPoint x: 494, endPoint y: 308, distance: 180.8
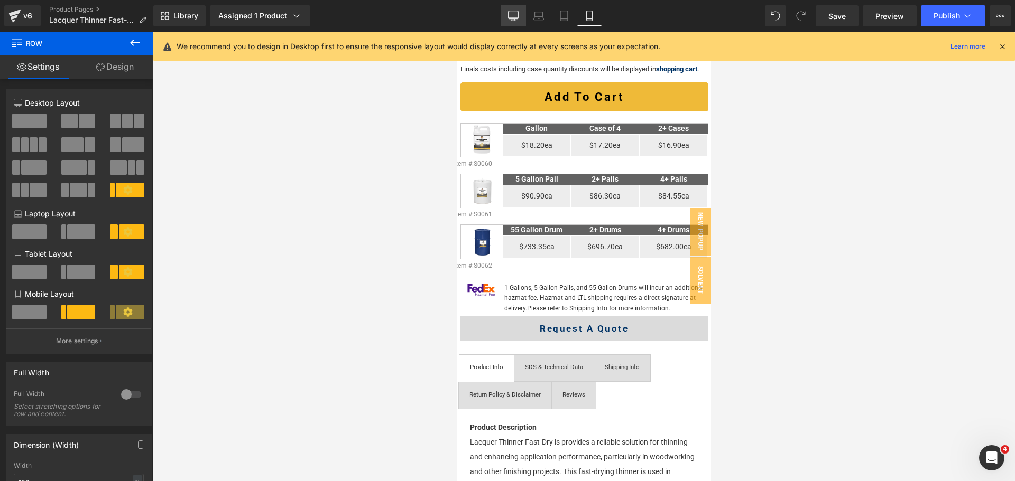
click at [519, 15] on link "Desktop" at bounding box center [512, 15] width 25 height 21
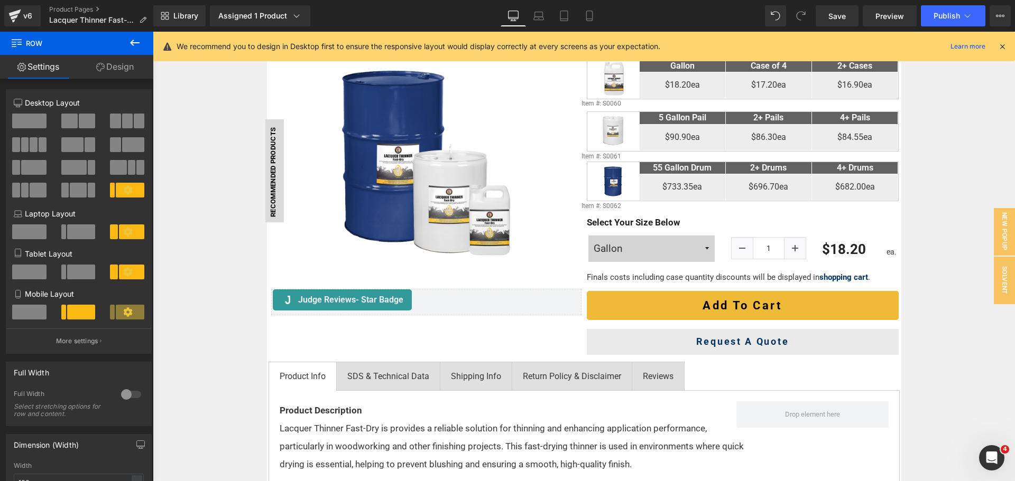
scroll to position [0, 0]
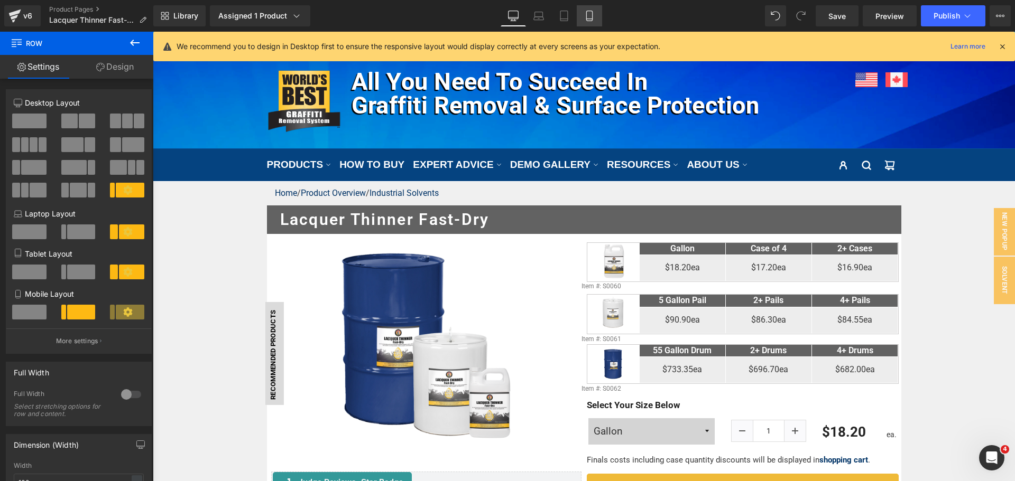
click at [582, 10] on link "Mobile" at bounding box center [589, 15] width 25 height 21
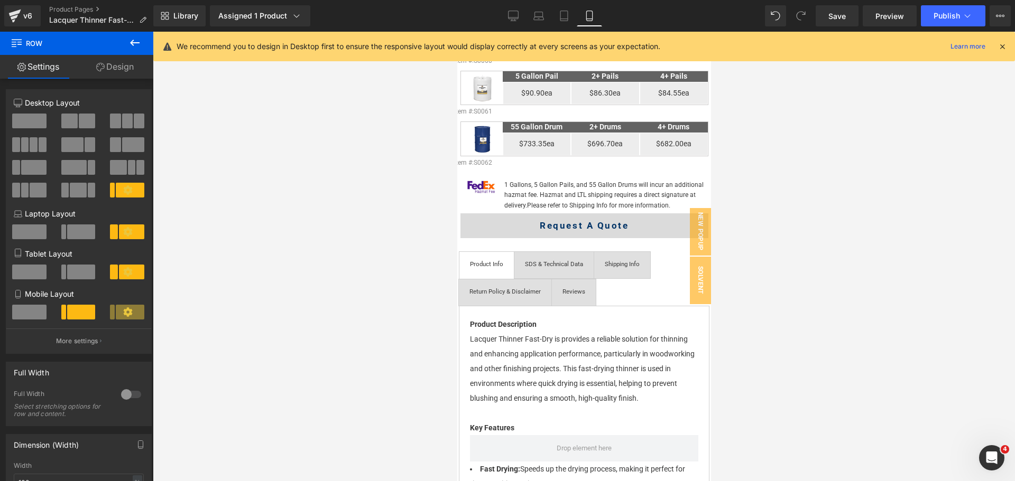
scroll to position [492, 0]
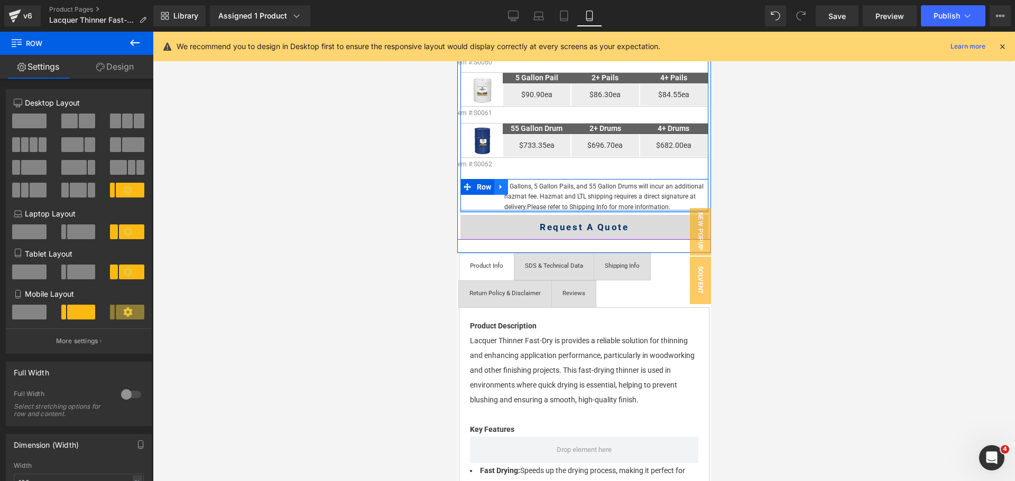
click at [499, 190] on icon at bounding box center [499, 187] width 2 height 5
click at [511, 191] on icon at bounding box center [514, 186] width 7 height 7
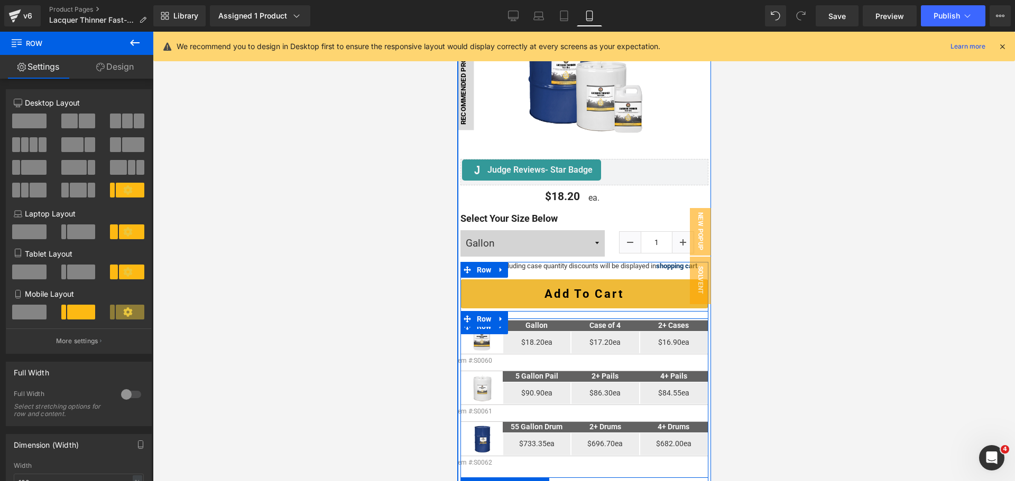
scroll to position [175, 0]
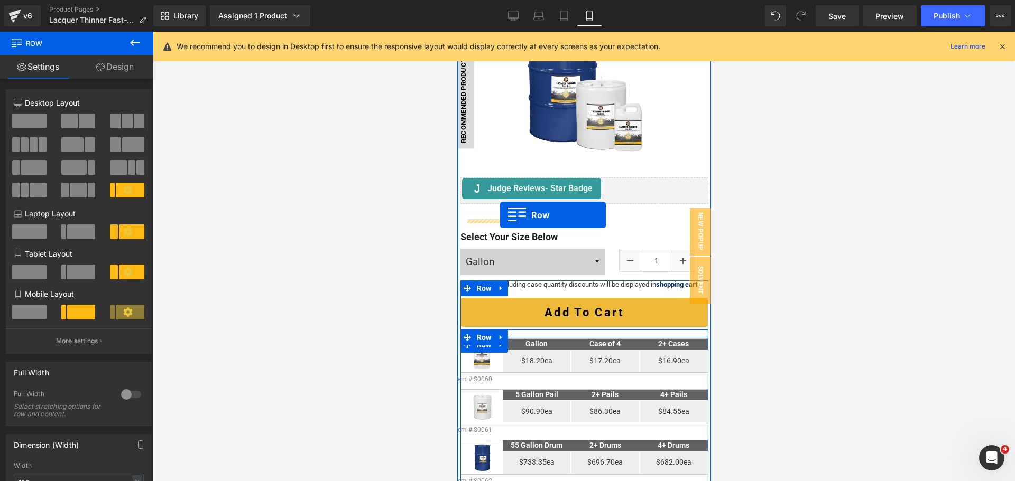
drag, startPoint x: 476, startPoint y: 224, endPoint x: 499, endPoint y: 215, distance: 24.7
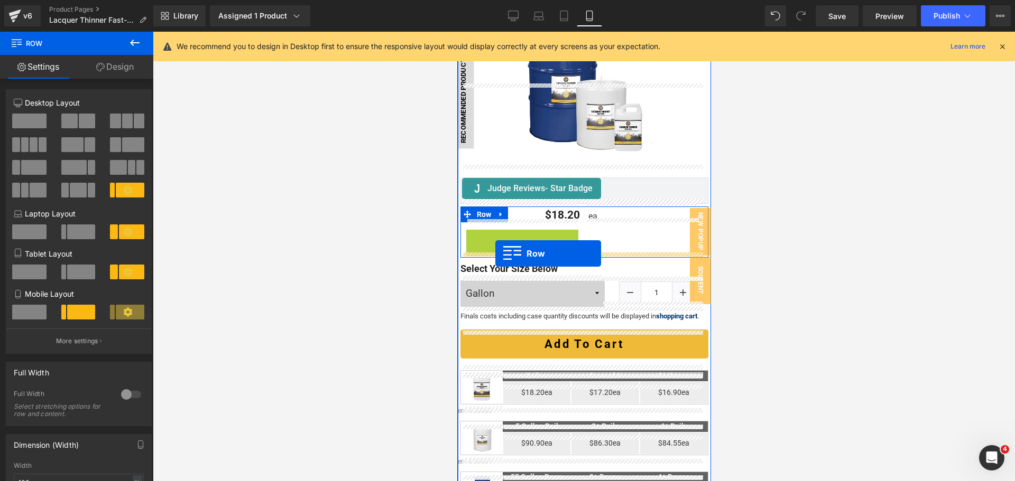
drag, startPoint x: 478, startPoint y: 233, endPoint x: 495, endPoint y: 254, distance: 27.1
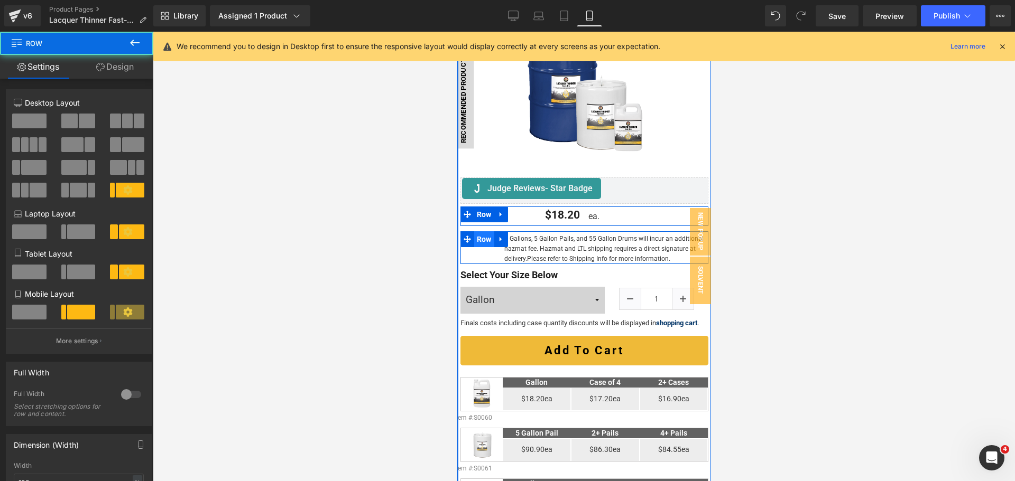
click at [484, 237] on span "Row" at bounding box center [484, 239] width 20 height 16
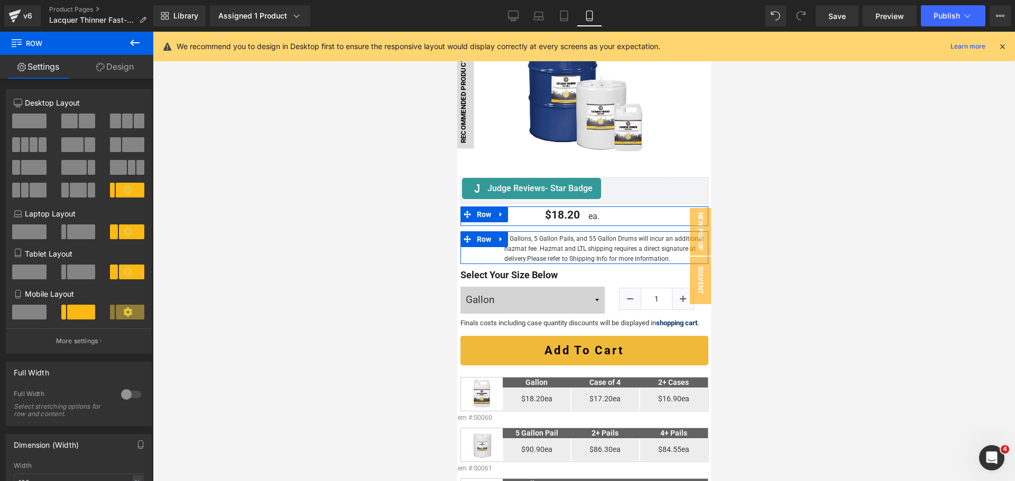
click at [116, 70] on link "Design" at bounding box center [115, 67] width 77 height 24
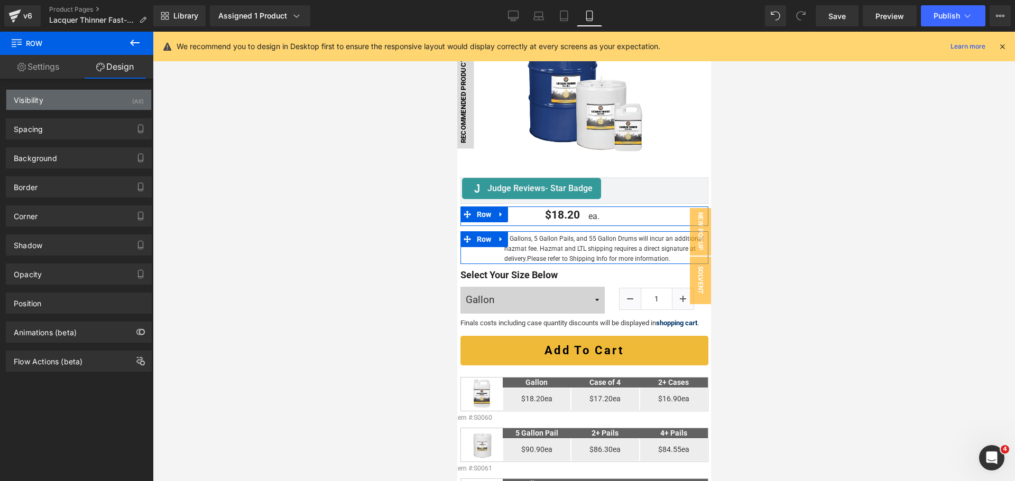
click at [116, 97] on div "Visibility (All)" at bounding box center [78, 100] width 145 height 20
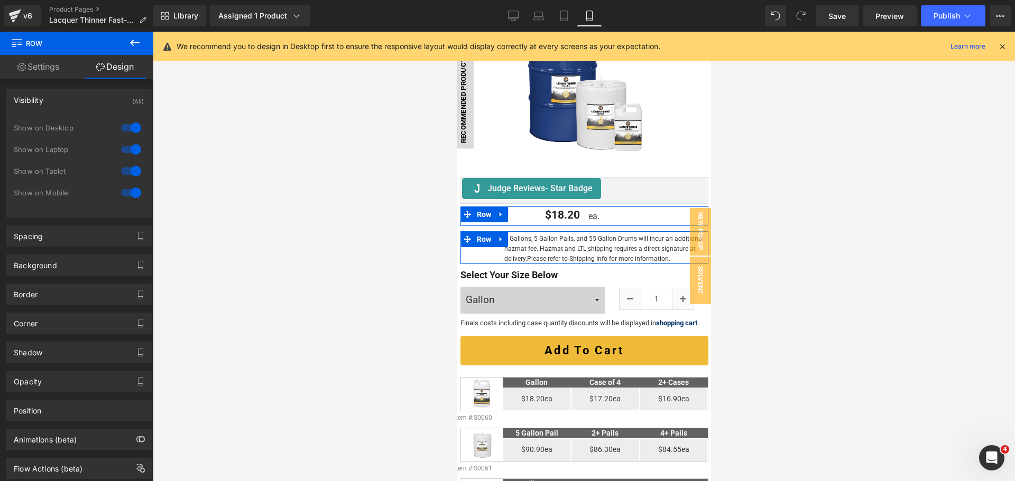
click at [124, 170] on div at bounding box center [130, 171] width 25 height 17
click at [131, 148] on div at bounding box center [130, 149] width 25 height 17
click at [132, 124] on div at bounding box center [130, 127] width 25 height 17
click at [131, 173] on div at bounding box center [130, 171] width 25 height 17
click at [127, 148] on div at bounding box center [130, 149] width 25 height 17
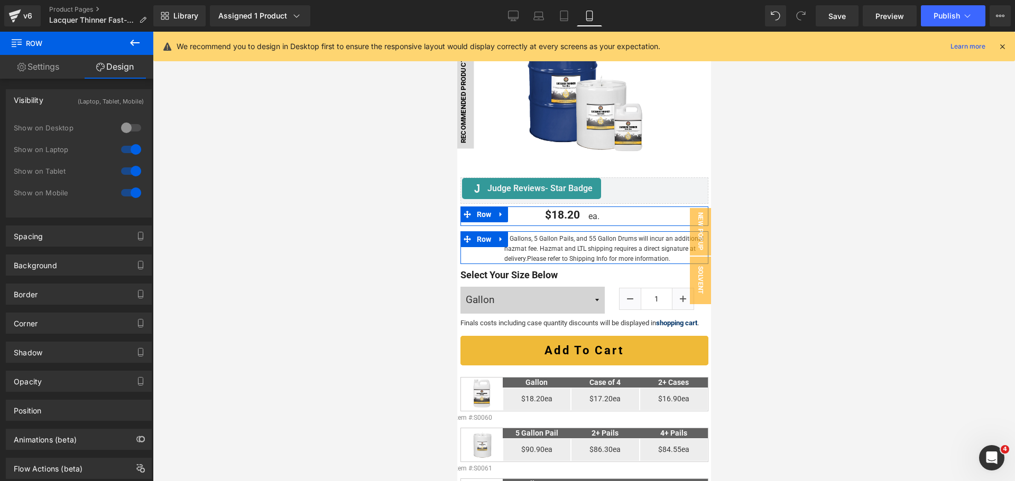
click at [127, 130] on div at bounding box center [130, 127] width 25 height 17
click at [132, 193] on div at bounding box center [130, 192] width 25 height 17
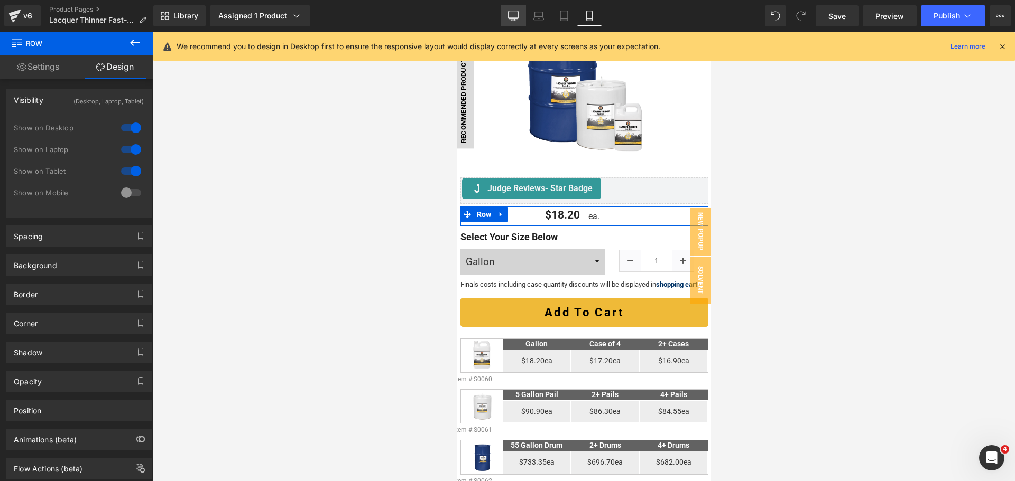
click at [516, 12] on icon at bounding box center [513, 16] width 11 height 11
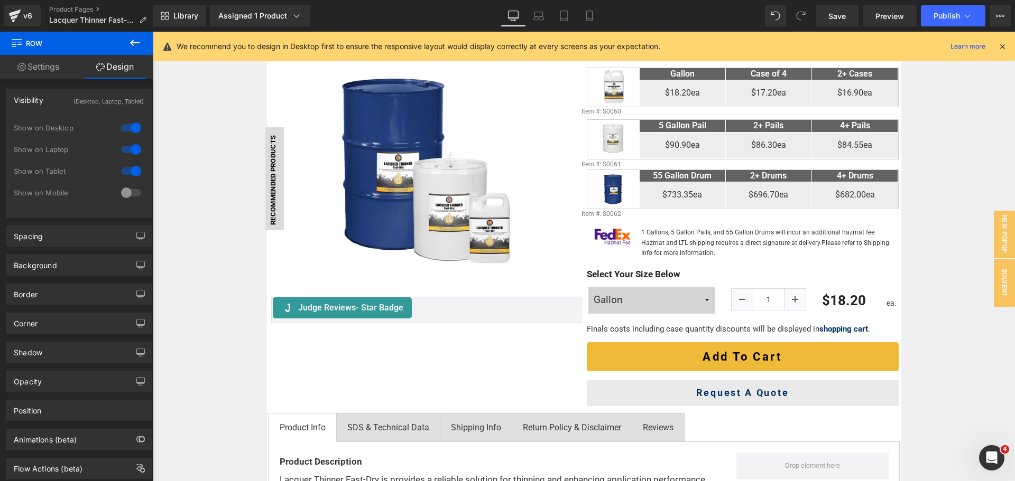
scroll to position [217, 0]
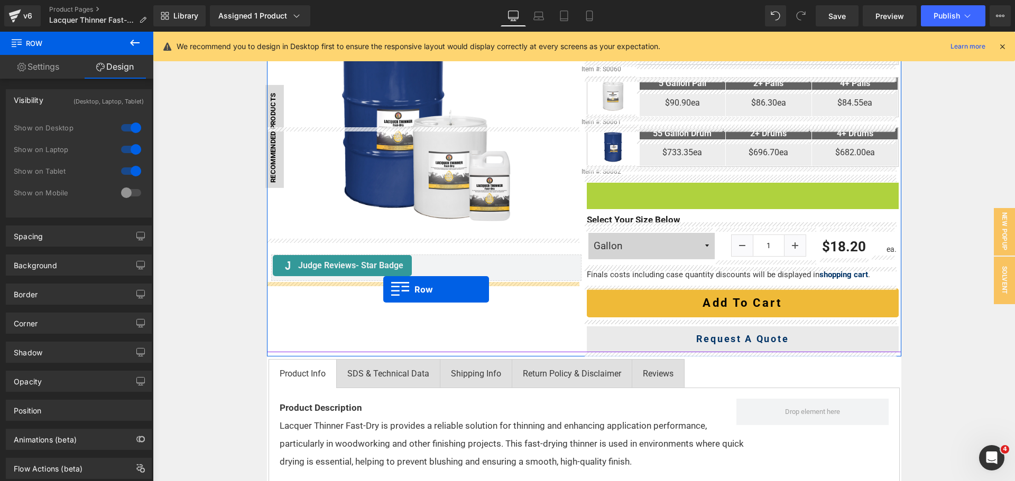
drag, startPoint x: 589, startPoint y: 190, endPoint x: 383, endPoint y: 290, distance: 228.8
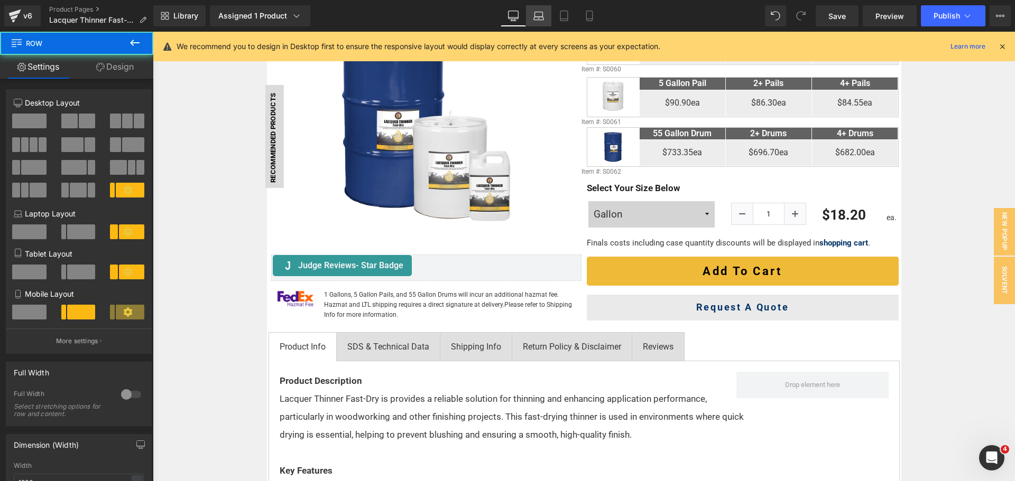
click at [545, 21] on link "Laptop" at bounding box center [538, 15] width 25 height 21
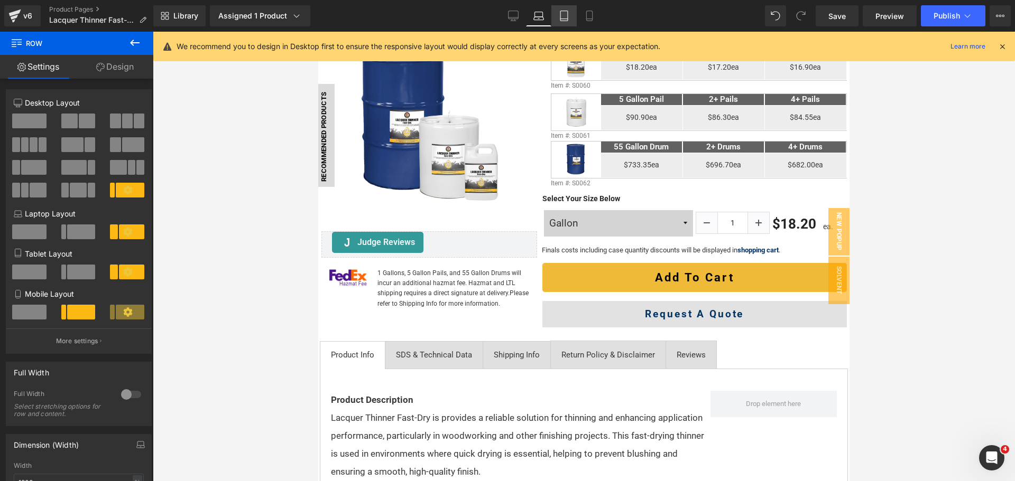
click at [563, 20] on icon at bounding box center [564, 16] width 11 height 11
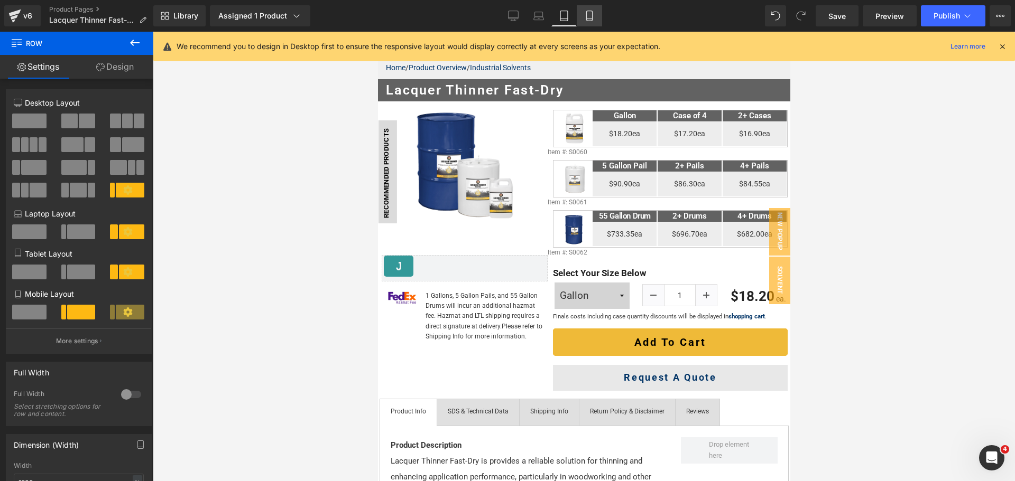
click at [586, 18] on icon at bounding box center [589, 16] width 11 height 11
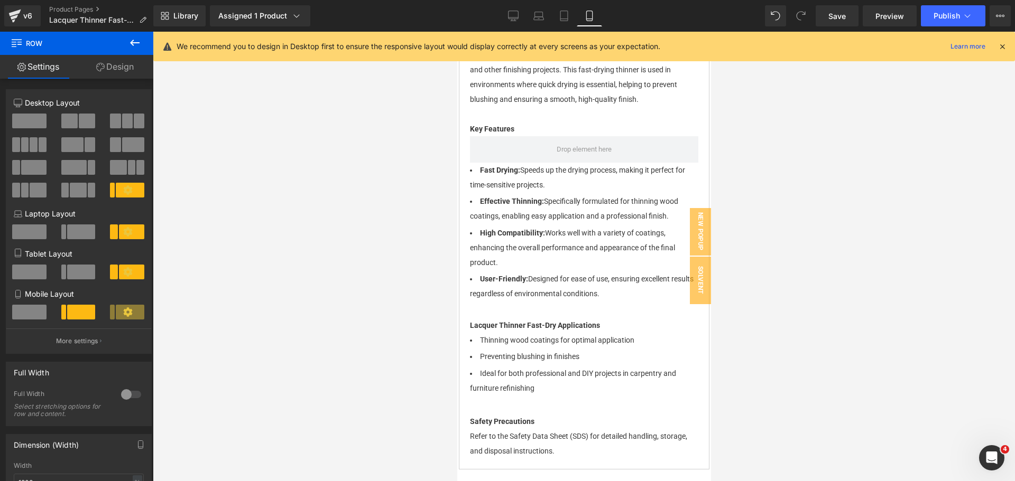
scroll to position [1057, 0]
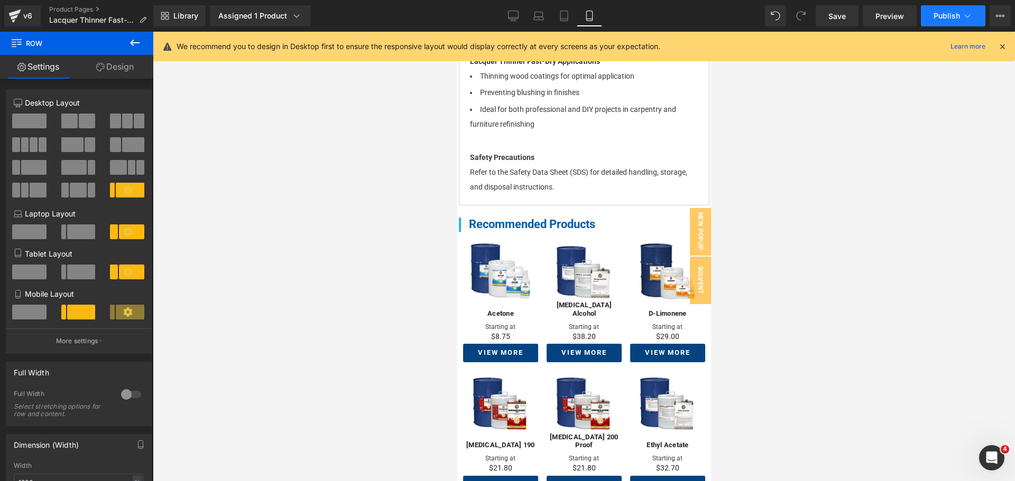
click at [955, 20] on span "Publish" at bounding box center [946, 16] width 26 height 8
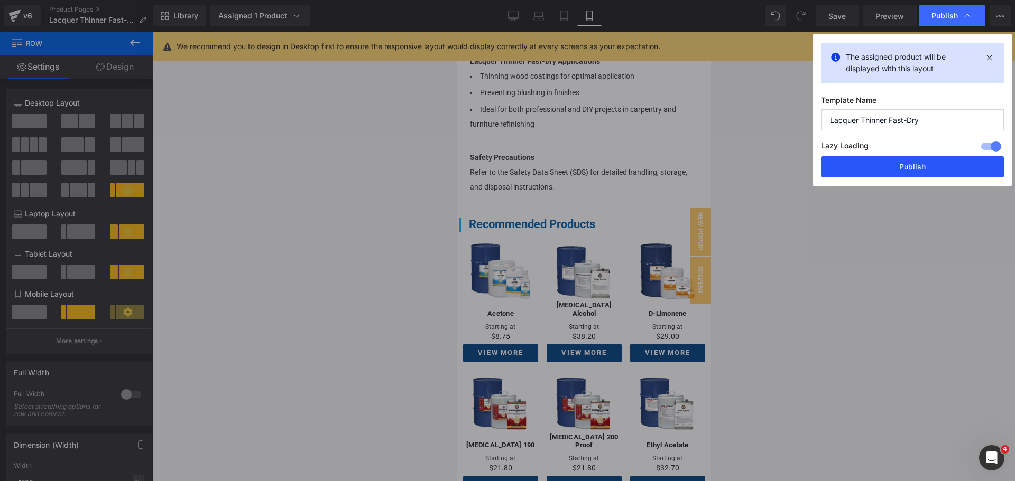
drag, startPoint x: 880, startPoint y: 166, endPoint x: 107, endPoint y: 192, distance: 773.7
click at [880, 166] on button "Publish" at bounding box center [912, 166] width 183 height 21
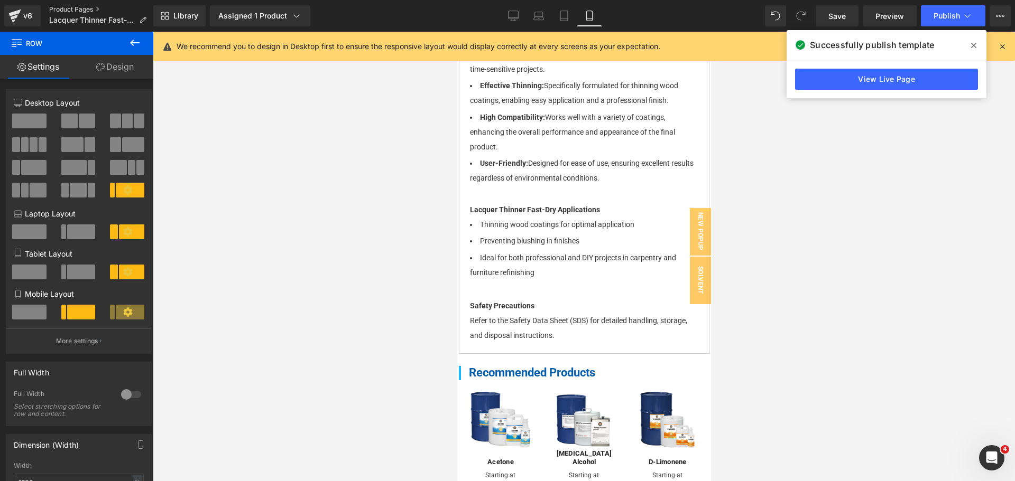
scroll to position [793, 0]
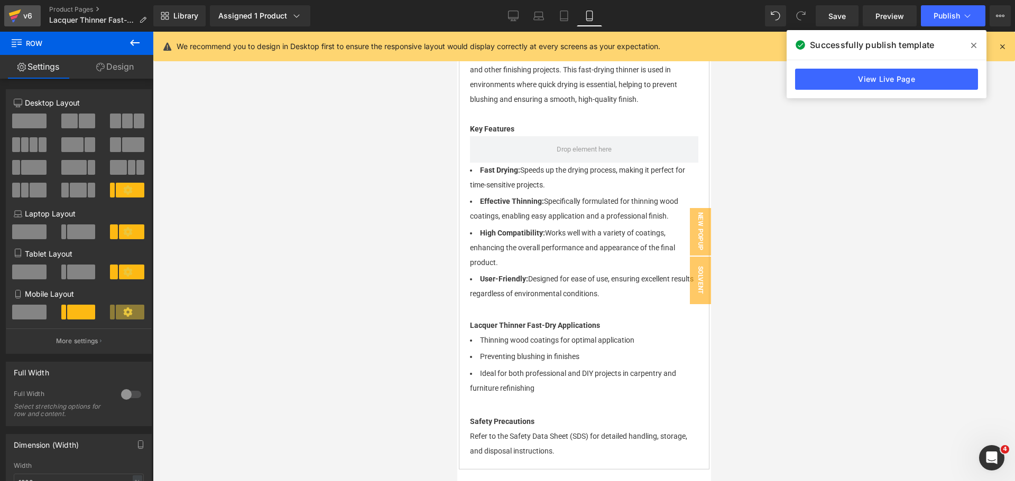
click at [15, 12] on icon at bounding box center [15, 13] width 12 height 7
